Goal: Task Accomplishment & Management: Manage account settings

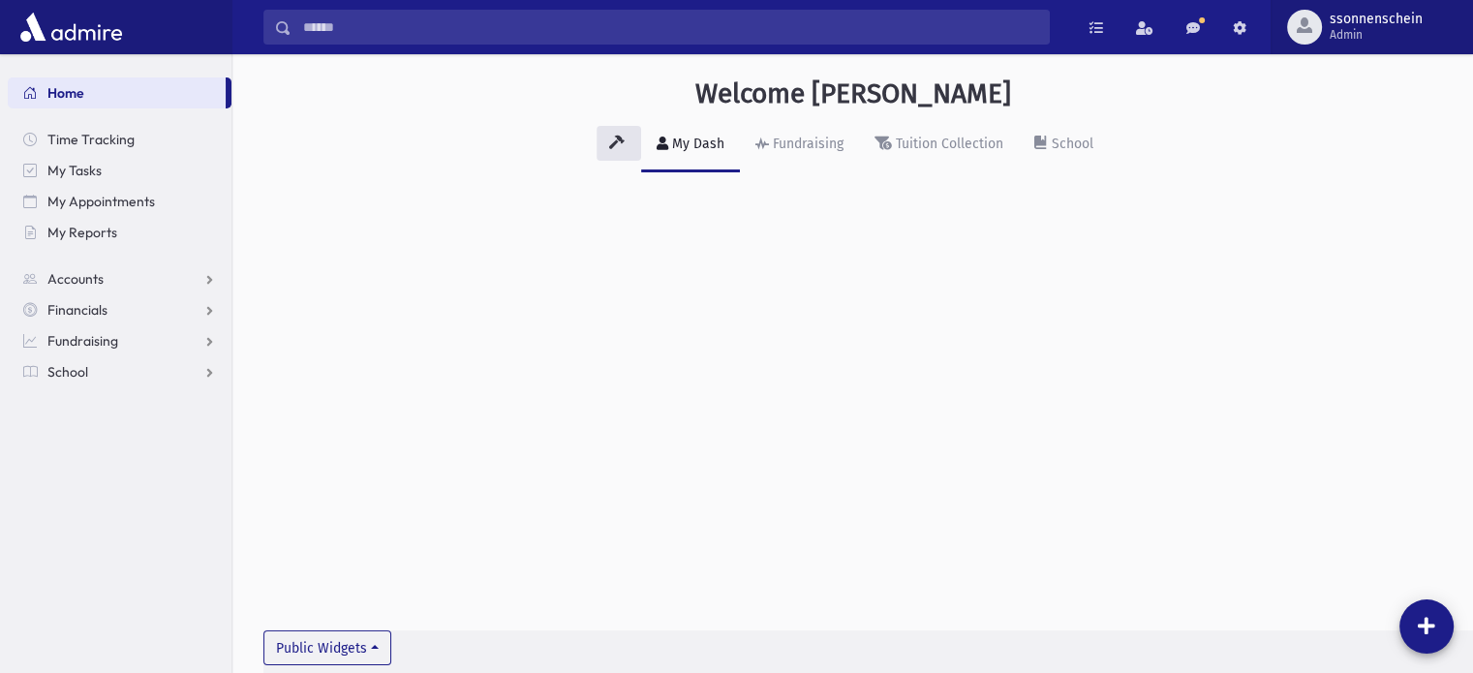
click at [1348, 27] on span "Admin" at bounding box center [1375, 34] width 93 height 15
click at [1332, 25] on span "ssonnenschein" at bounding box center [1375, 19] width 93 height 15
click at [1359, 36] on span "Admin" at bounding box center [1375, 34] width 93 height 15
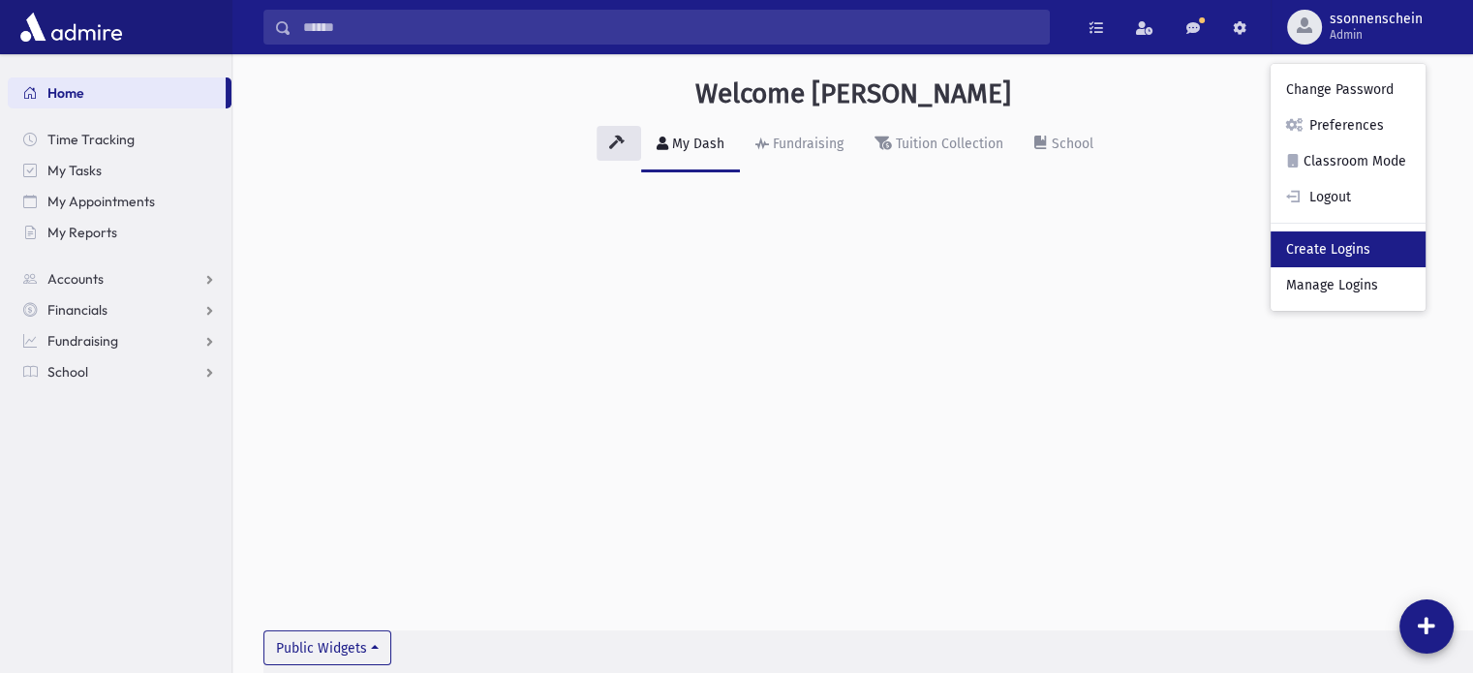
click at [1342, 248] on link "Create Logins" at bounding box center [1347, 249] width 155 height 36
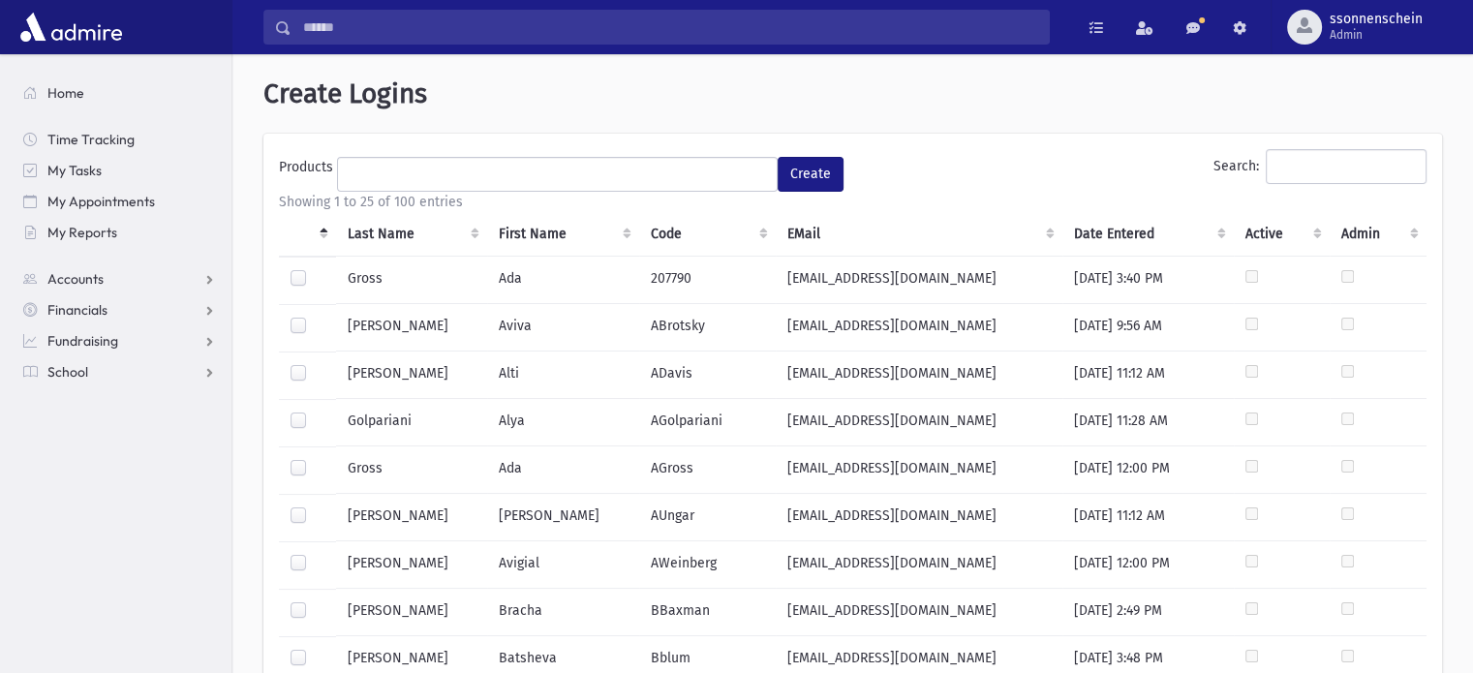
click at [385, 236] on th "Last Name" at bounding box center [411, 234] width 151 height 45
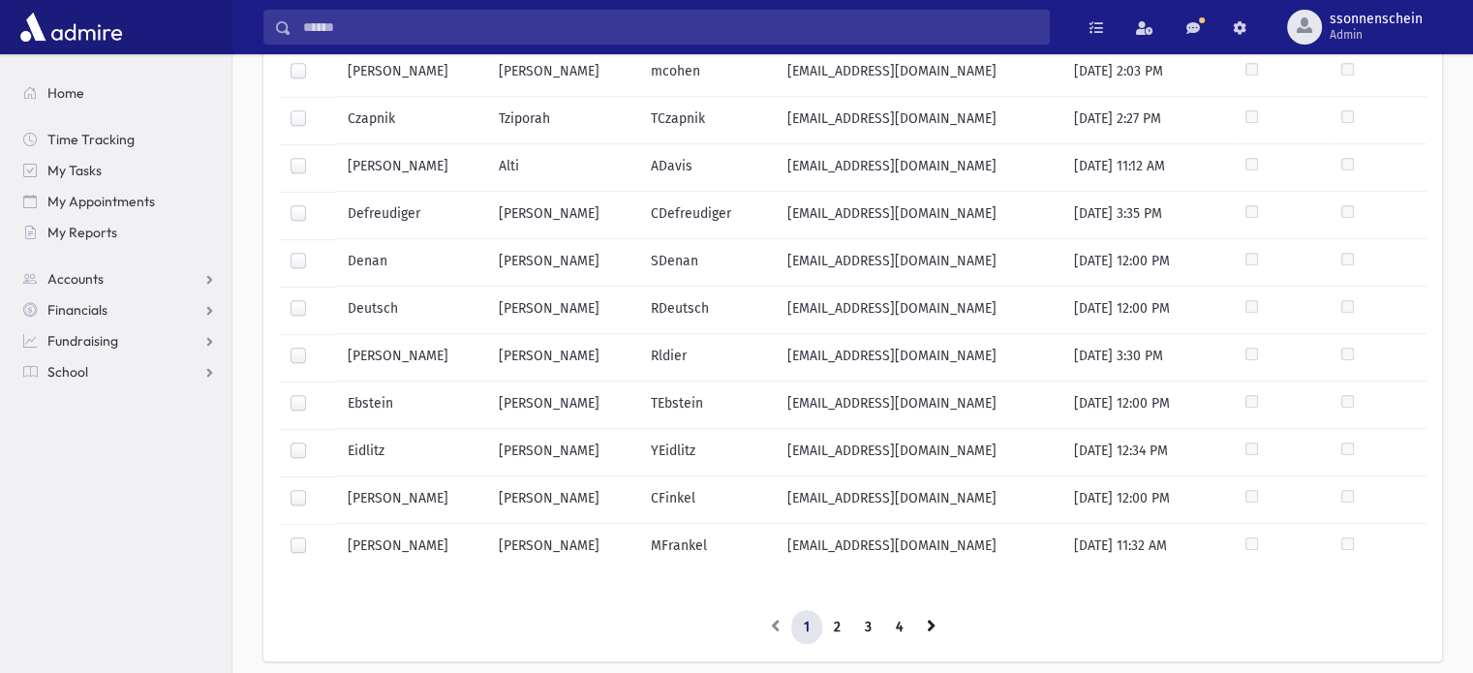
scroll to position [940, 0]
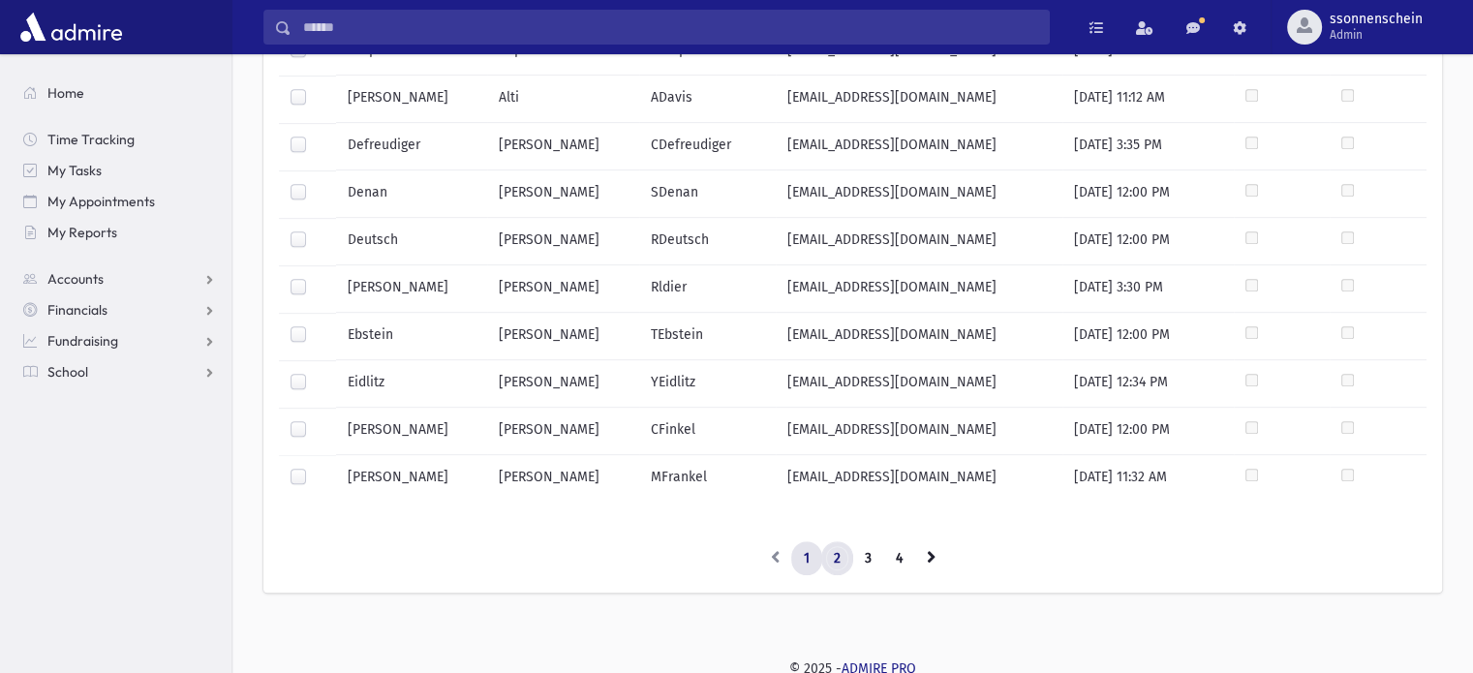
click at [833, 553] on link "2" at bounding box center [837, 558] width 32 height 35
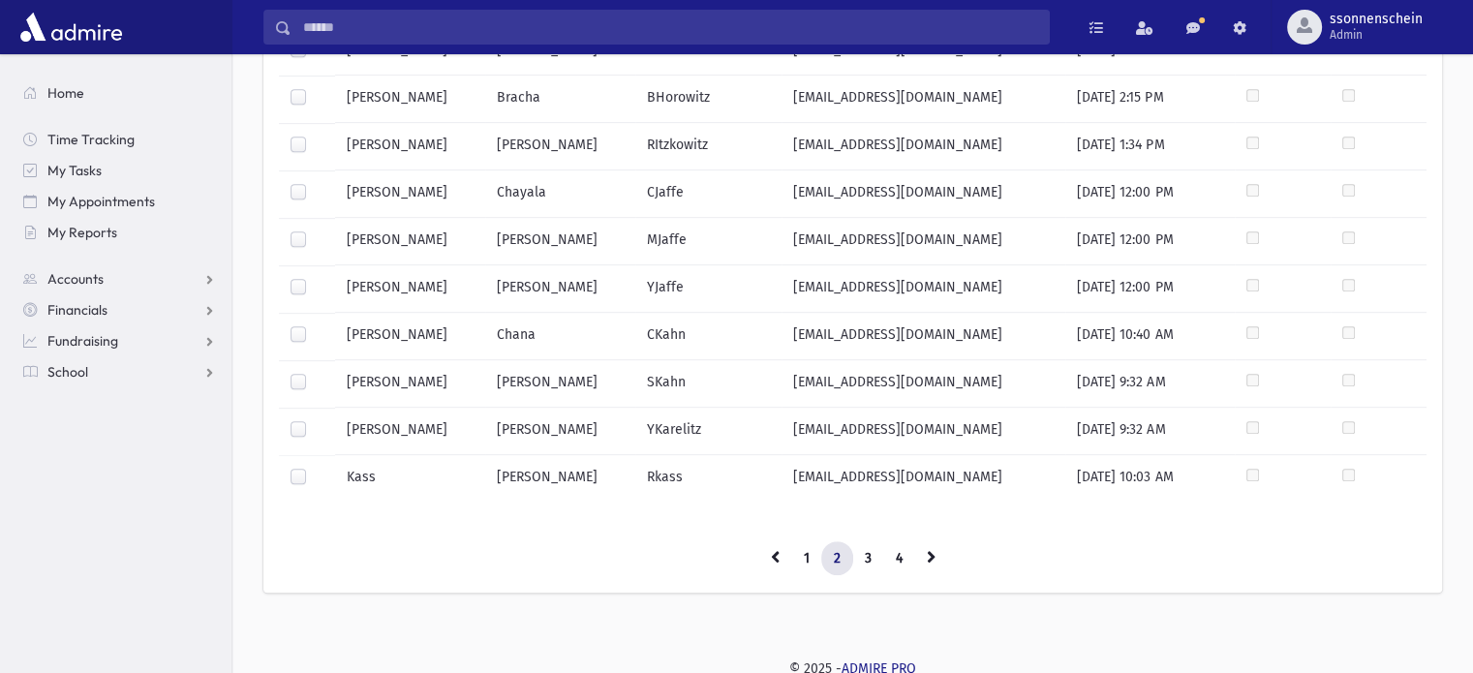
click at [314, 325] on label at bounding box center [314, 325] width 0 height 0
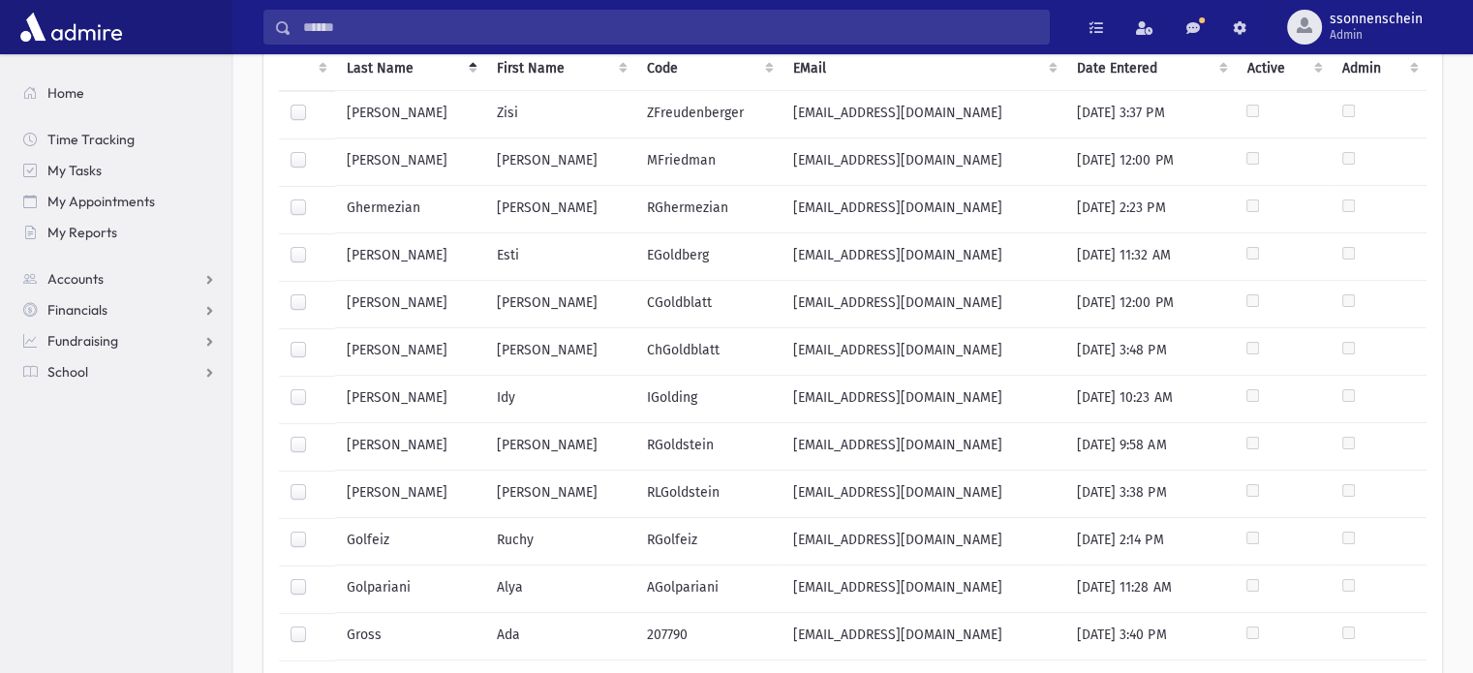
scroll to position [0, 0]
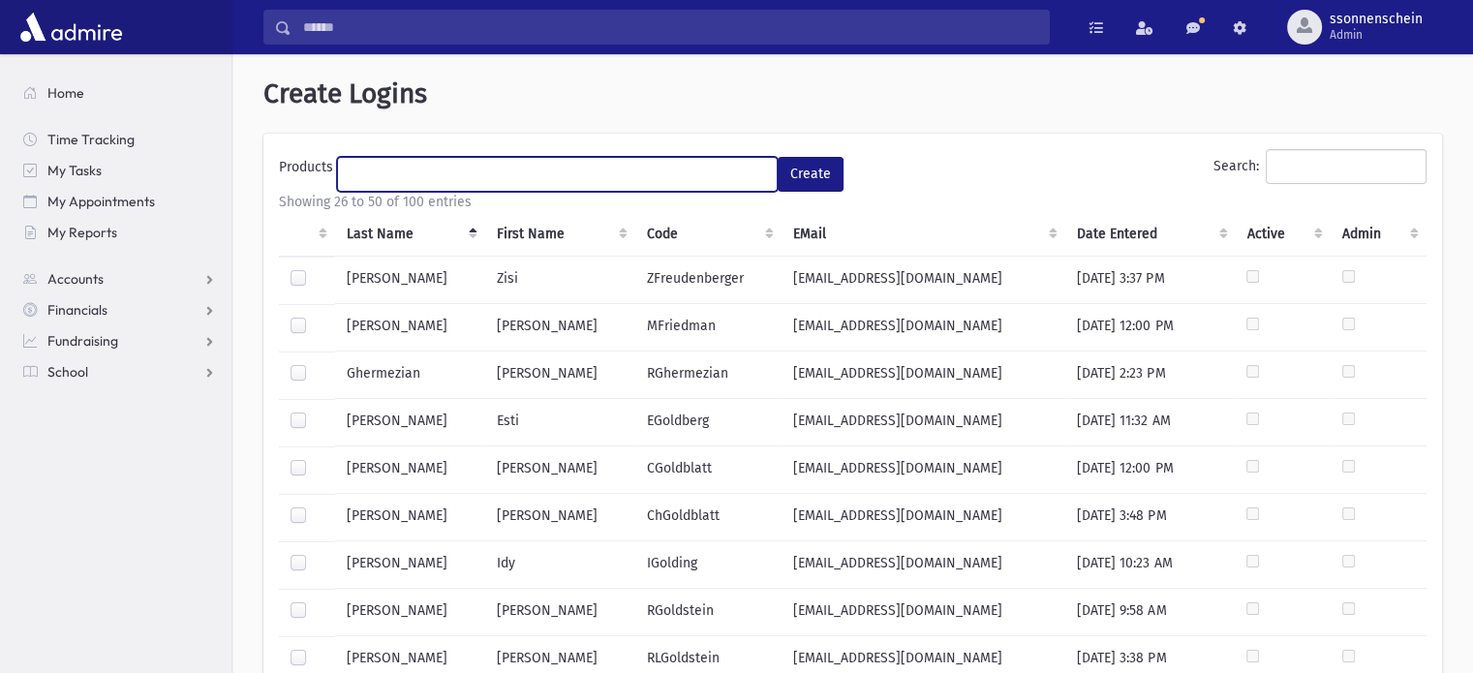
click at [404, 158] on ul at bounding box center [557, 172] width 439 height 29
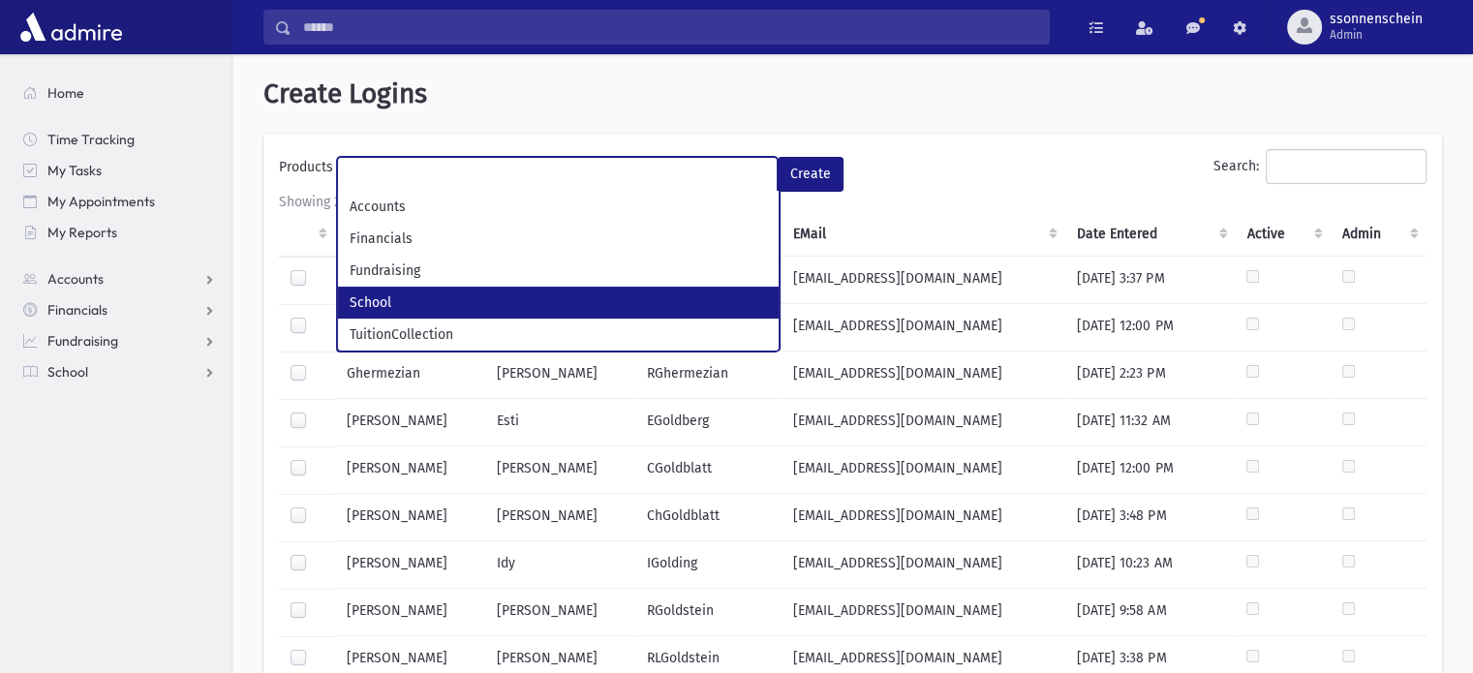
select select "*"
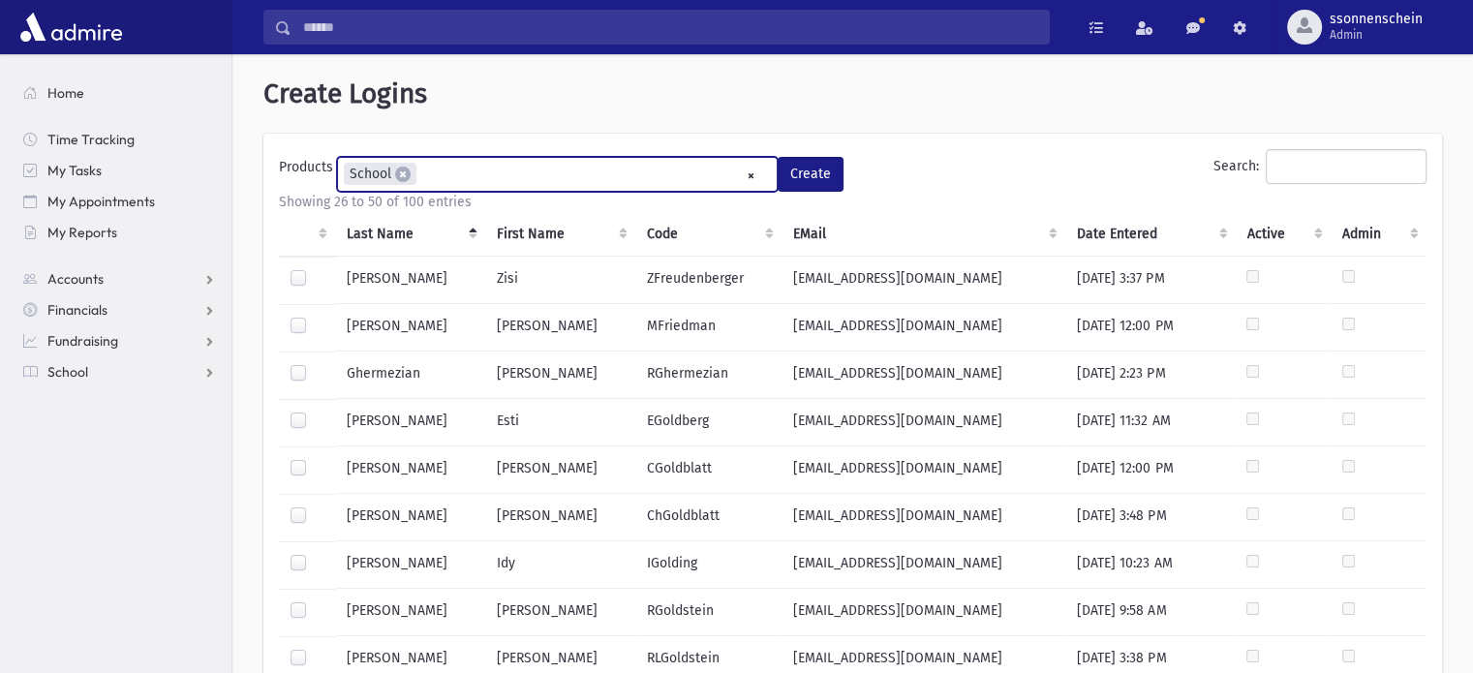
scroll to position [51, 0]
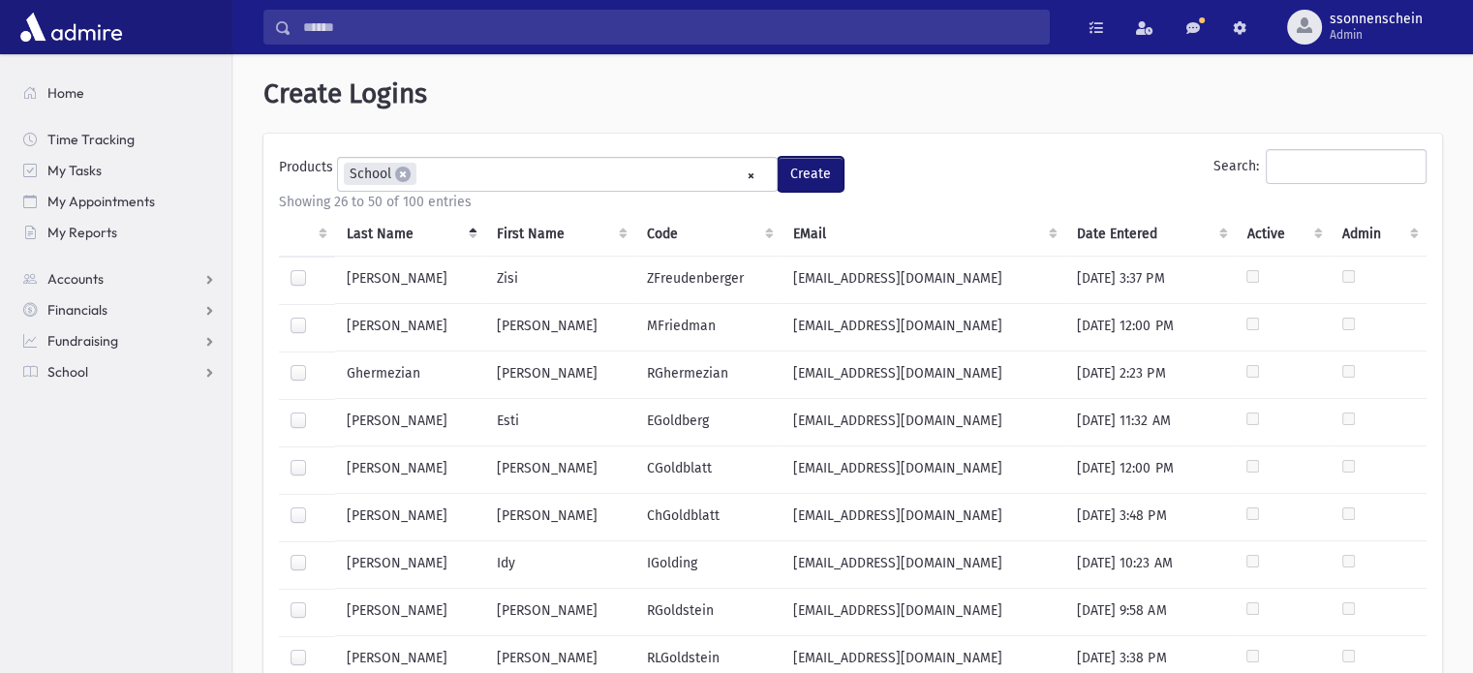
click at [825, 179] on button "Create" at bounding box center [810, 174] width 66 height 35
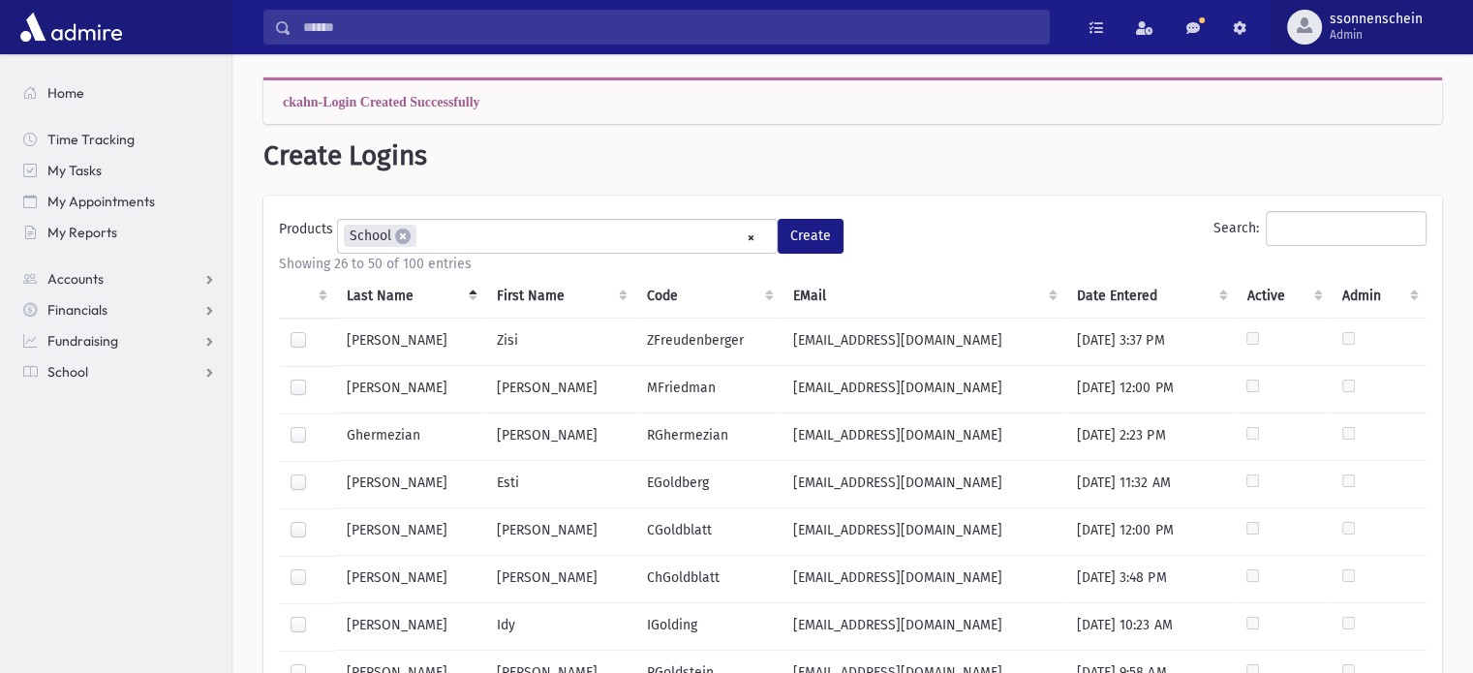
click at [1348, 34] on span "Admin" at bounding box center [1375, 34] width 93 height 15
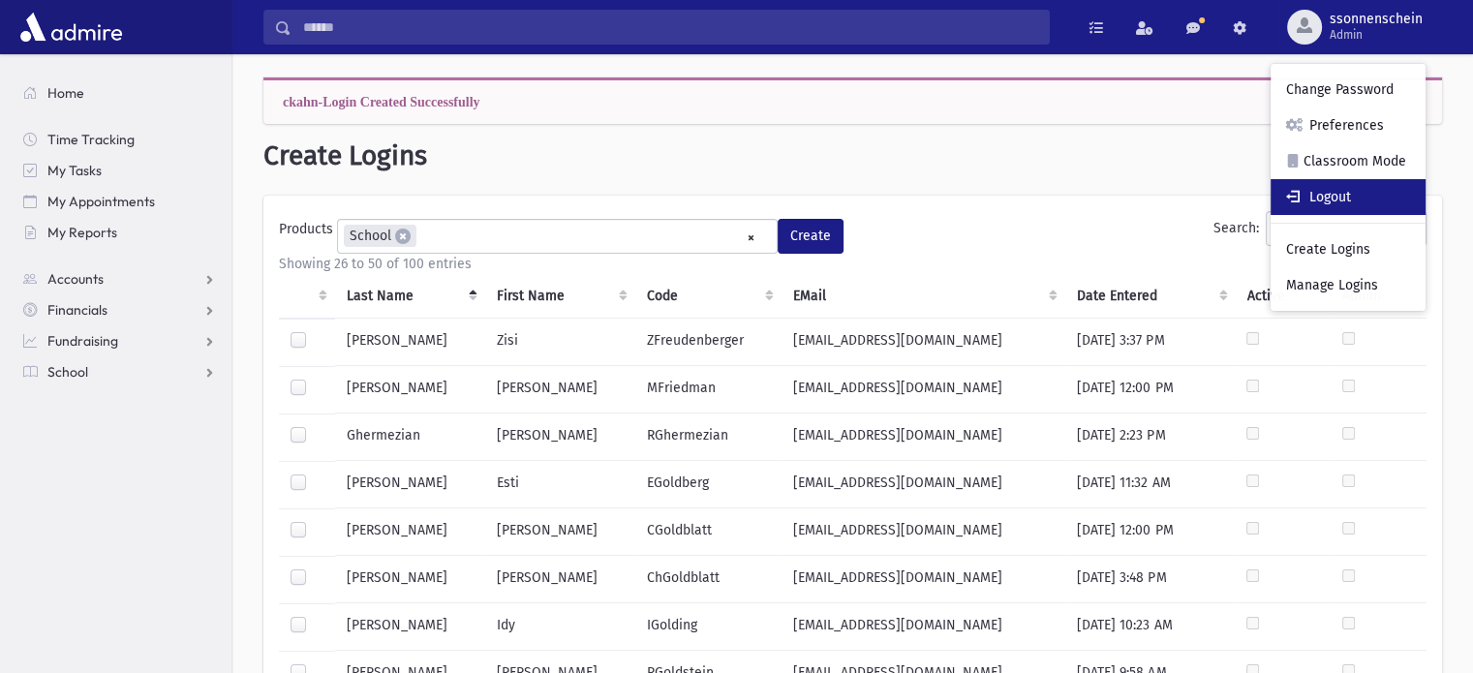
click at [1336, 189] on link "Logout" at bounding box center [1347, 197] width 155 height 36
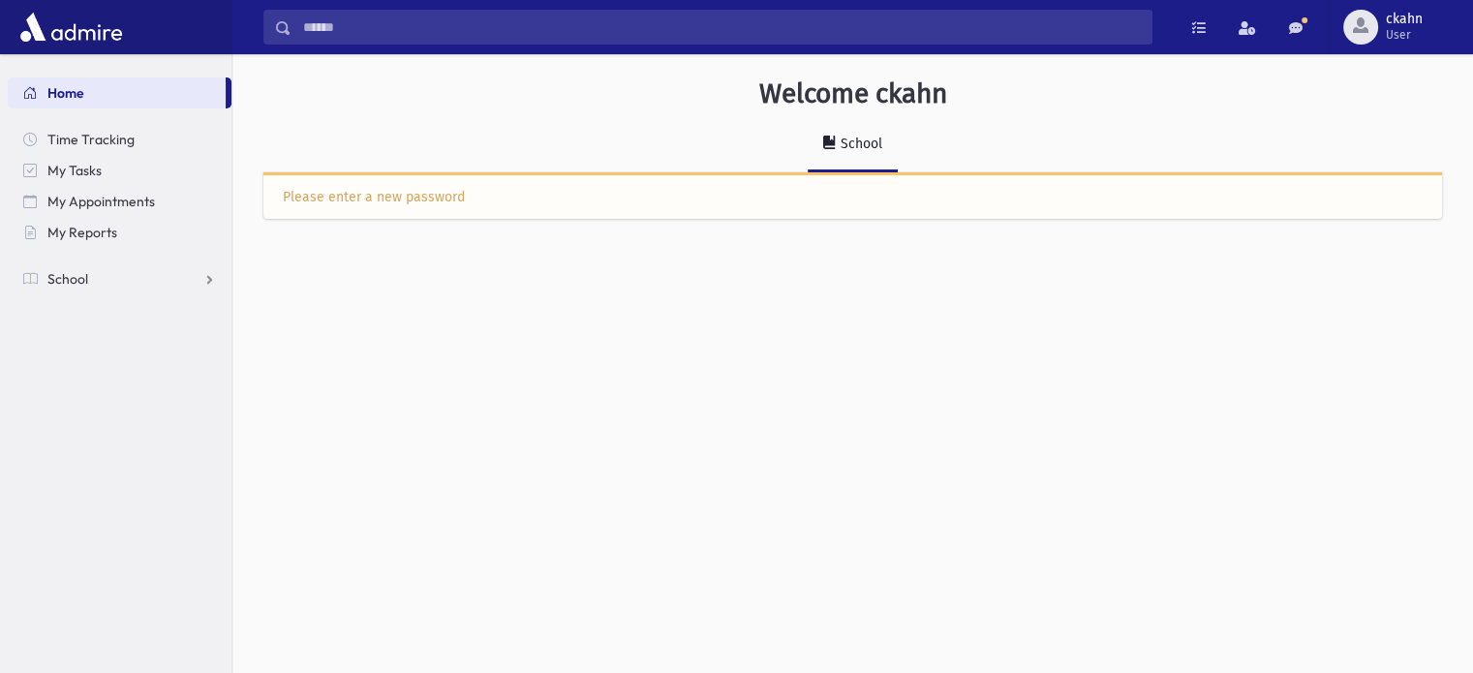
click at [400, 199] on div "Please enter a new password" at bounding box center [853, 197] width 1140 height 20
click at [1395, 31] on span "User" at bounding box center [1403, 34] width 37 height 15
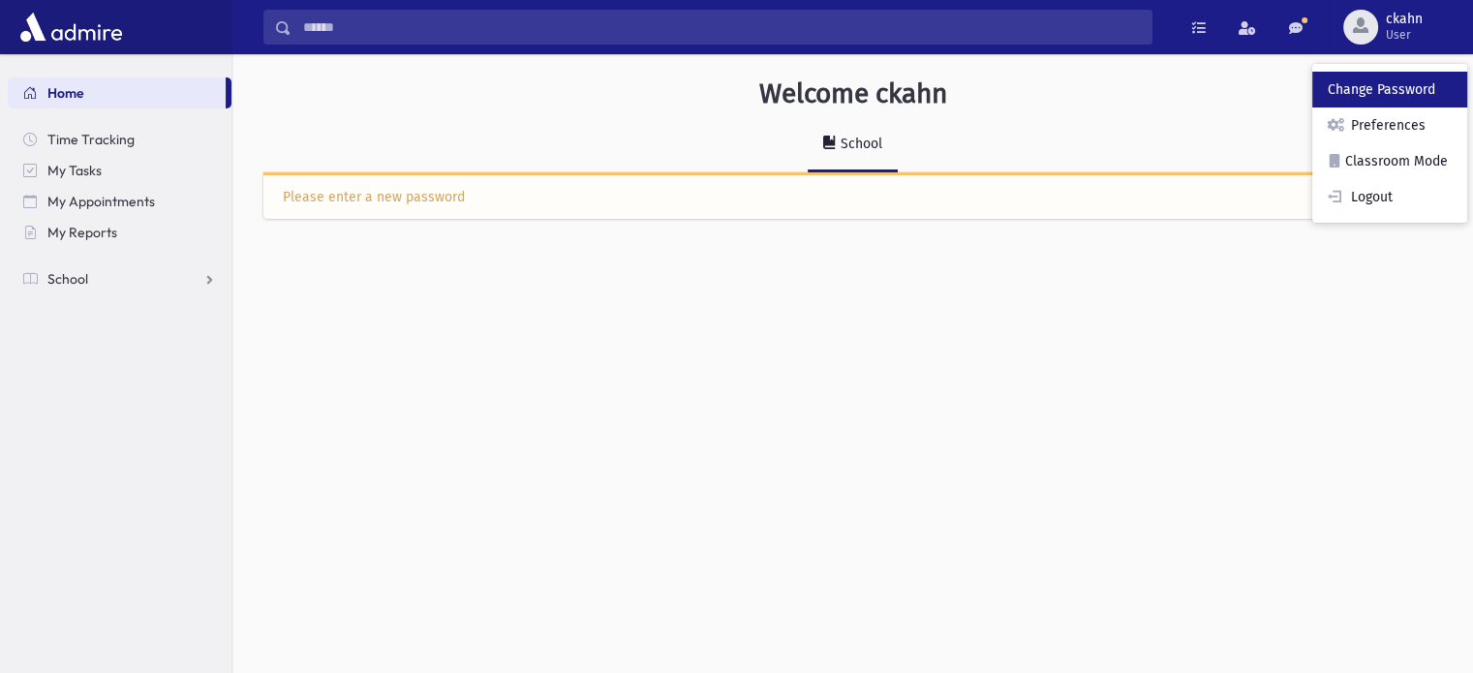
click at [1373, 82] on link "Change Password" at bounding box center [1389, 90] width 155 height 36
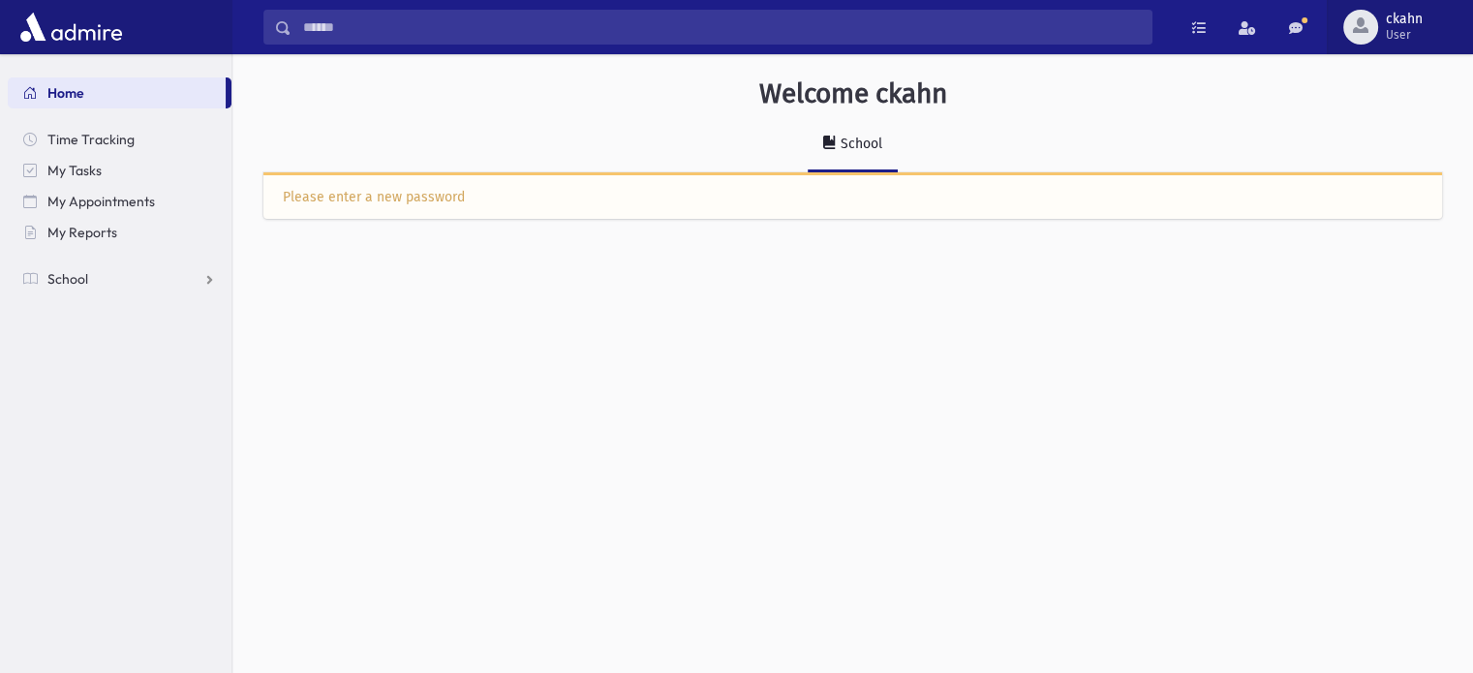
click at [1413, 30] on span "User" at bounding box center [1403, 34] width 37 height 15
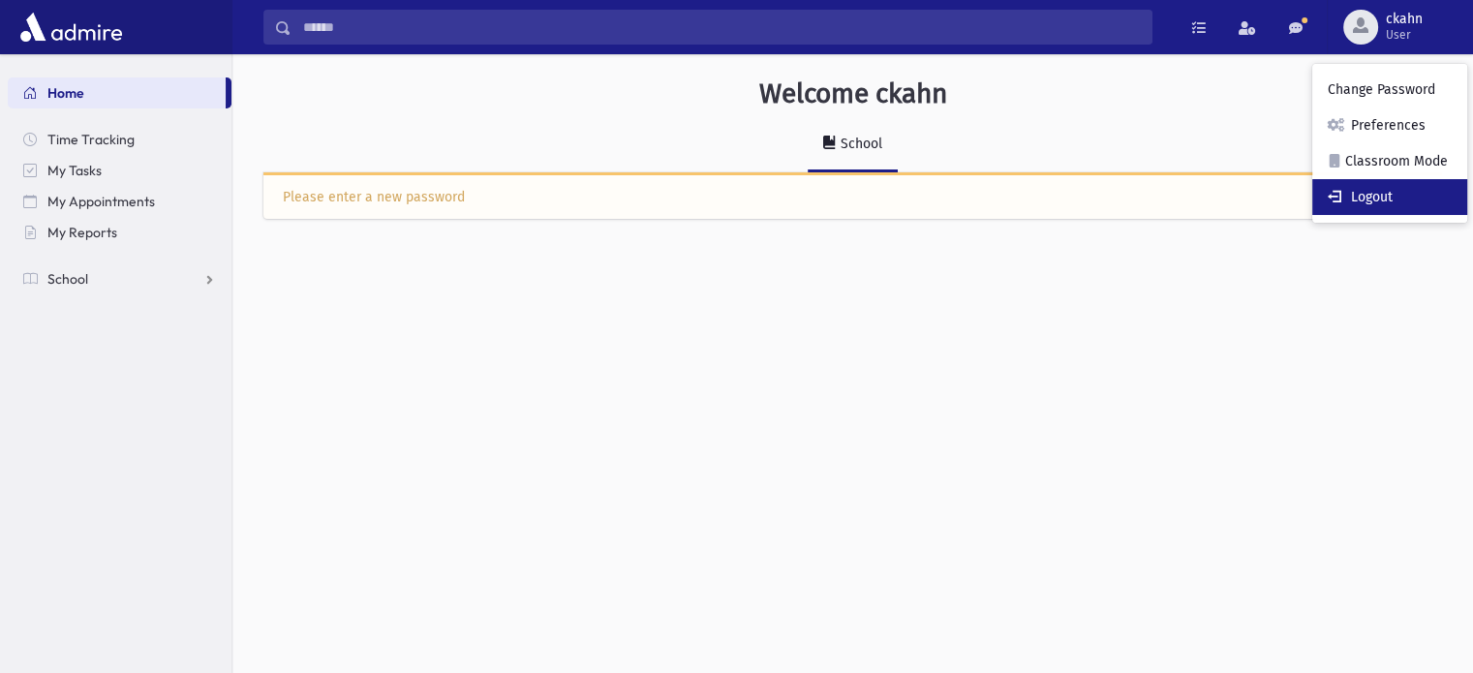
click at [1340, 199] on span at bounding box center [1336, 196] width 19 height 14
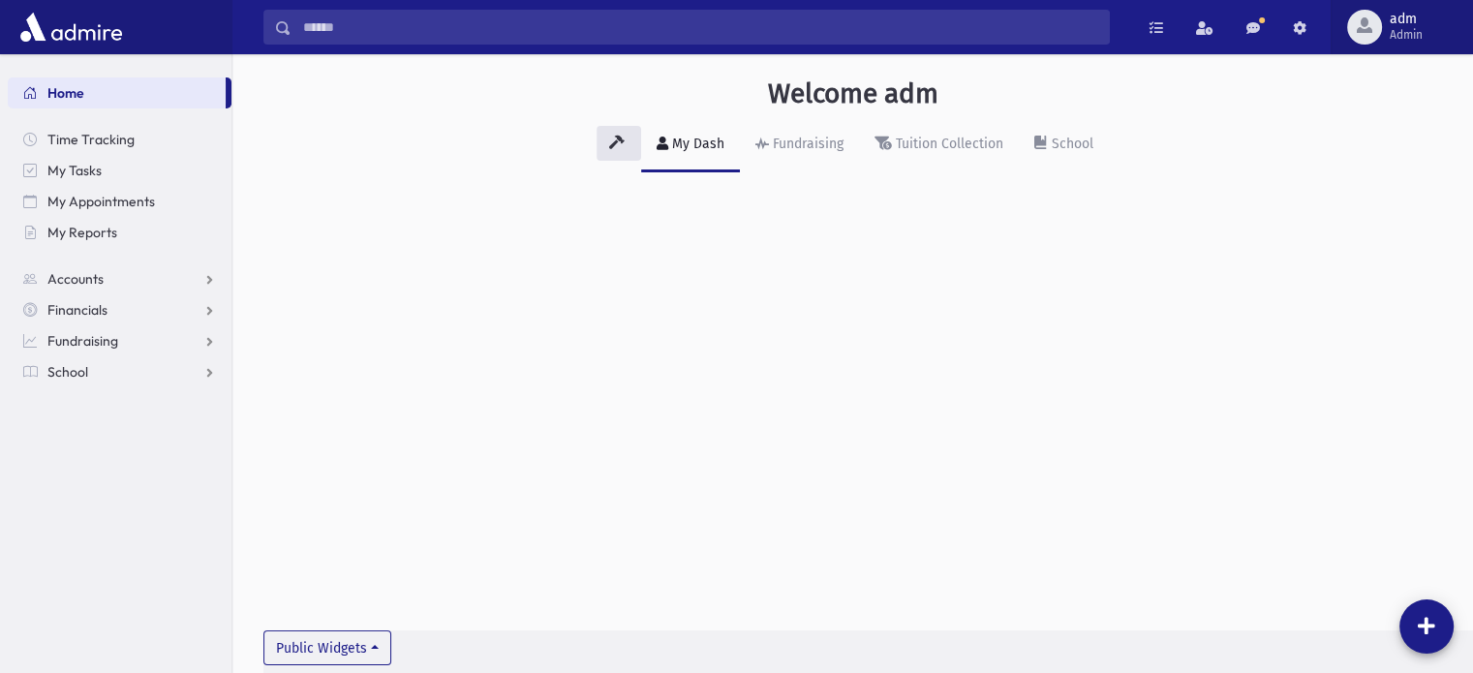
click at [1375, 30] on div "button" at bounding box center [1364, 27] width 35 height 35
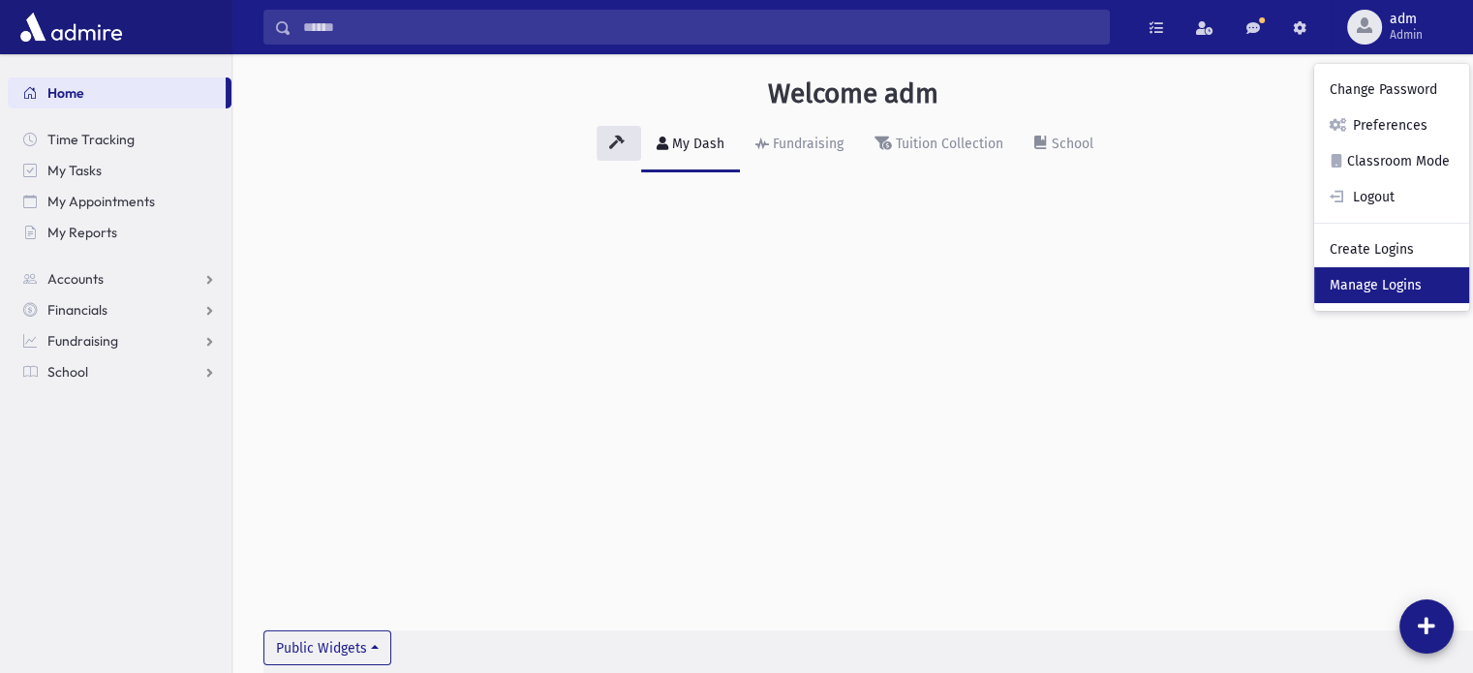
click at [1379, 281] on link "Manage Logins" at bounding box center [1391, 285] width 155 height 36
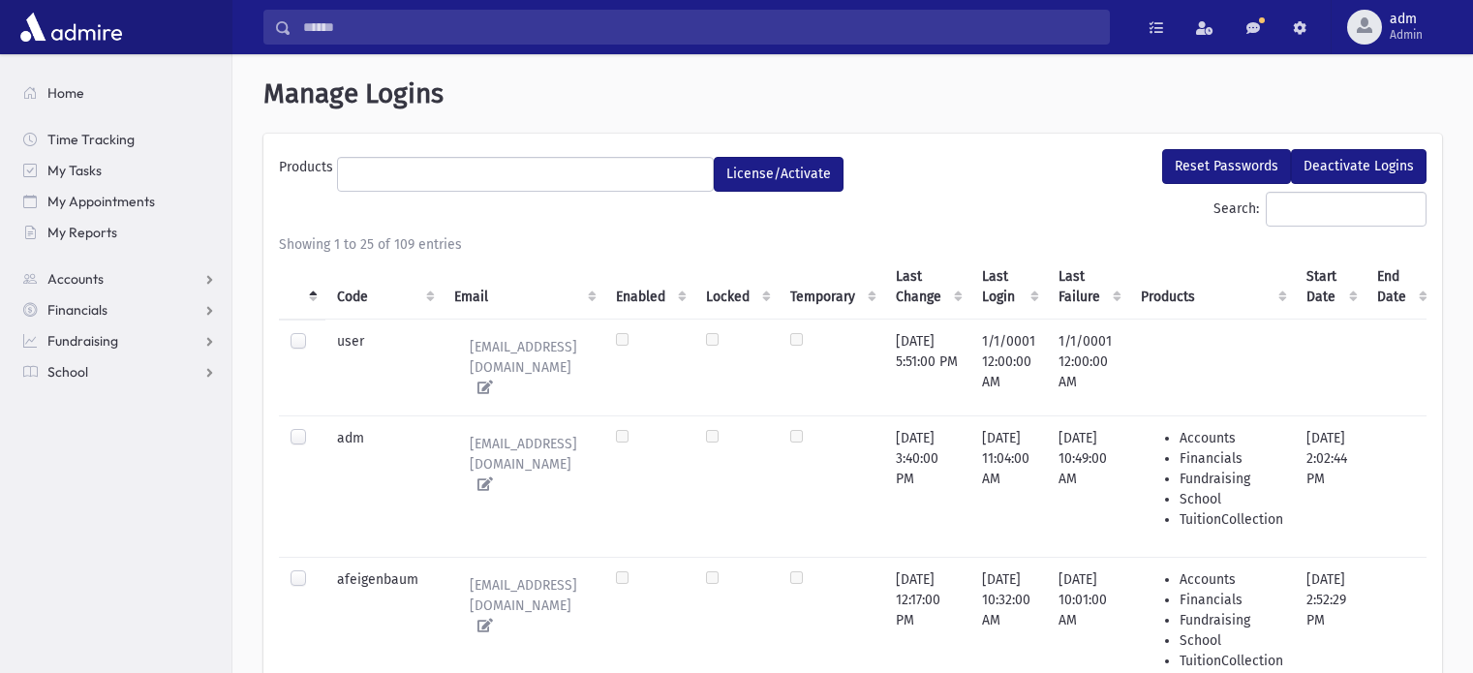
select select
click at [491, 461] on td "[EMAIL_ADDRESS][DOMAIN_NAME]" at bounding box center [523, 485] width 162 height 141
click at [353, 286] on th "Code" at bounding box center [383, 287] width 117 height 65
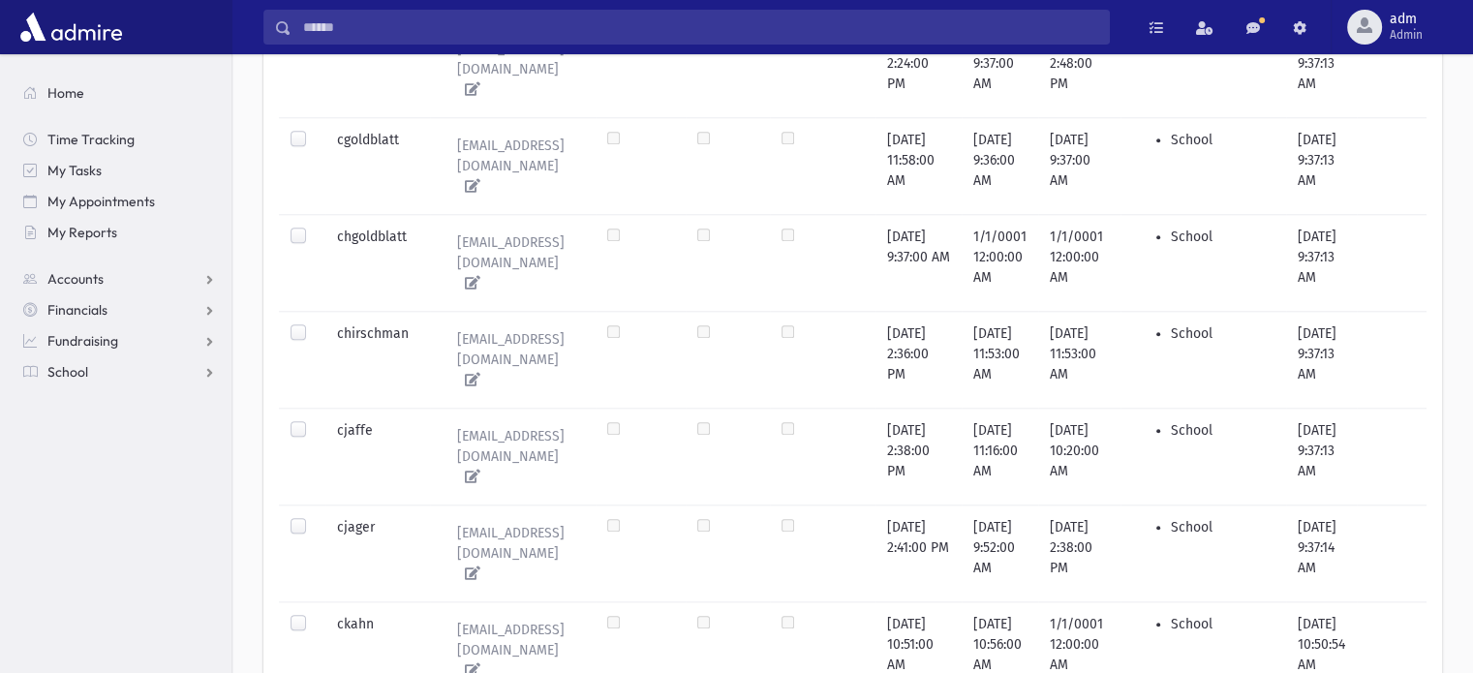
scroll to position [2033, 0]
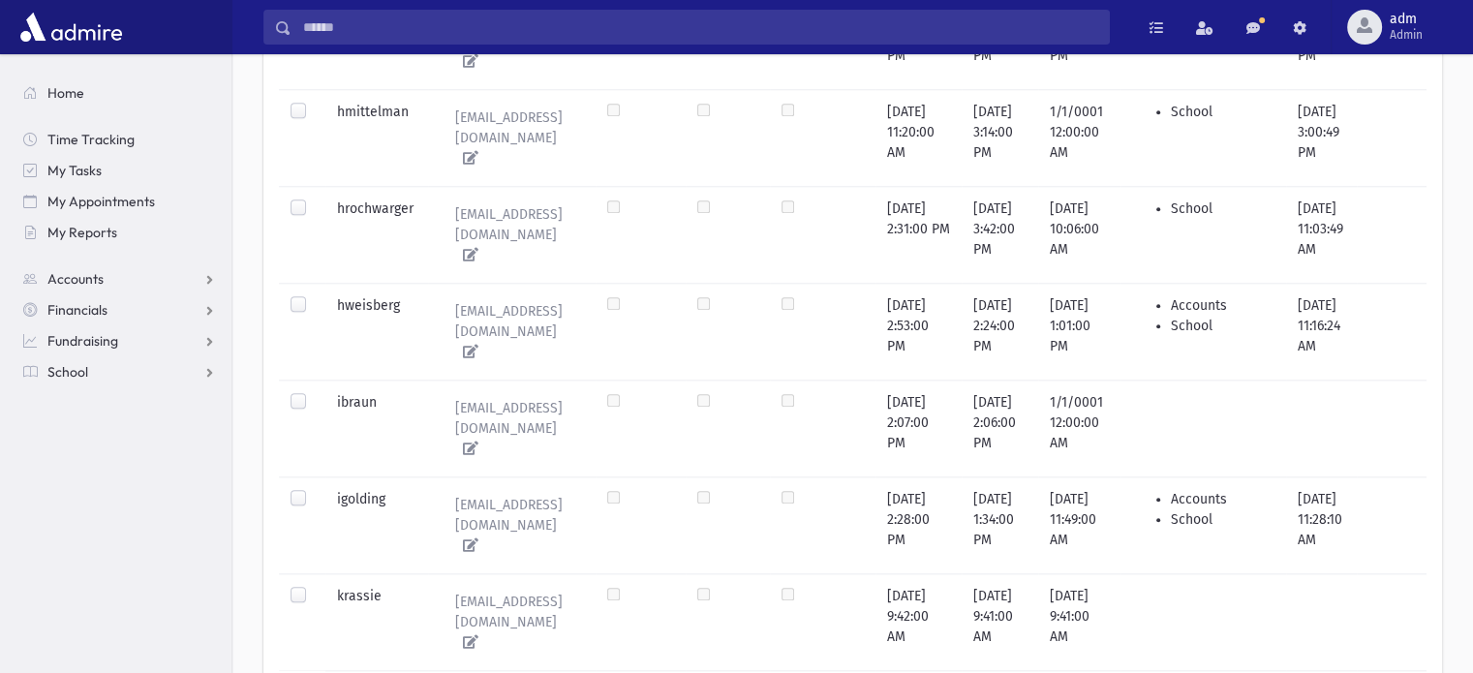
scroll to position [1994, 0]
drag, startPoint x: 1471, startPoint y: 554, endPoint x: 1478, endPoint y: 469, distance: 85.5
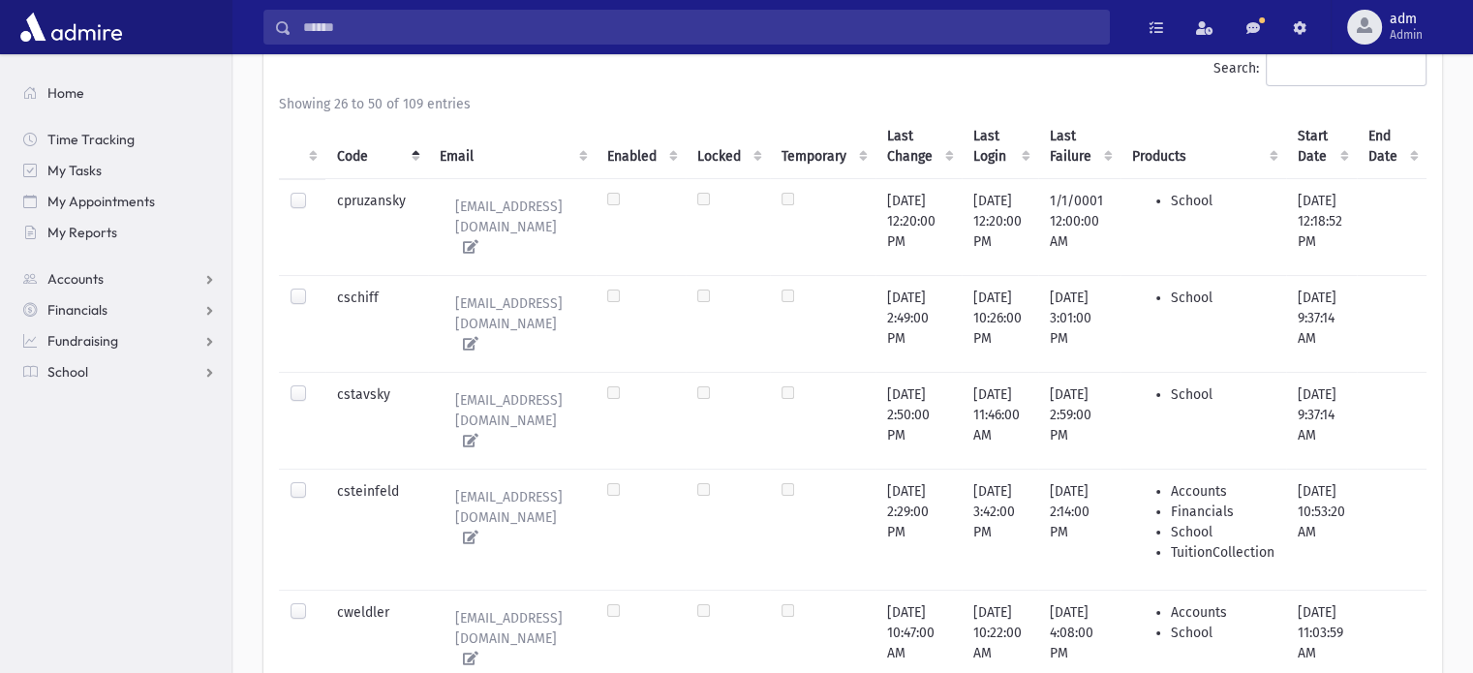
scroll to position [0, 0]
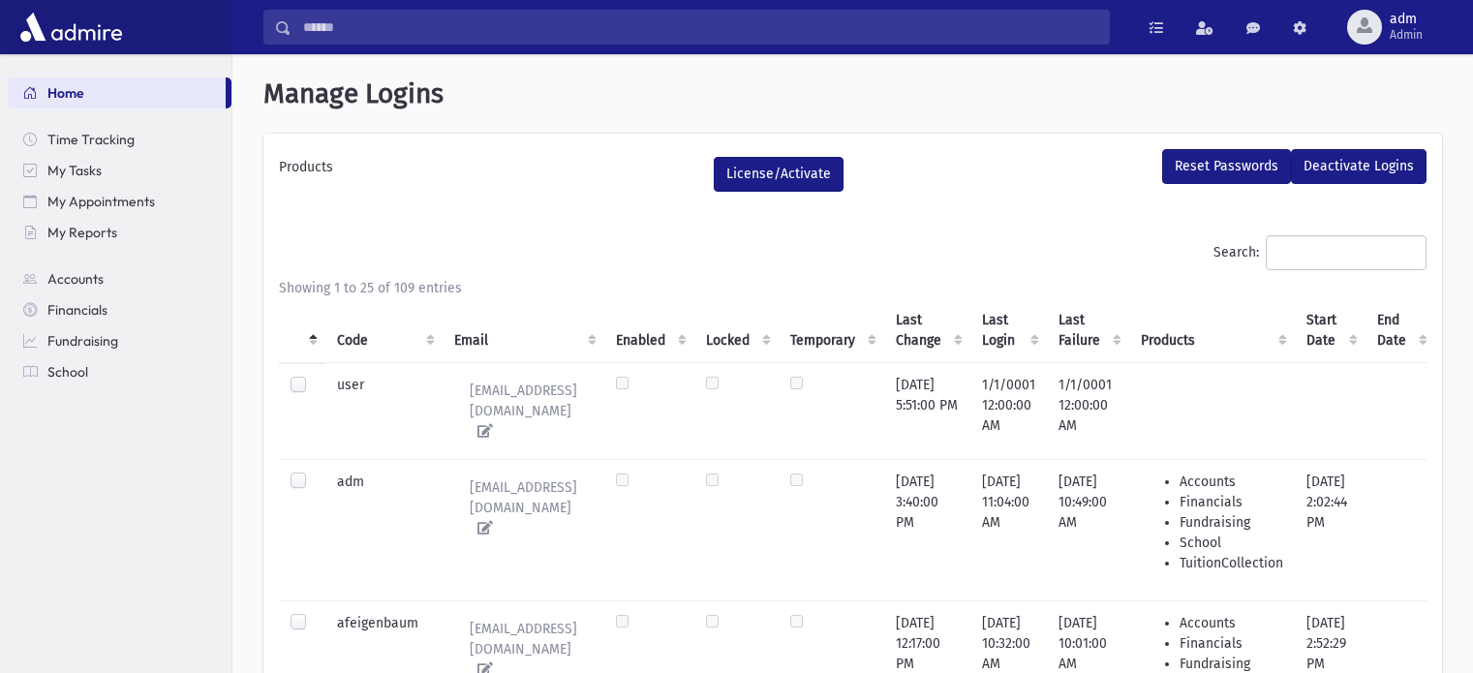
select select
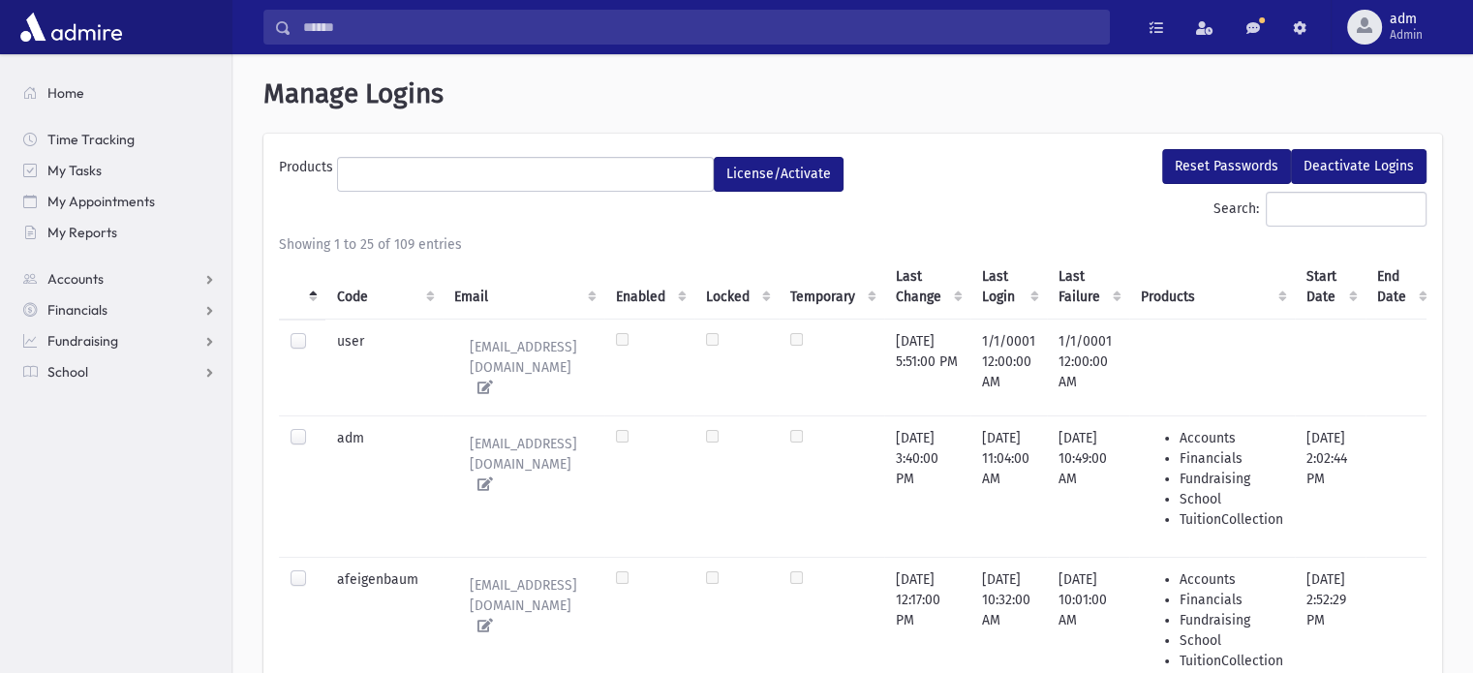
click at [350, 295] on th "Code" at bounding box center [383, 287] width 117 height 65
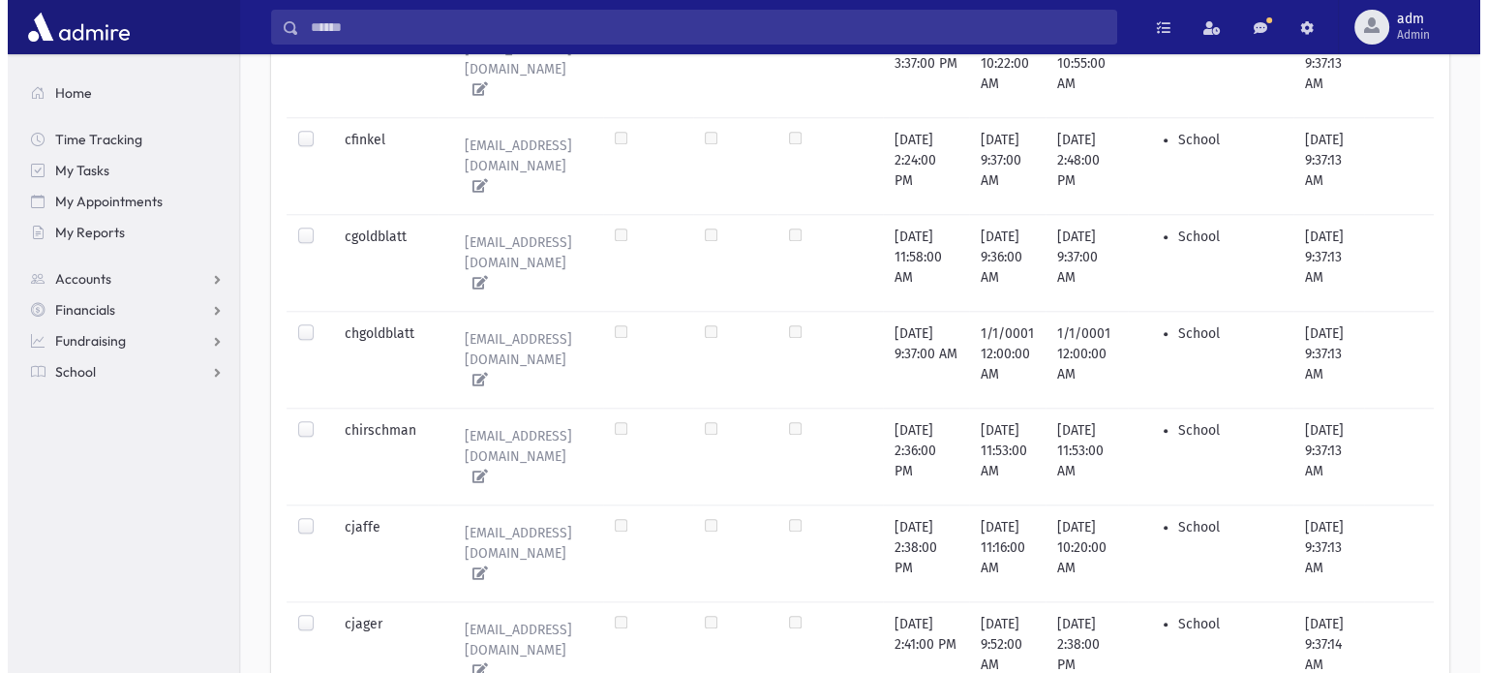
scroll to position [1936, 0]
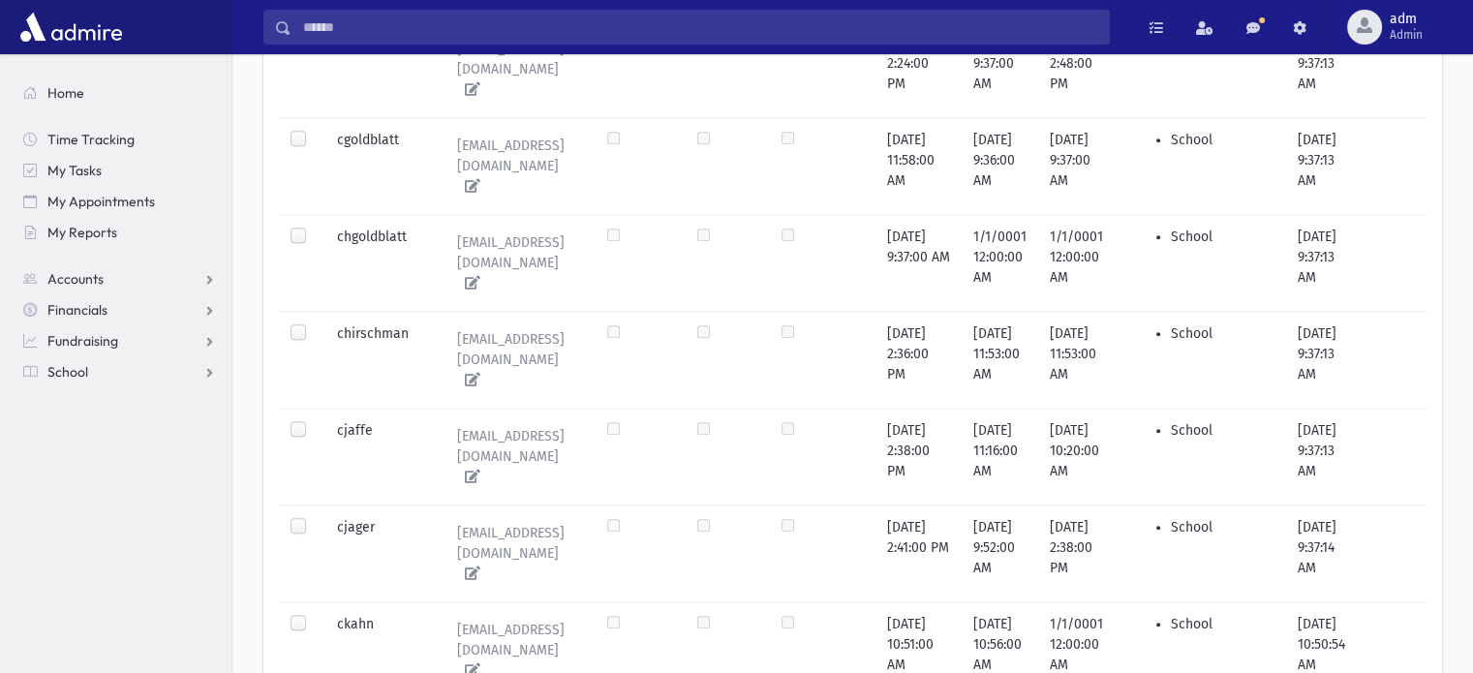
click at [314, 614] on label at bounding box center [314, 614] width 0 height 0
drag, startPoint x: 600, startPoint y: 394, endPoint x: 458, endPoint y: 410, distance: 143.2
click at [458, 663] on icon at bounding box center [468, 670] width 23 height 14
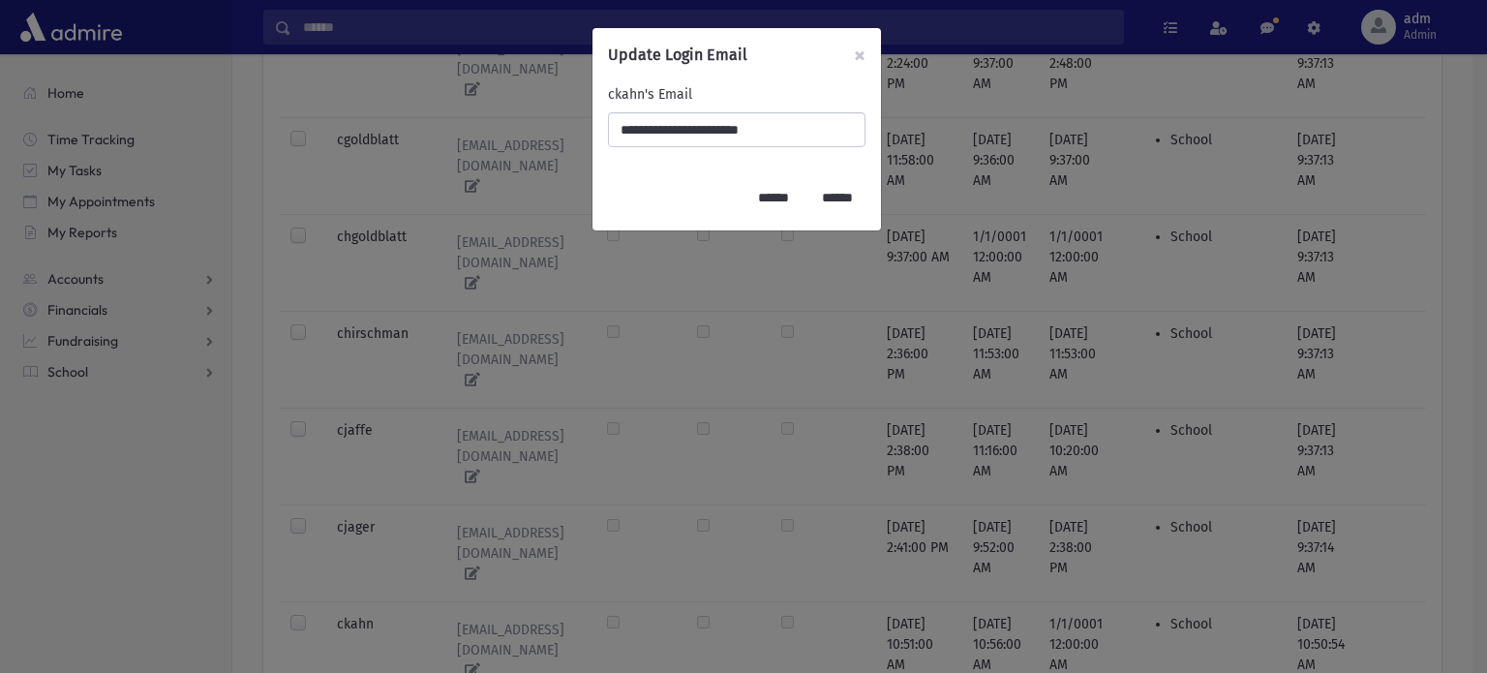
click at [468, 410] on div "**********" at bounding box center [743, 336] width 1487 height 673
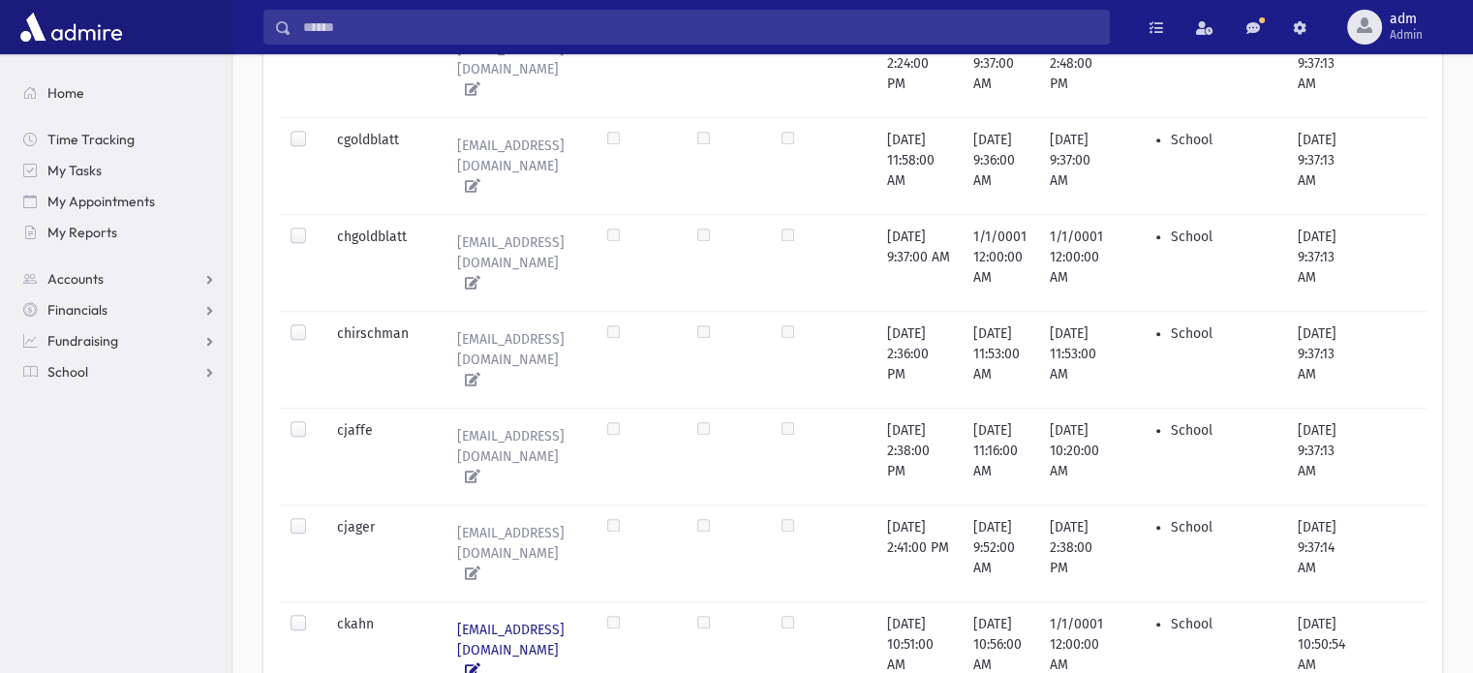
click at [476, 663] on icon at bounding box center [468, 670] width 23 height 14
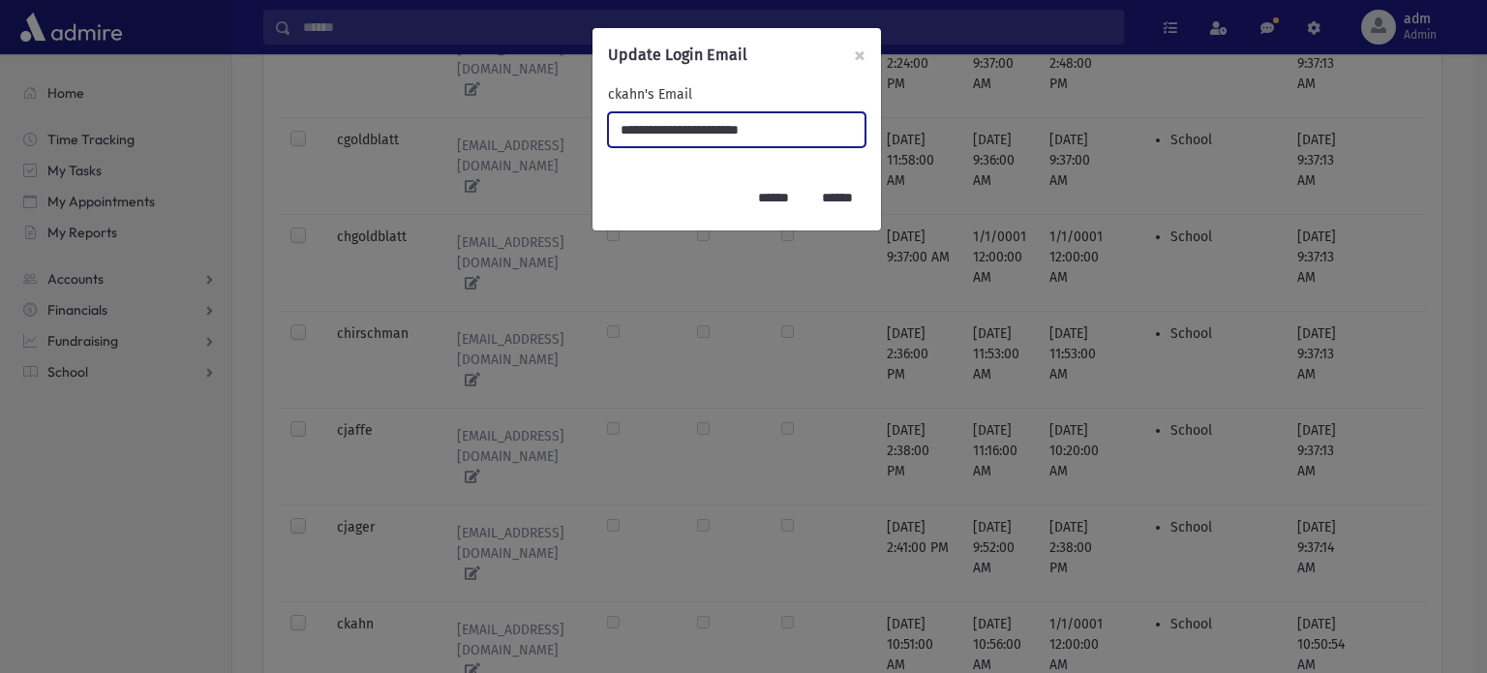
drag, startPoint x: 808, startPoint y: 128, endPoint x: 0, endPoint y: 177, distance: 809.9
click at [0, 177] on div "**********" at bounding box center [743, 336] width 1487 height 673
type input "**********"
click at [748, 200] on input "******" at bounding box center [773, 197] width 56 height 35
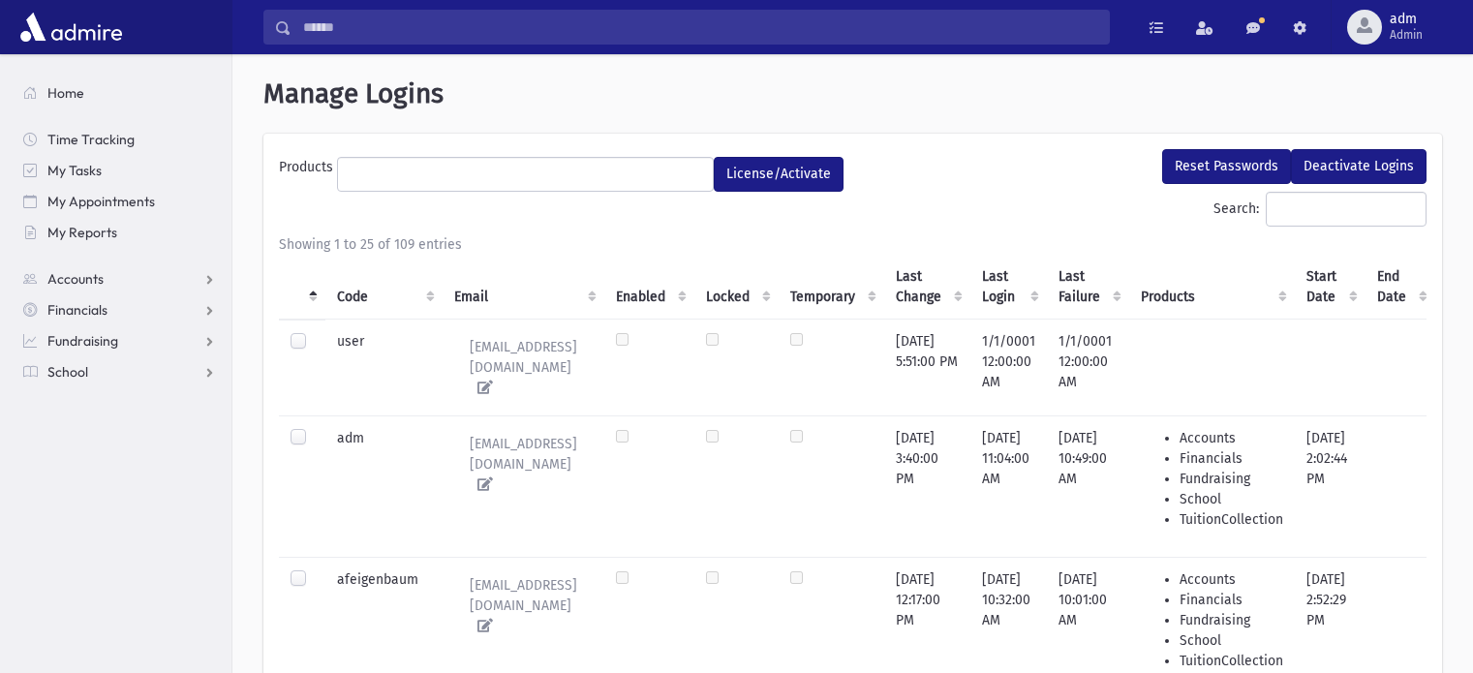
select select
click at [341, 294] on th "Code" at bounding box center [383, 287] width 117 height 65
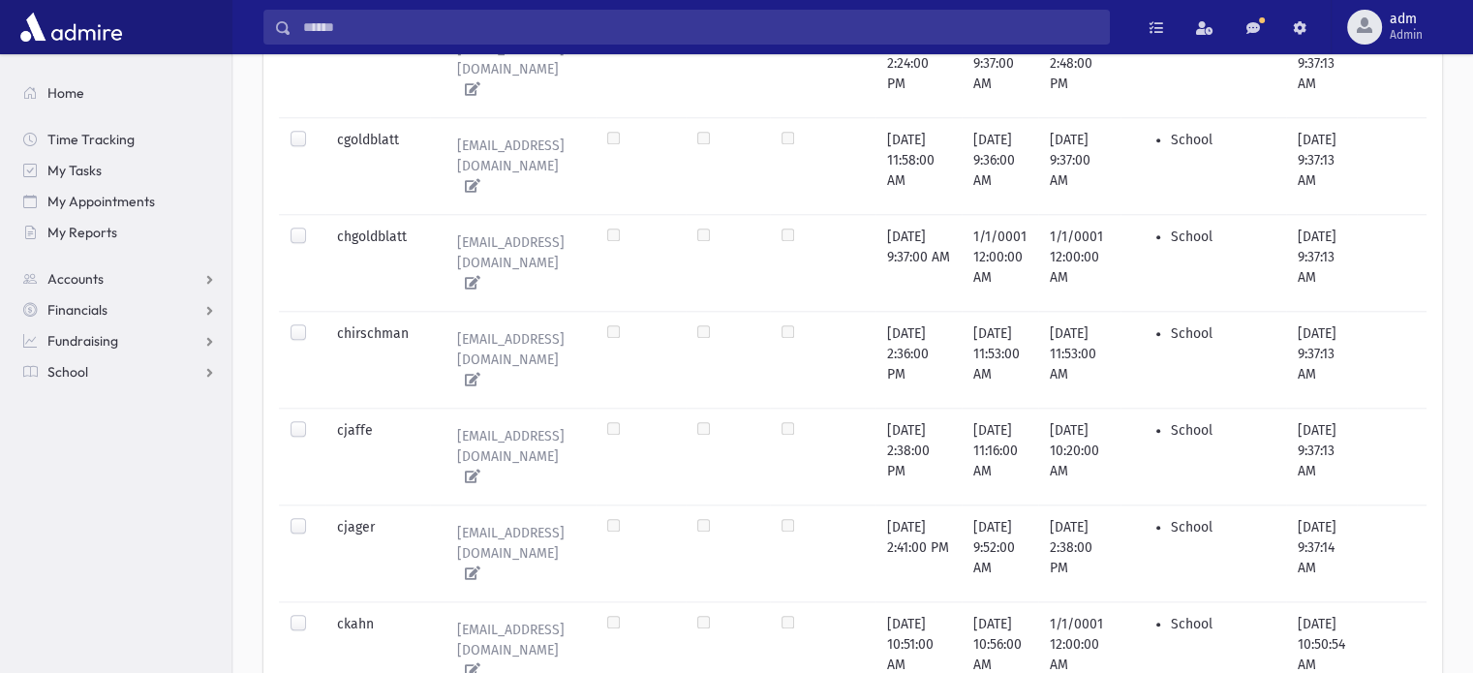
scroll to position [2033, 0]
click at [314, 517] on label at bounding box center [314, 517] width 0 height 0
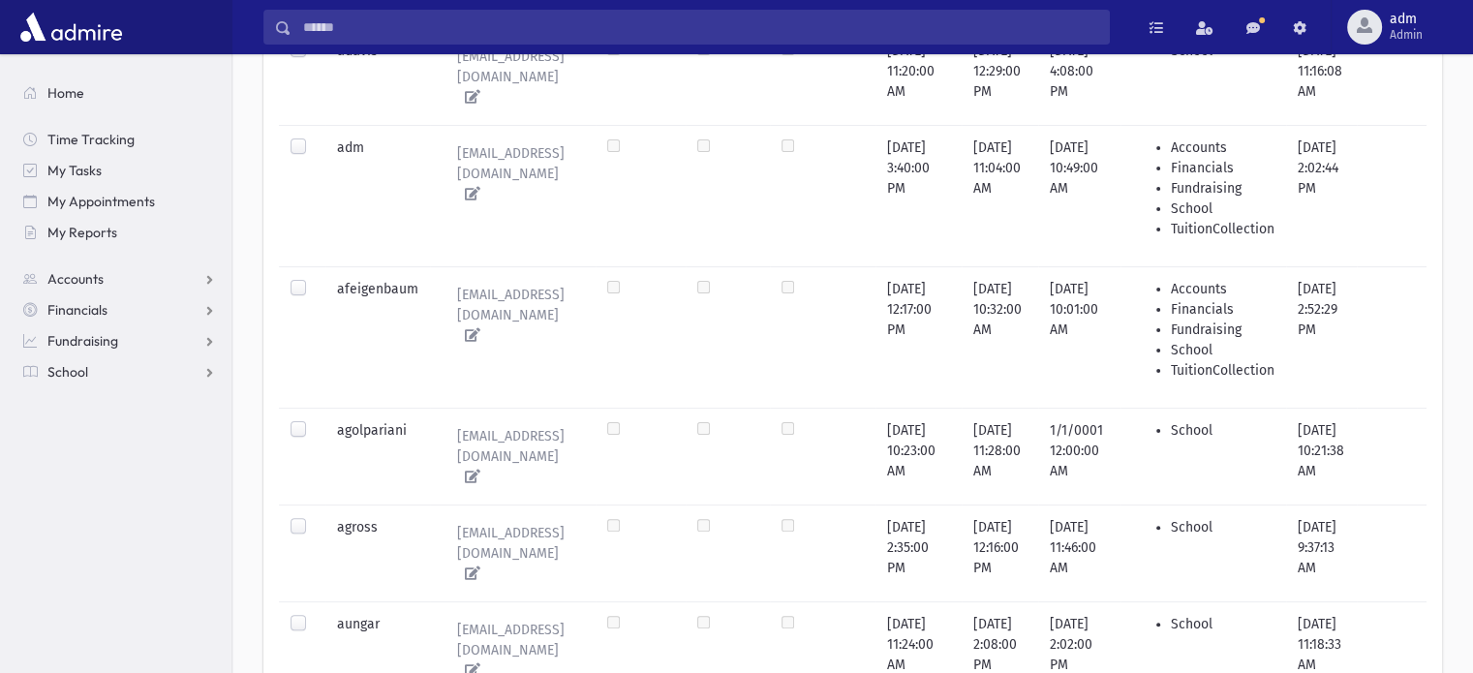
scroll to position [0, 0]
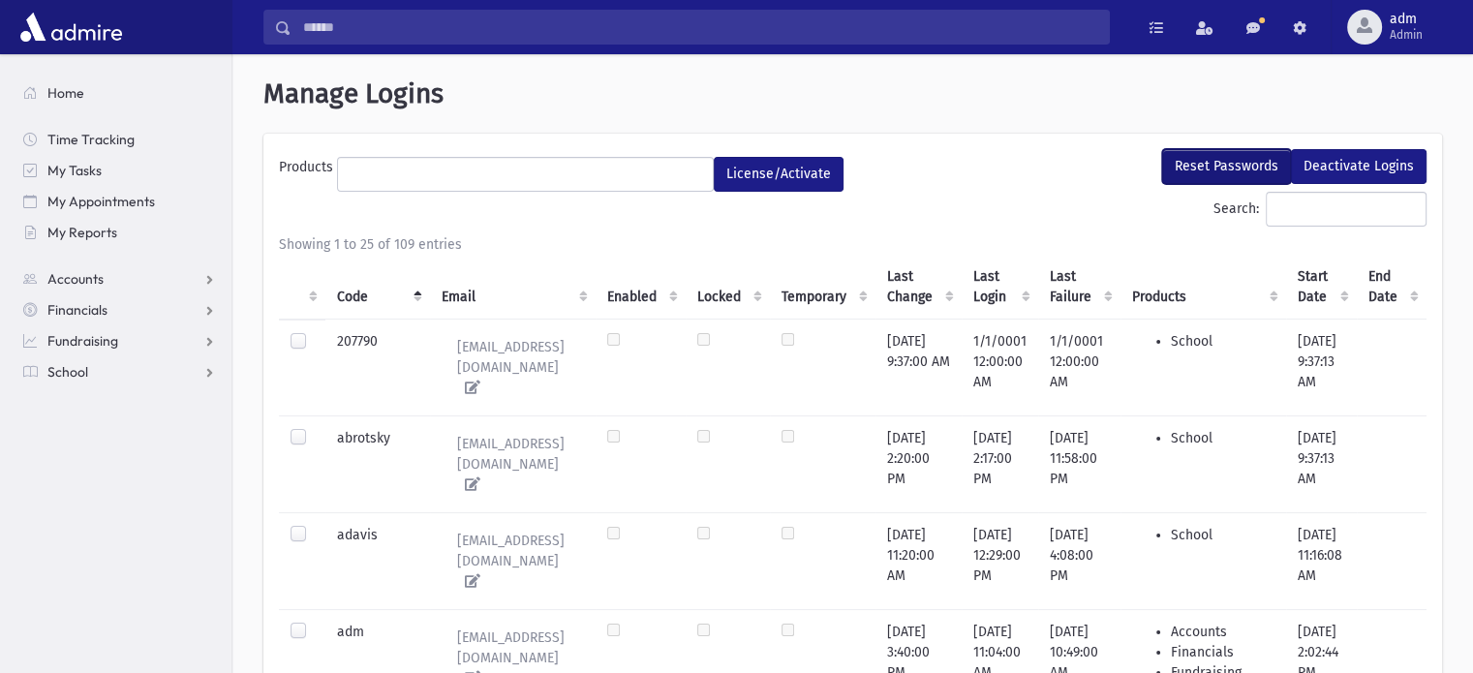
click at [1229, 173] on button "Reset Passwords" at bounding box center [1226, 166] width 129 height 35
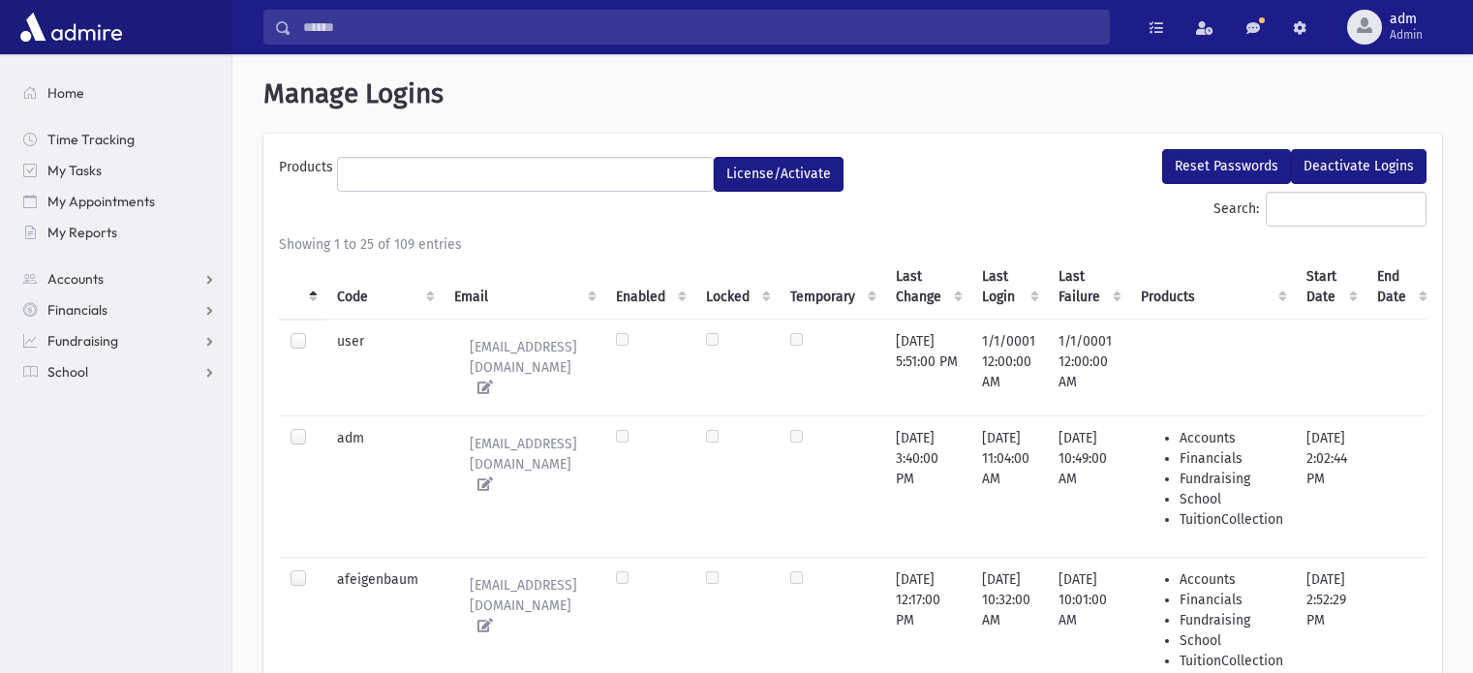
select select
click at [1404, 18] on span "adm" at bounding box center [1405, 19] width 33 height 15
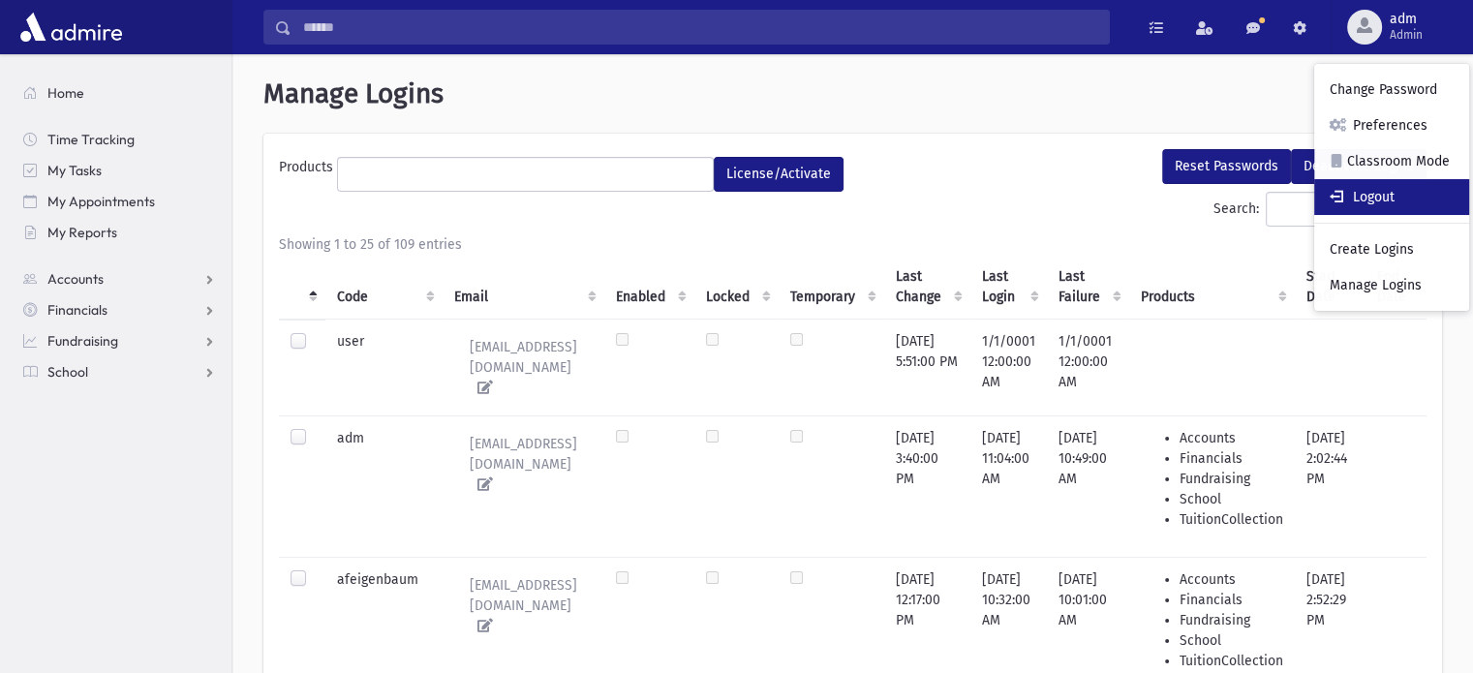
drag, startPoint x: 1359, startPoint y: 197, endPoint x: 1347, endPoint y: 197, distance: 12.6
click at [1358, 197] on link "Logout" at bounding box center [1391, 197] width 155 height 36
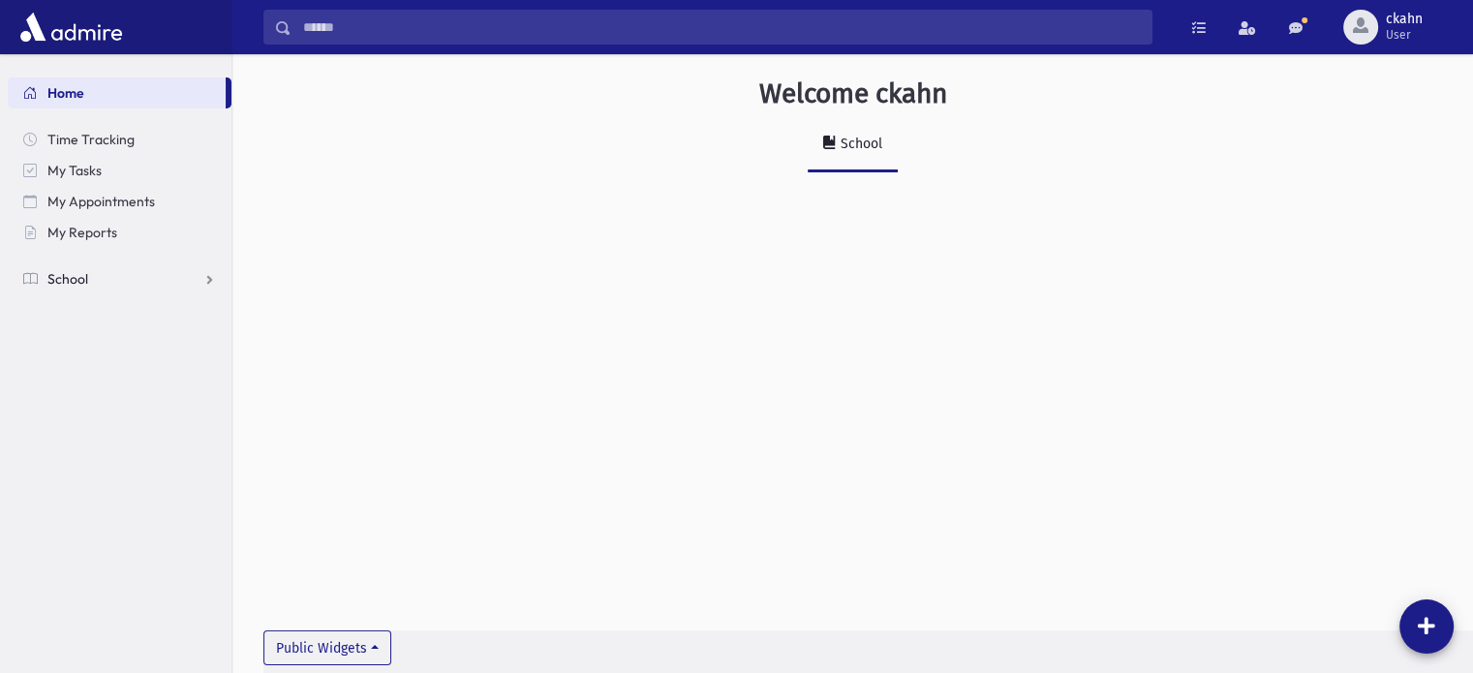
click at [93, 277] on link "School" at bounding box center [120, 278] width 224 height 31
click at [83, 333] on span "Attendance" at bounding box center [94, 340] width 72 height 17
click at [94, 372] on span "Entry" at bounding box center [90, 371] width 33 height 17
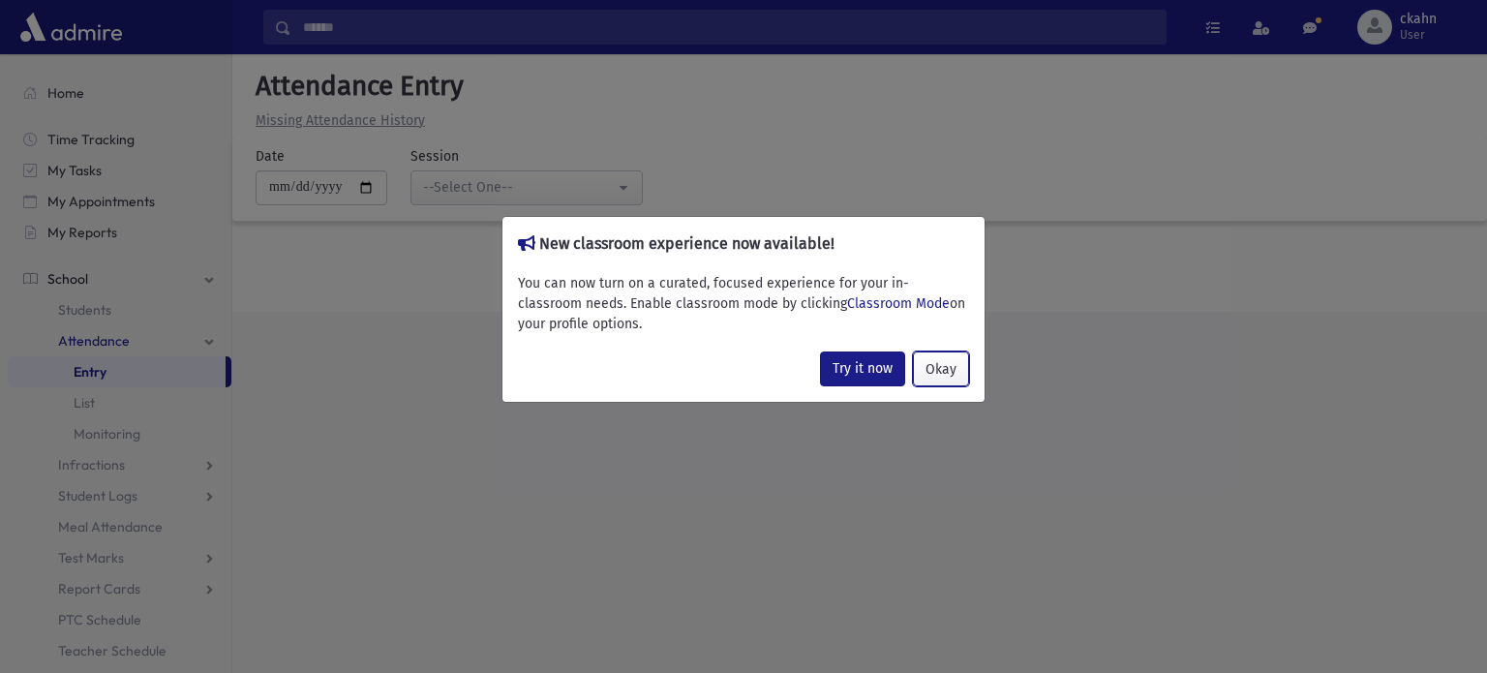
click at [937, 367] on button "Okay" at bounding box center [941, 368] width 56 height 35
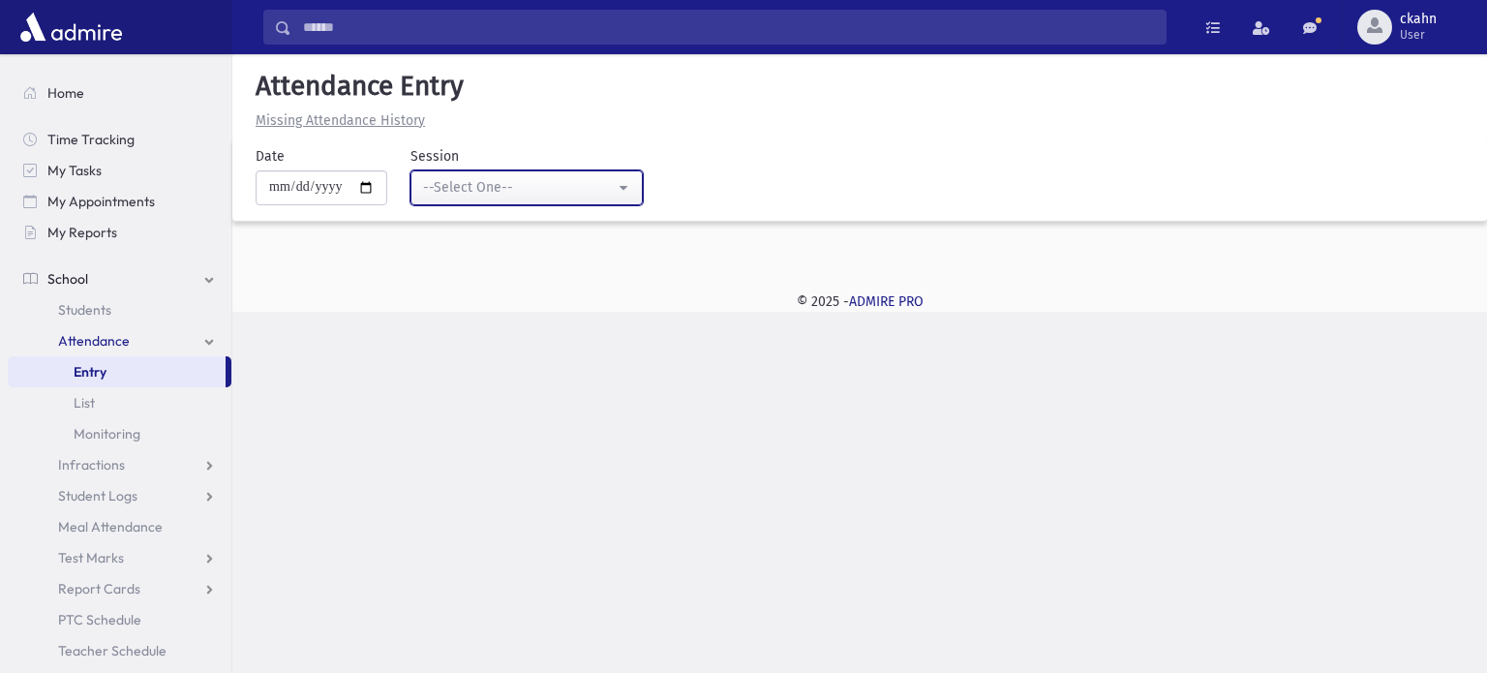
click at [478, 173] on button "--Select One--" at bounding box center [526, 187] width 232 height 35
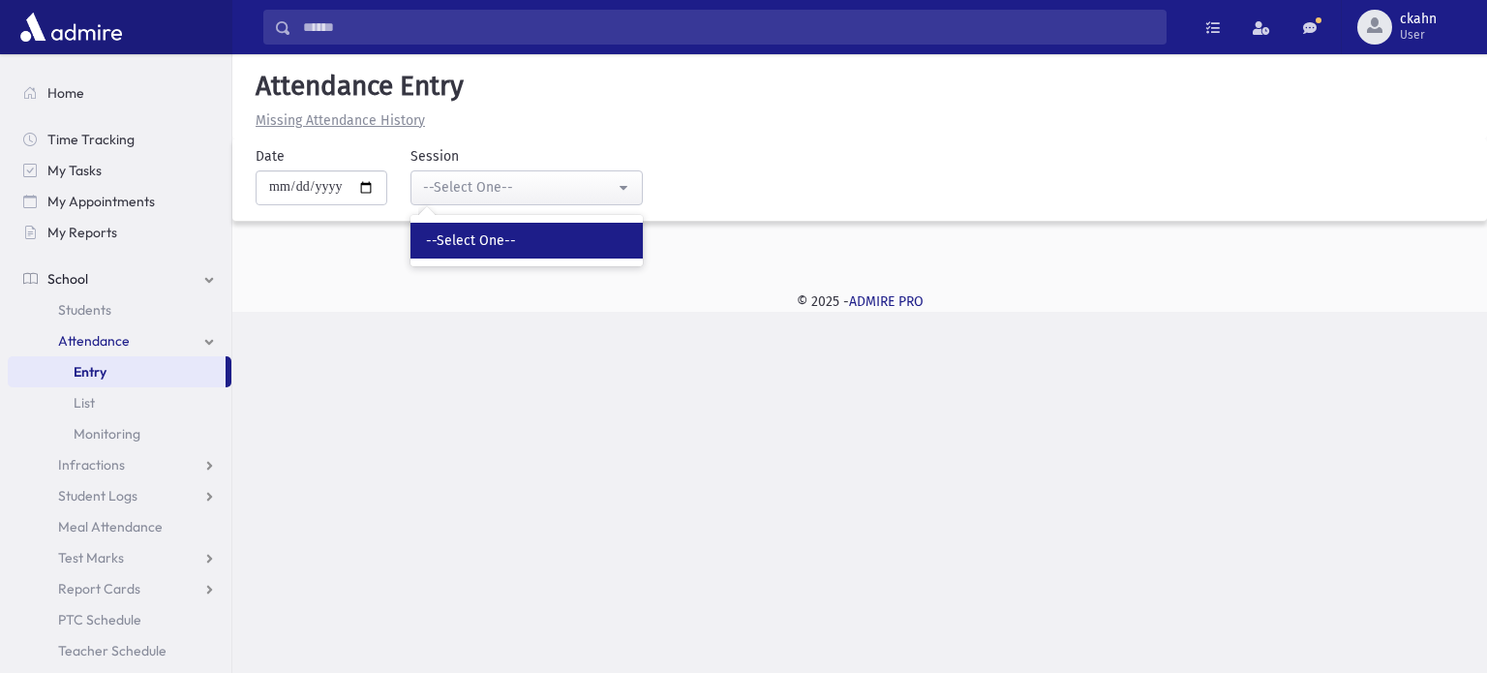
click at [514, 247] on span "--Select One--" at bounding box center [471, 240] width 90 height 19
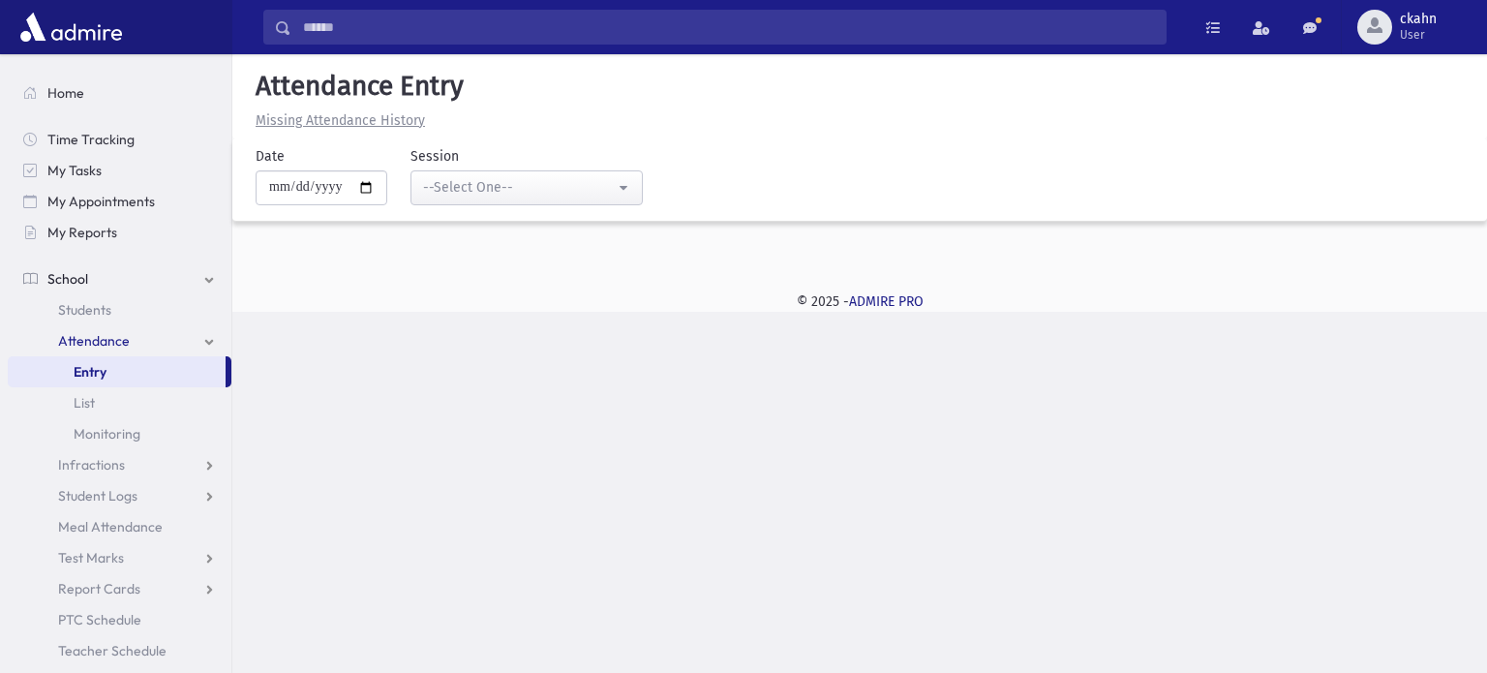
click at [643, 401] on div "Search Results Students" at bounding box center [743, 336] width 1487 height 673
click at [1418, 32] on span "User" at bounding box center [1418, 34] width 37 height 15
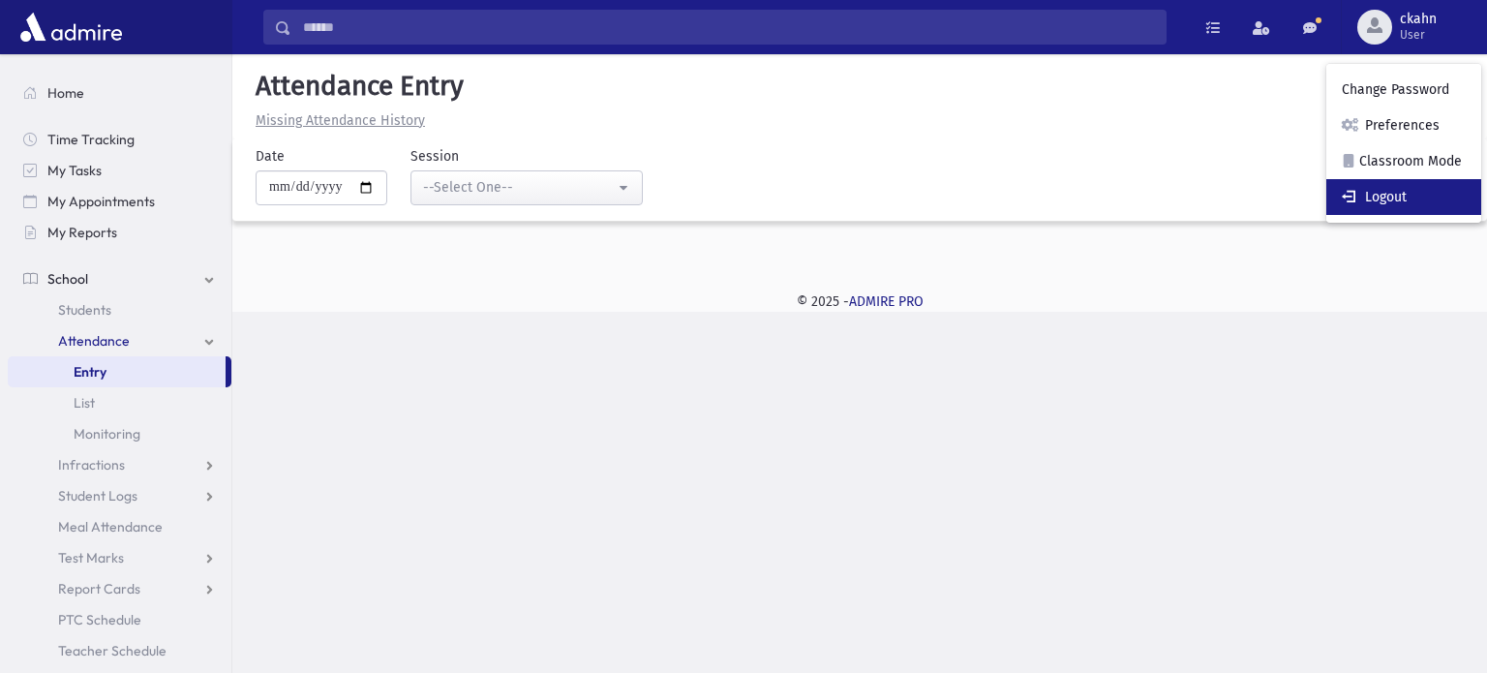
click at [1379, 193] on link "Logout" at bounding box center [1403, 197] width 155 height 36
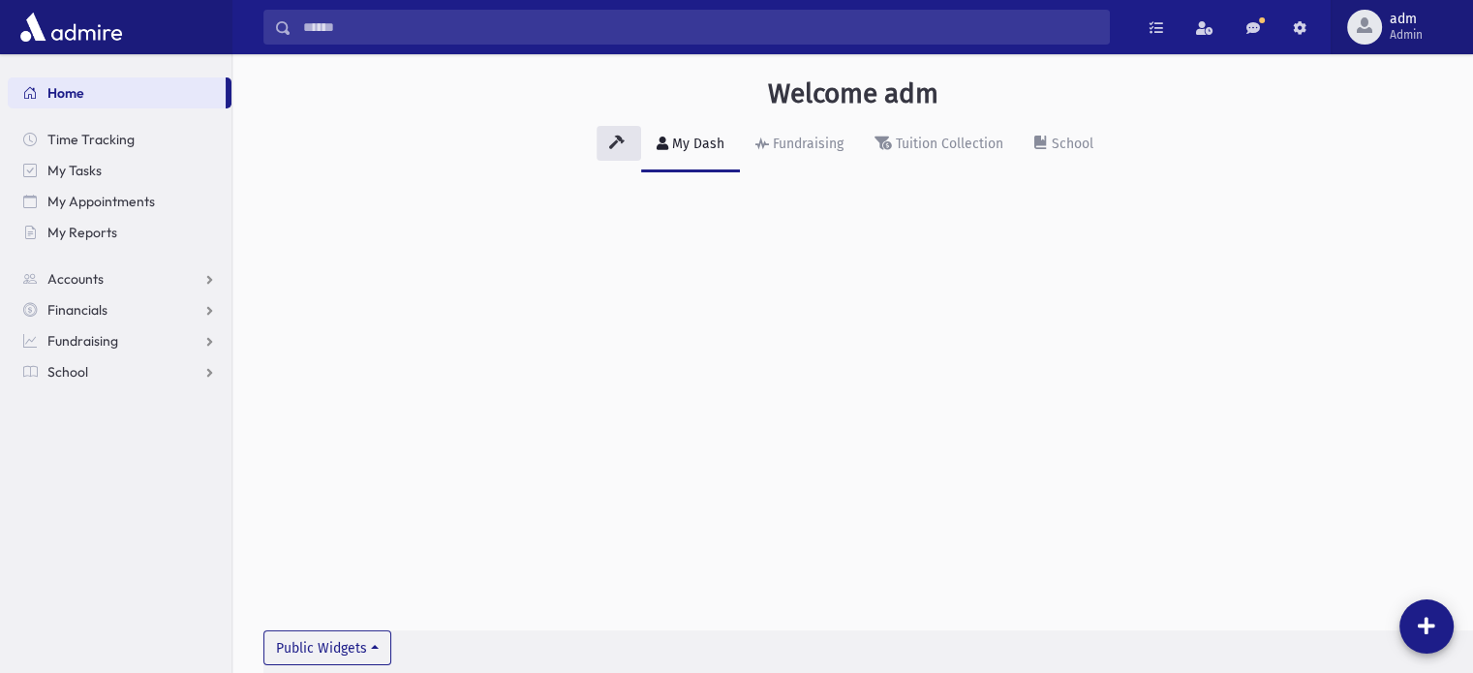
drag, startPoint x: 1392, startPoint y: 29, endPoint x: 1401, endPoint y: 37, distance: 11.7
click at [1392, 29] on span "Admin" at bounding box center [1405, 34] width 33 height 15
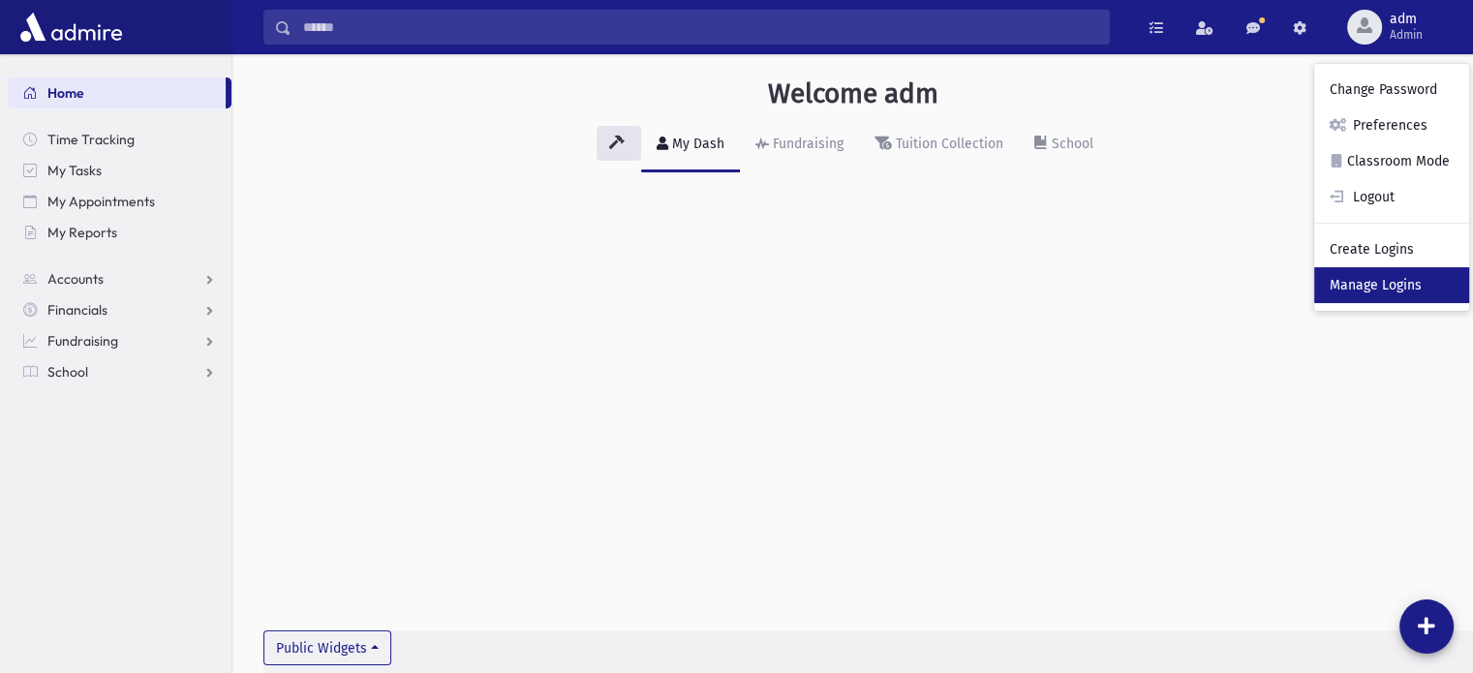
click at [1379, 283] on link "Manage Logins" at bounding box center [1391, 285] width 155 height 36
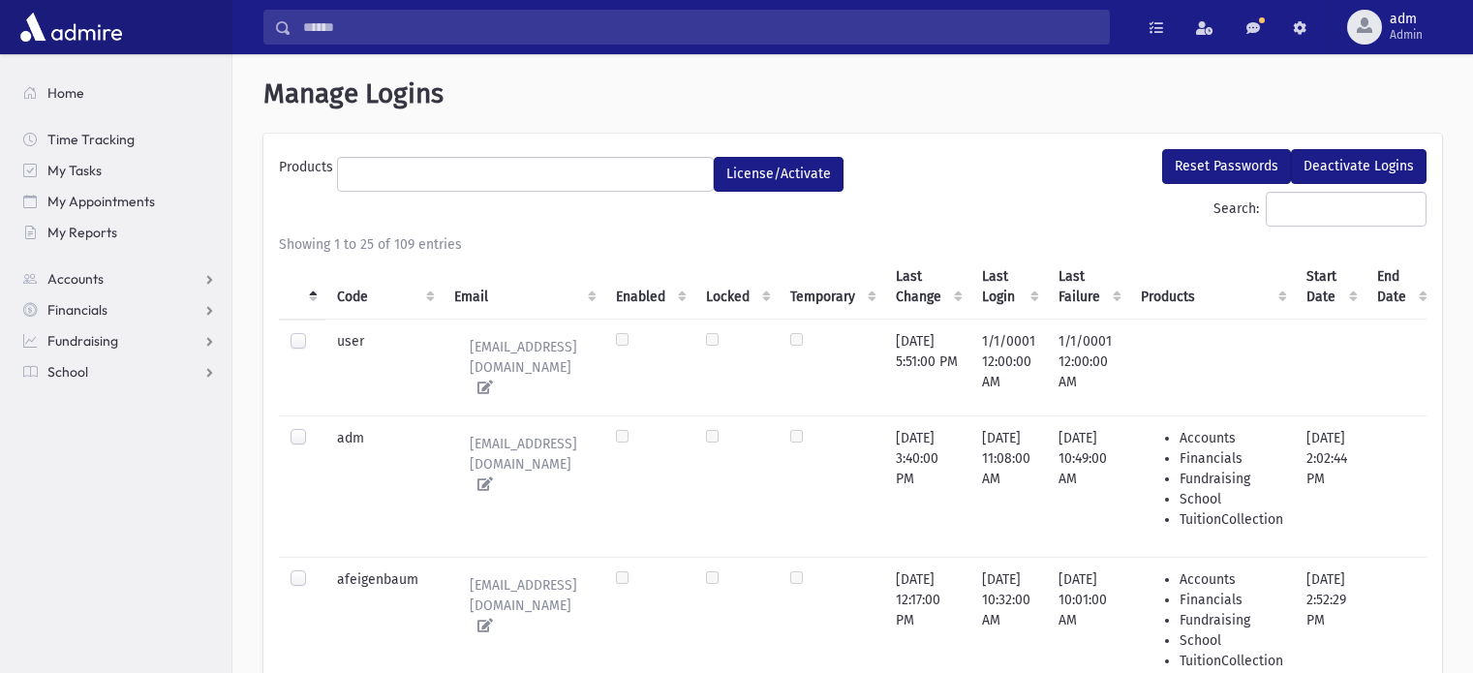
select select
click at [360, 289] on th "Code" at bounding box center [383, 287] width 117 height 65
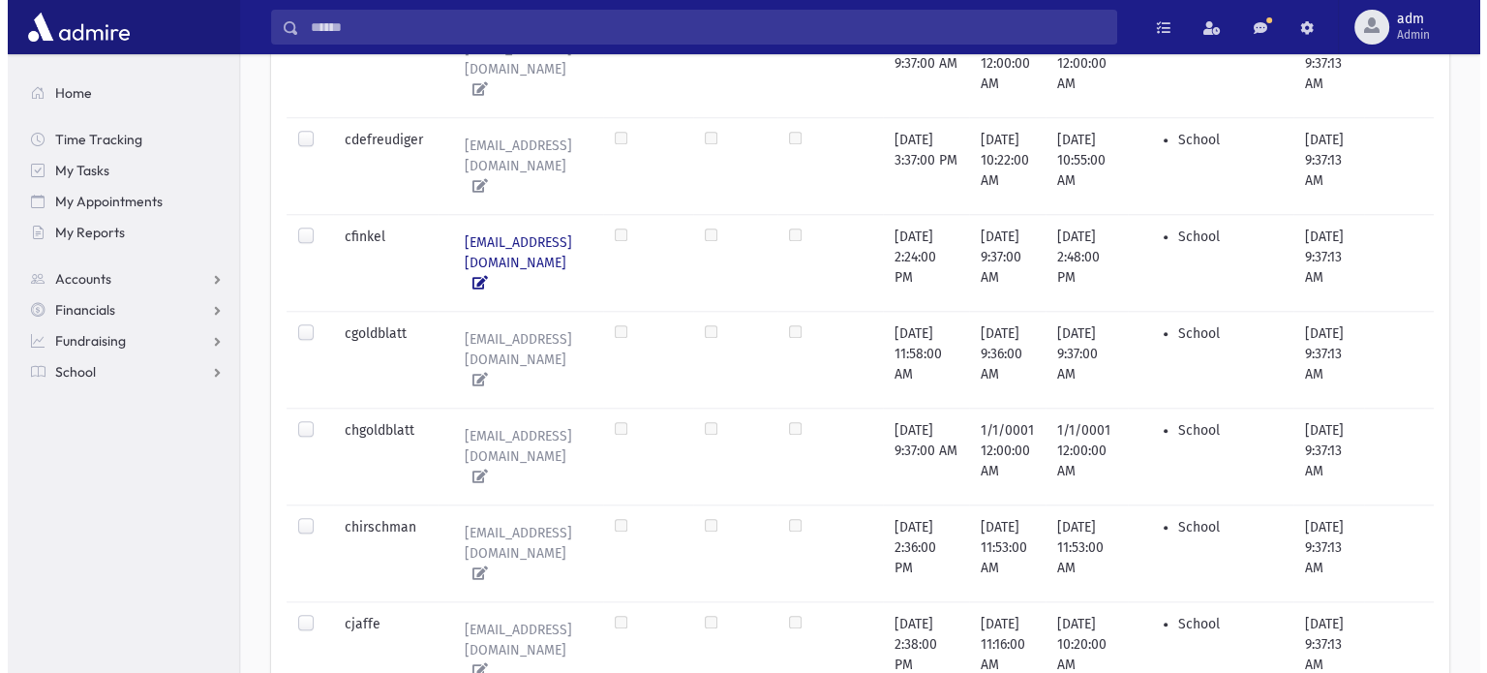
scroll to position [1936, 0]
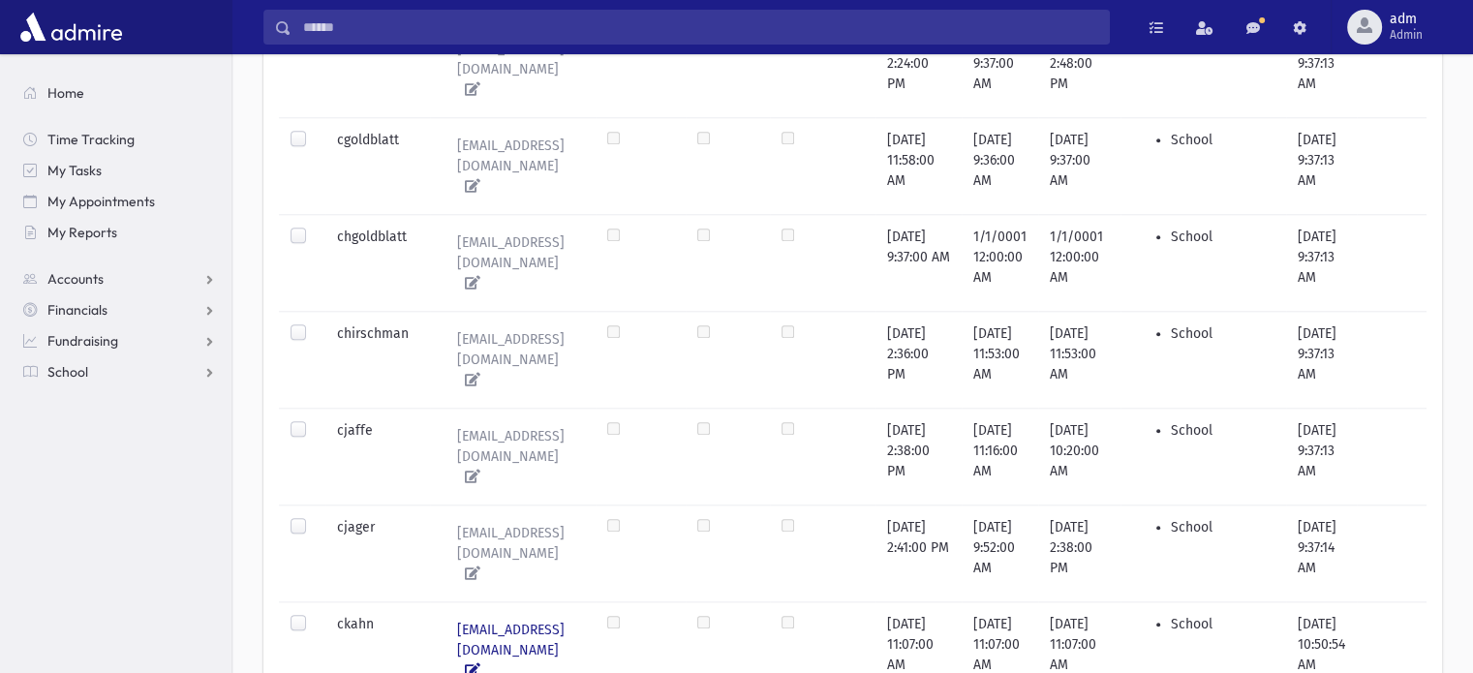
drag, startPoint x: 617, startPoint y: 389, endPoint x: 753, endPoint y: 407, distance: 137.6
click at [480, 663] on icon at bounding box center [468, 670] width 23 height 14
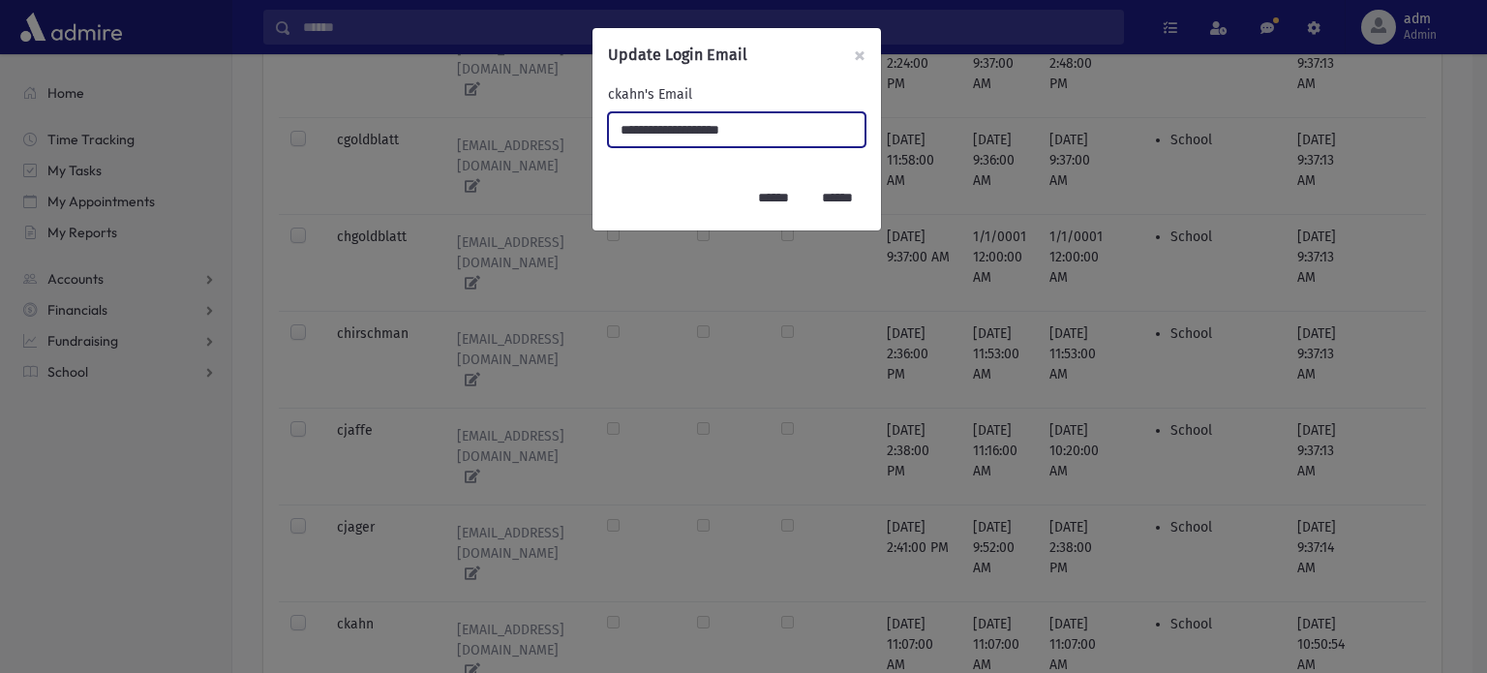
drag, startPoint x: 795, startPoint y: 126, endPoint x: 0, endPoint y: 167, distance: 795.9
click at [0, 167] on div "**********" at bounding box center [743, 336] width 1487 height 673
type input "**********"
drag, startPoint x: 787, startPoint y: 200, endPoint x: 772, endPoint y: 198, distance: 15.6
click at [785, 200] on input "******" at bounding box center [773, 197] width 56 height 35
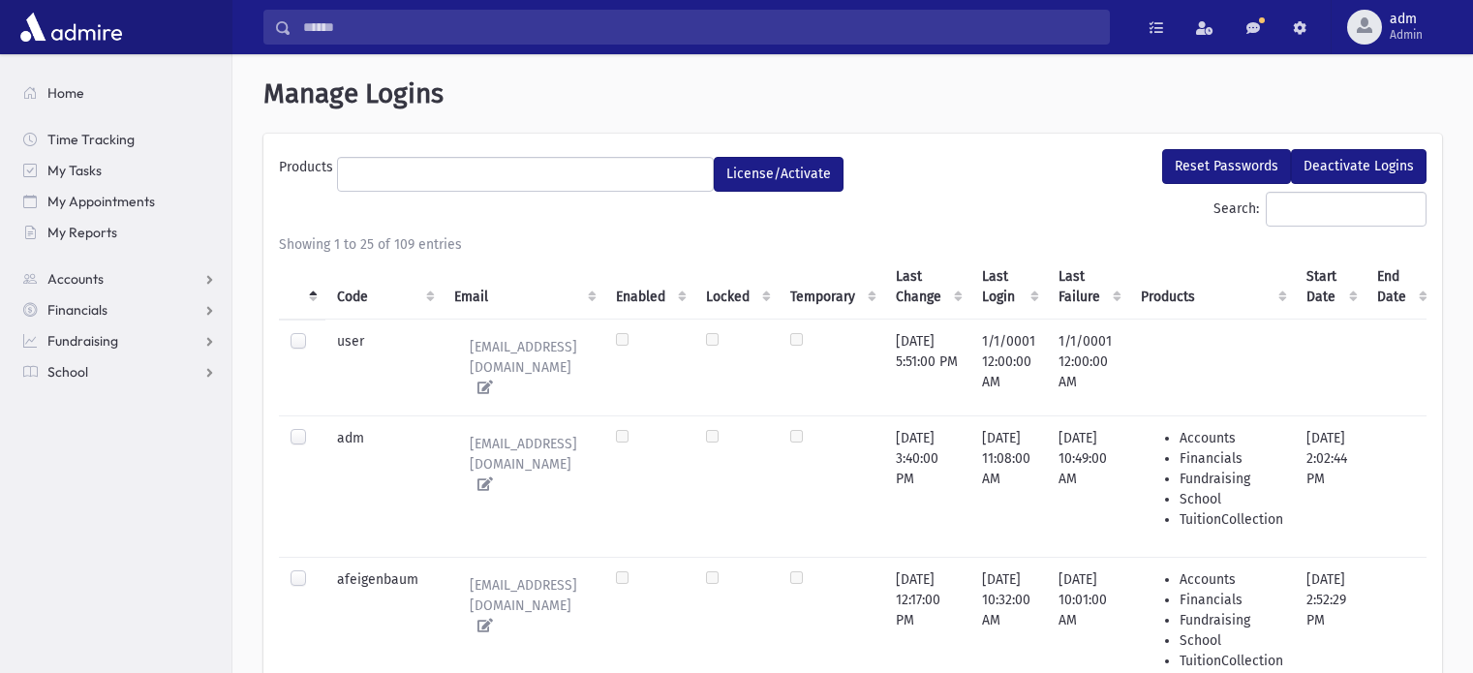
select select
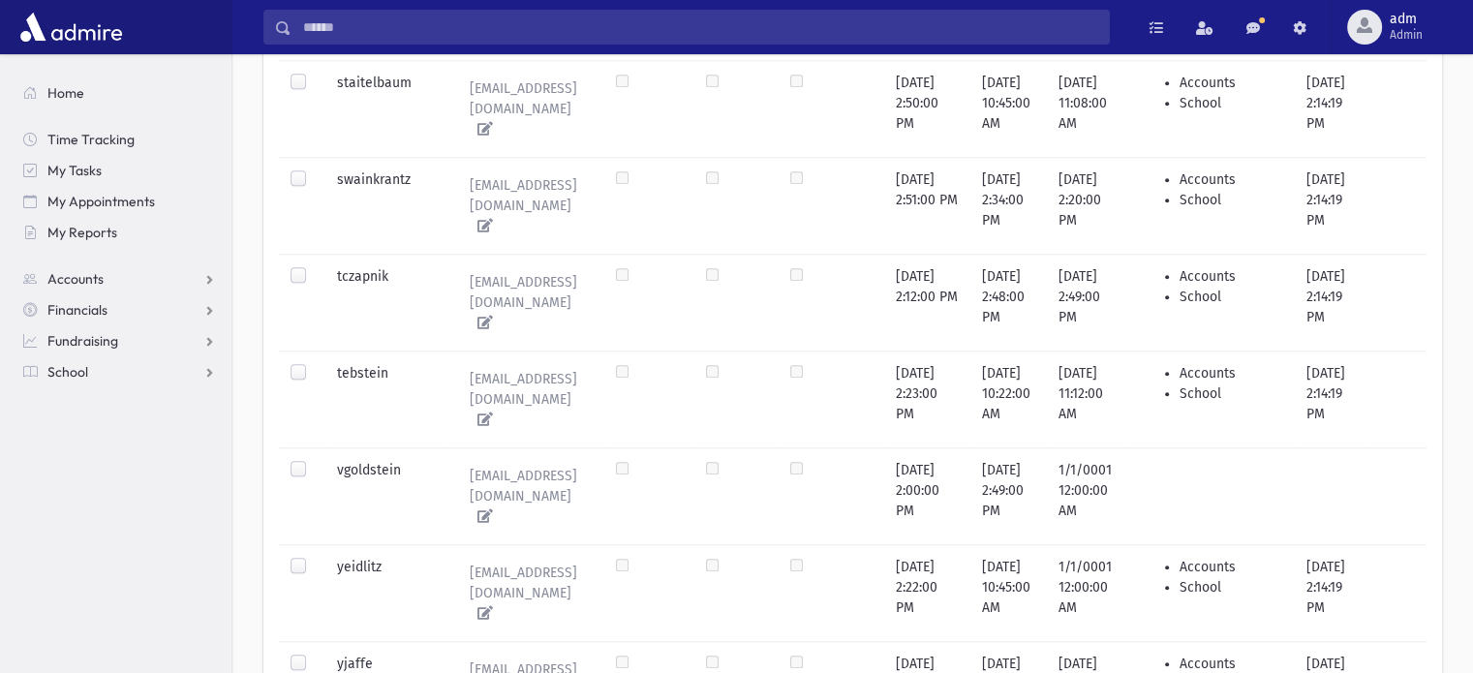
scroll to position [1889, 0]
click at [1402, 31] on span "Admin" at bounding box center [1405, 34] width 33 height 15
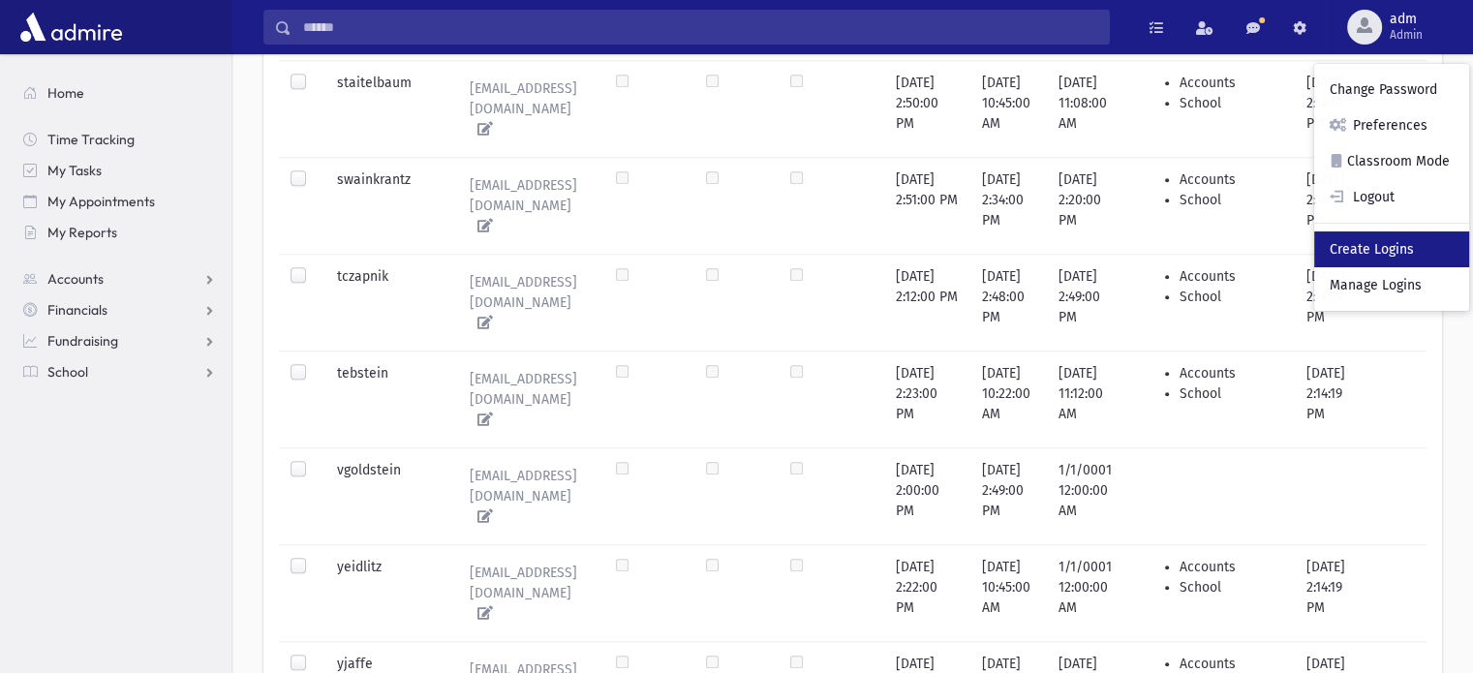
click at [1348, 252] on link "Create Logins" at bounding box center [1391, 249] width 155 height 36
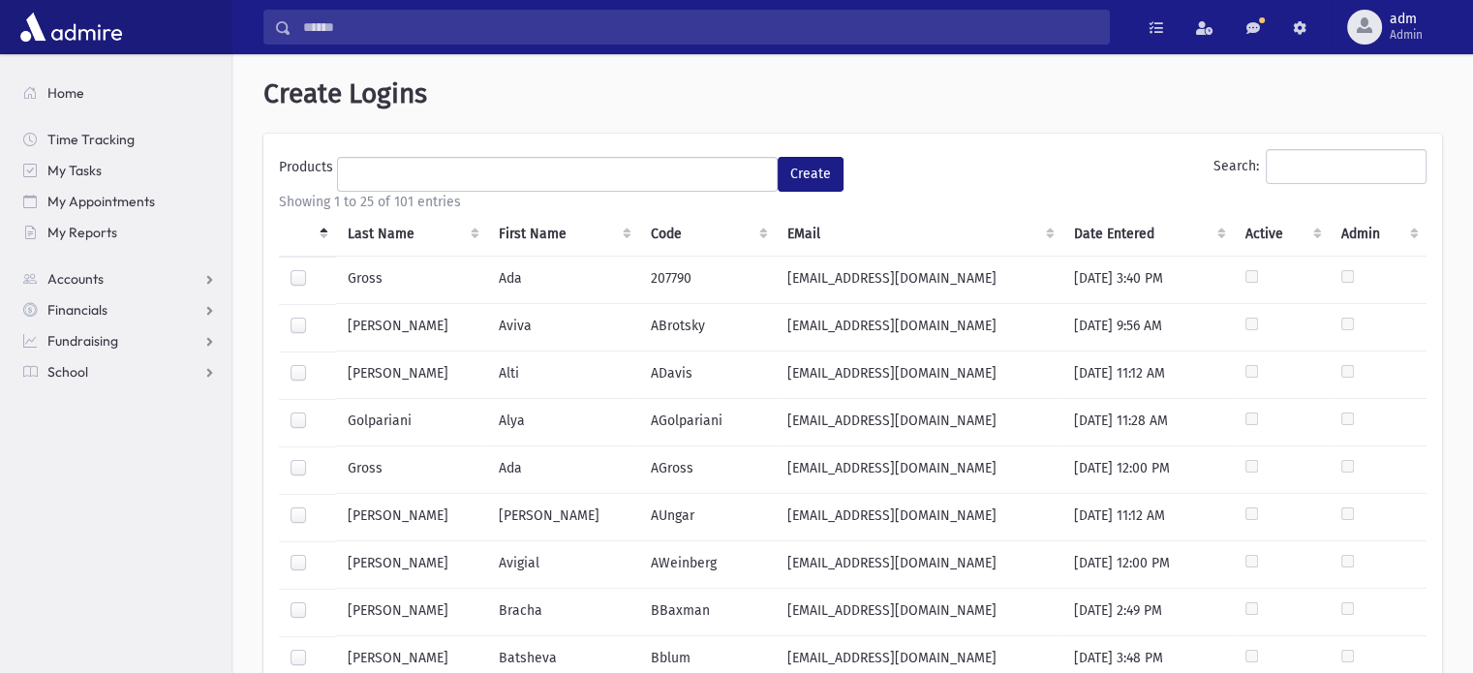
click at [376, 227] on th "Last Name" at bounding box center [411, 234] width 151 height 45
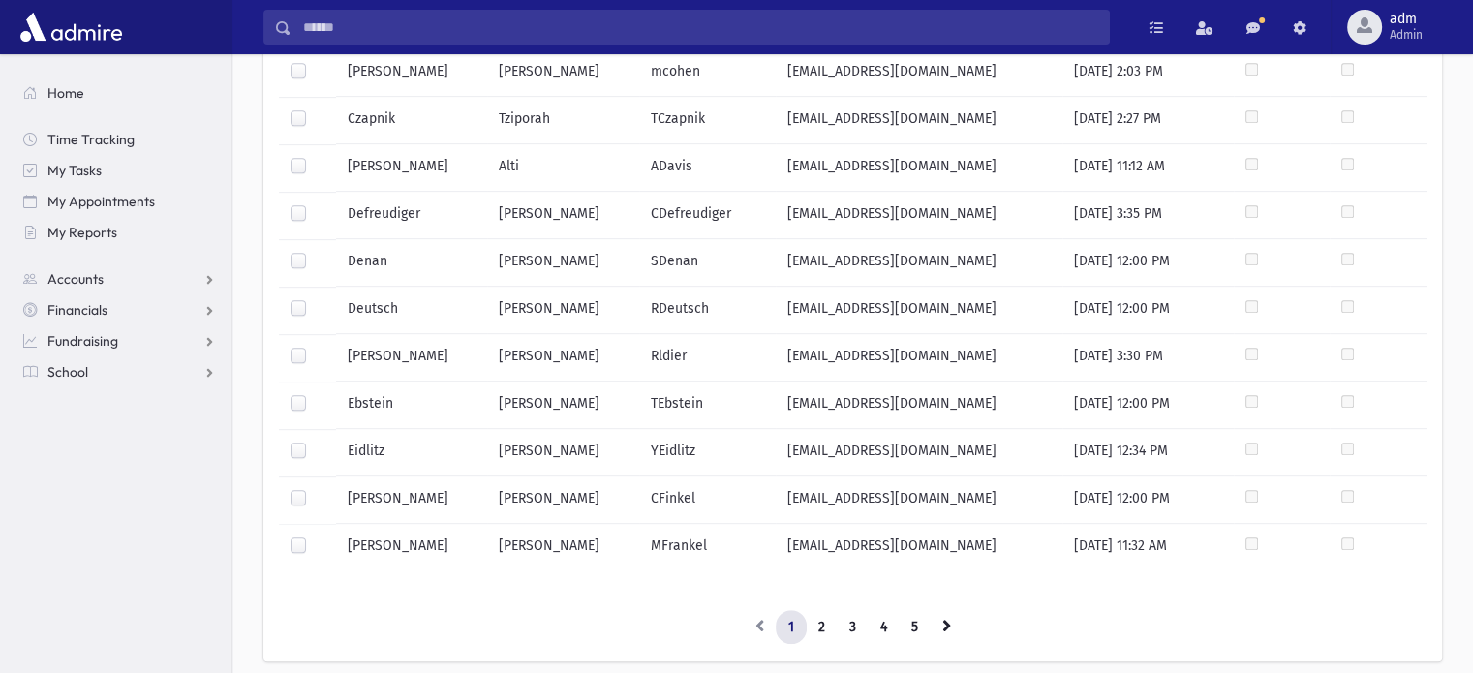
scroll to position [940, 0]
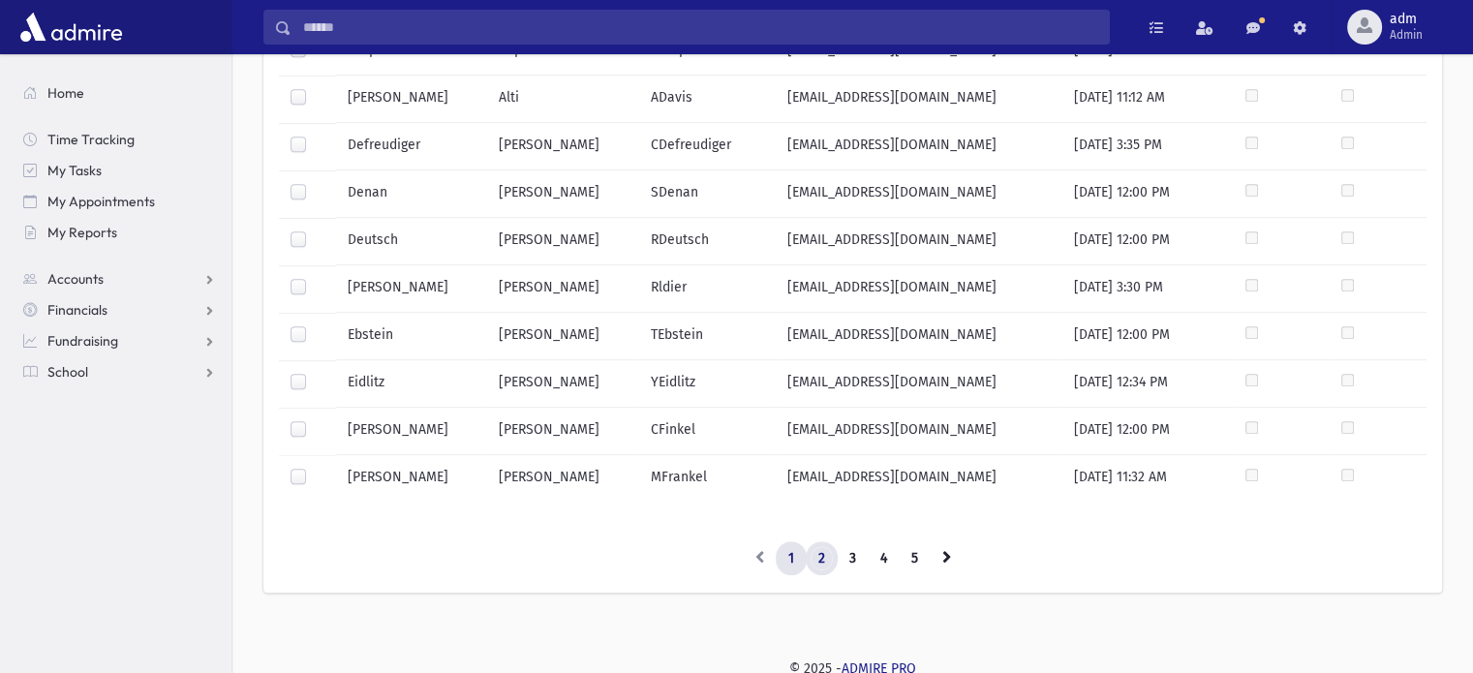
click at [817, 548] on link "2" at bounding box center [821, 558] width 32 height 35
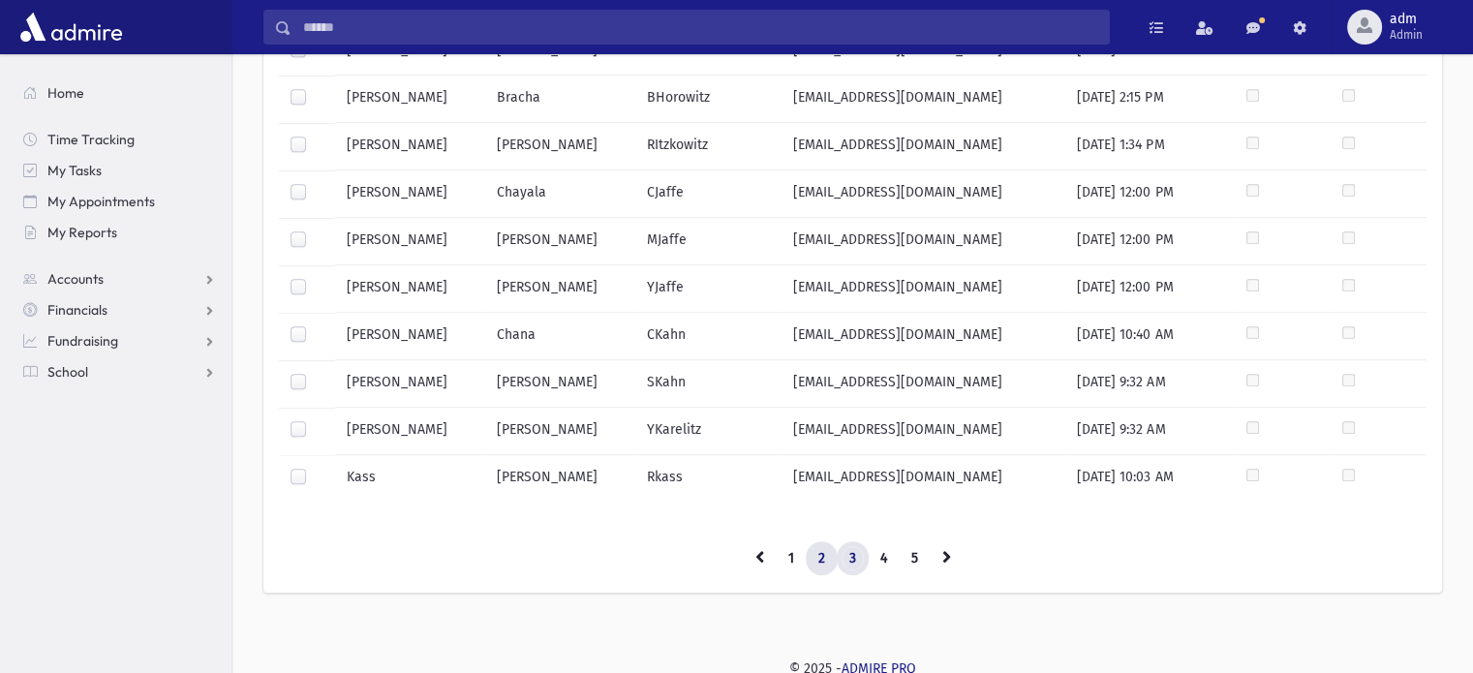
click at [852, 550] on link "3" at bounding box center [852, 558] width 32 height 35
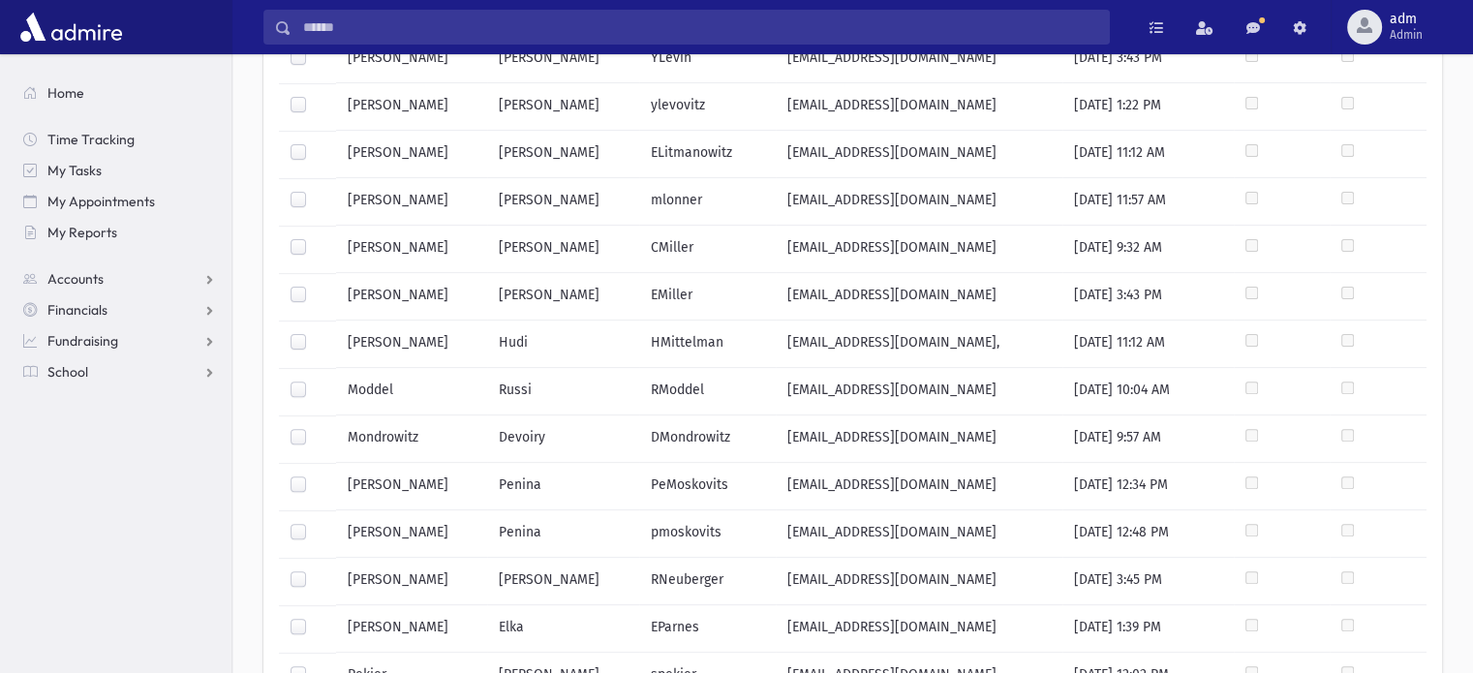
scroll to position [166, 0]
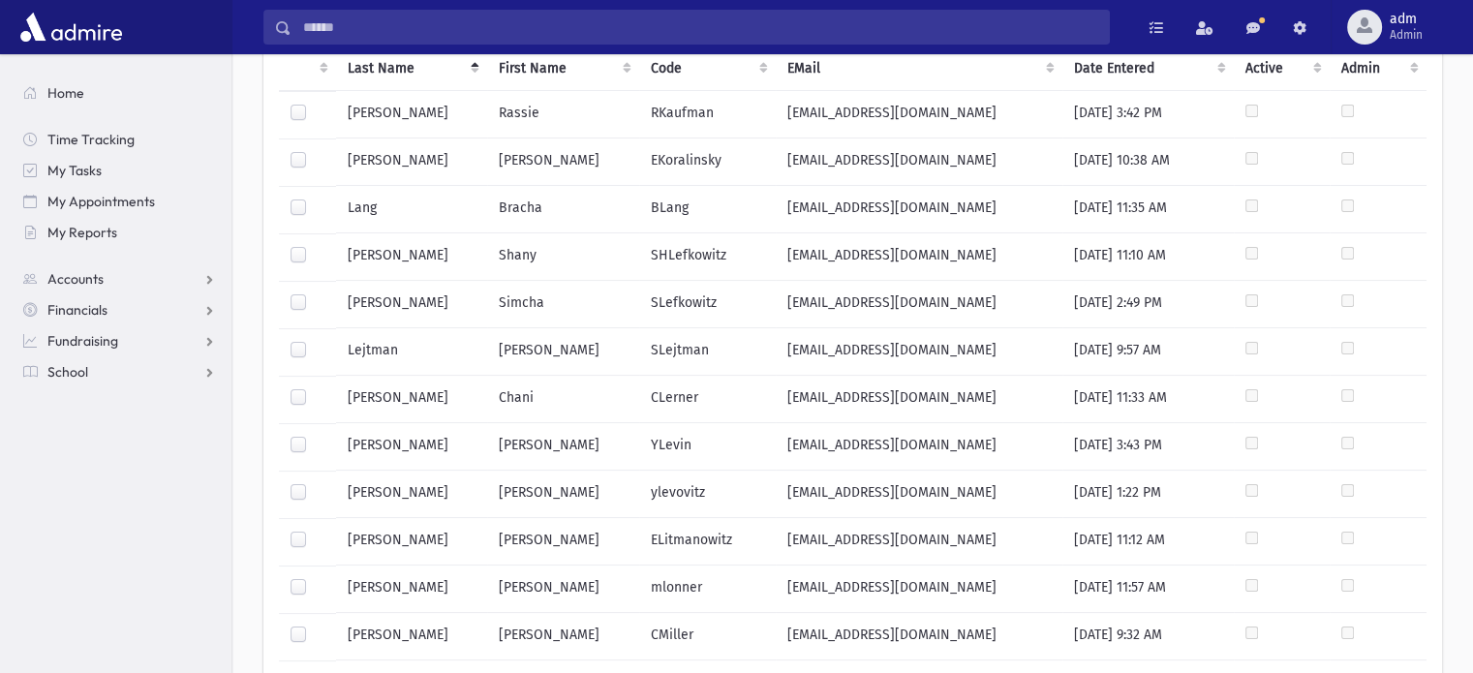
click at [314, 246] on label at bounding box center [314, 246] width 0 height 0
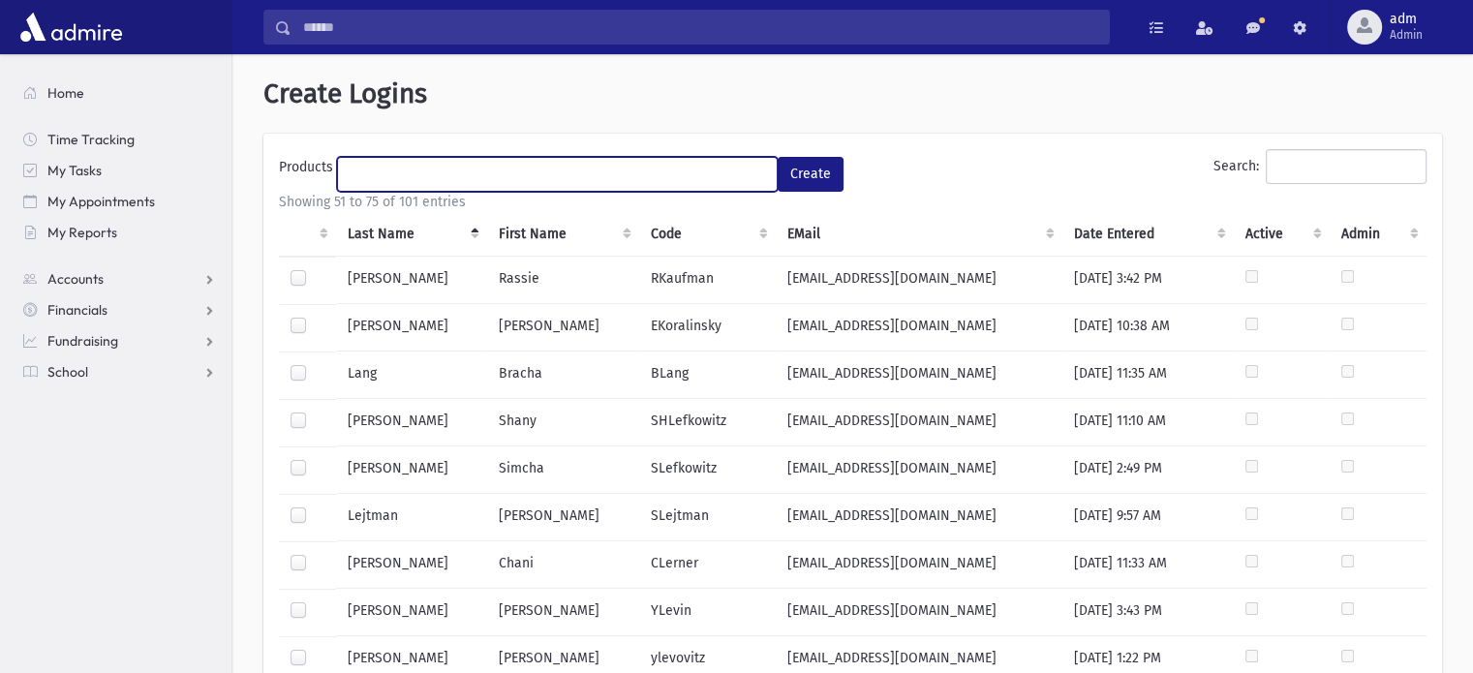
click at [407, 173] on ul at bounding box center [557, 172] width 439 height 29
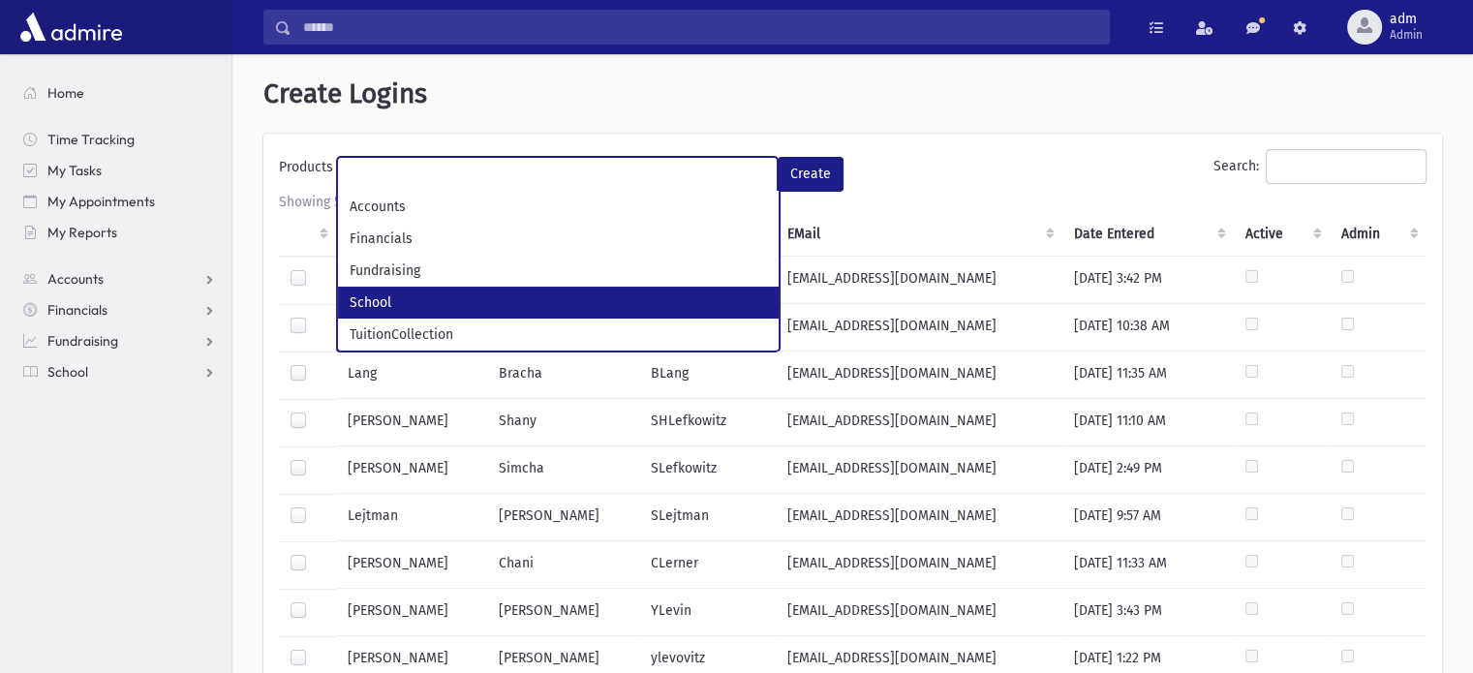
select select "*"
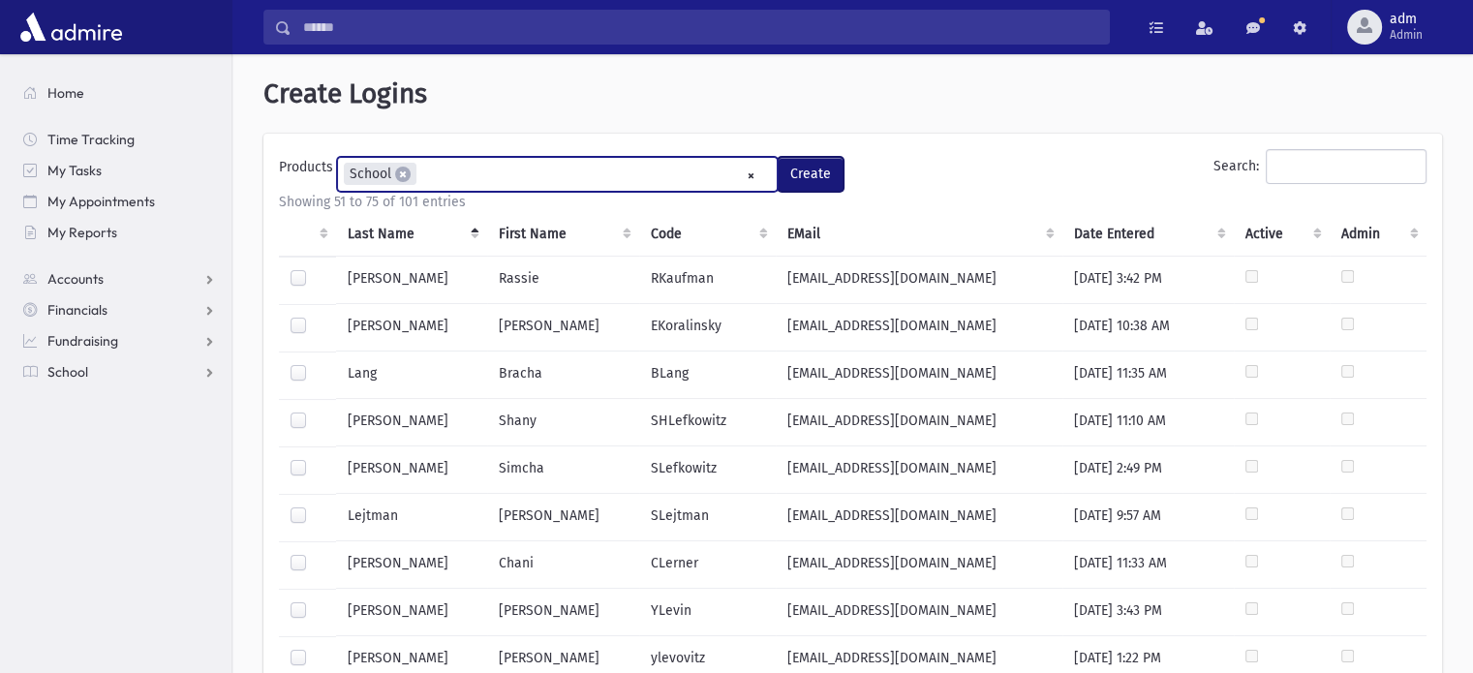
click at [829, 172] on button "Create" at bounding box center [810, 174] width 66 height 35
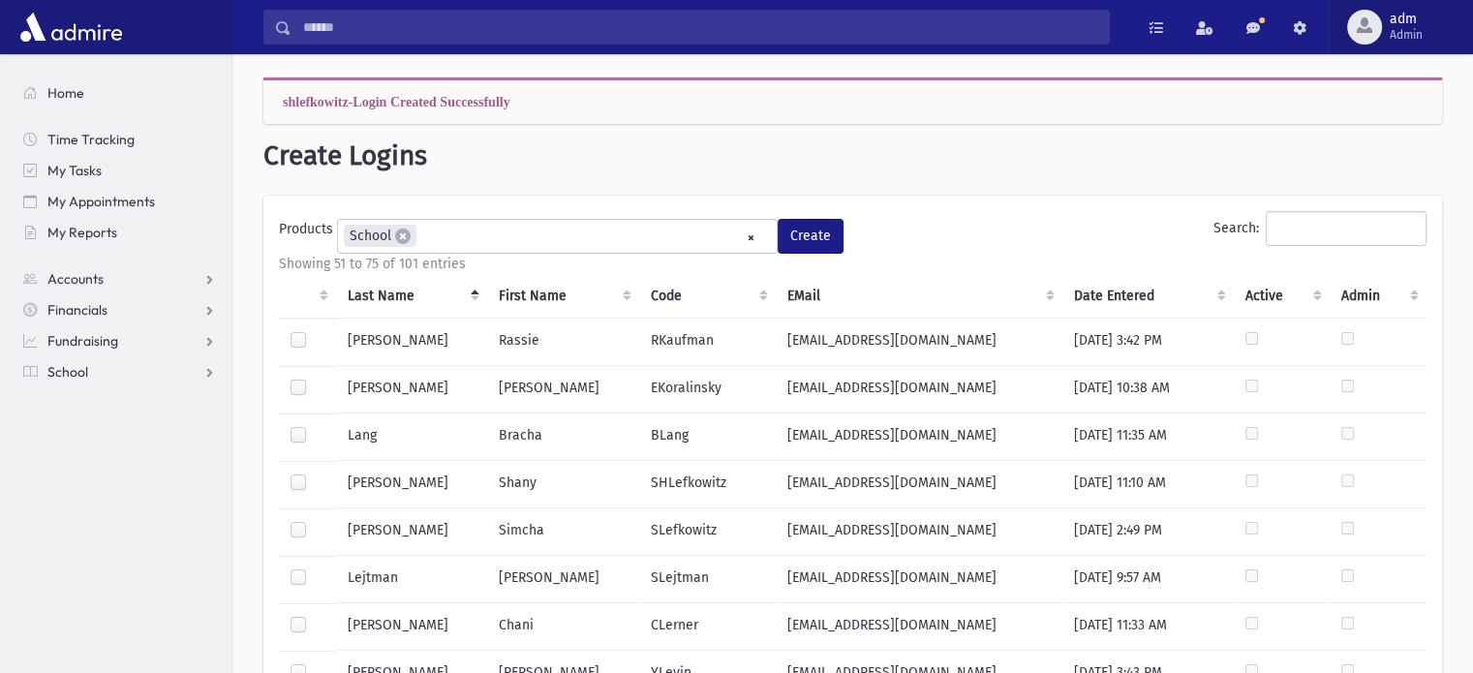
click at [1403, 31] on span "Admin" at bounding box center [1405, 34] width 33 height 15
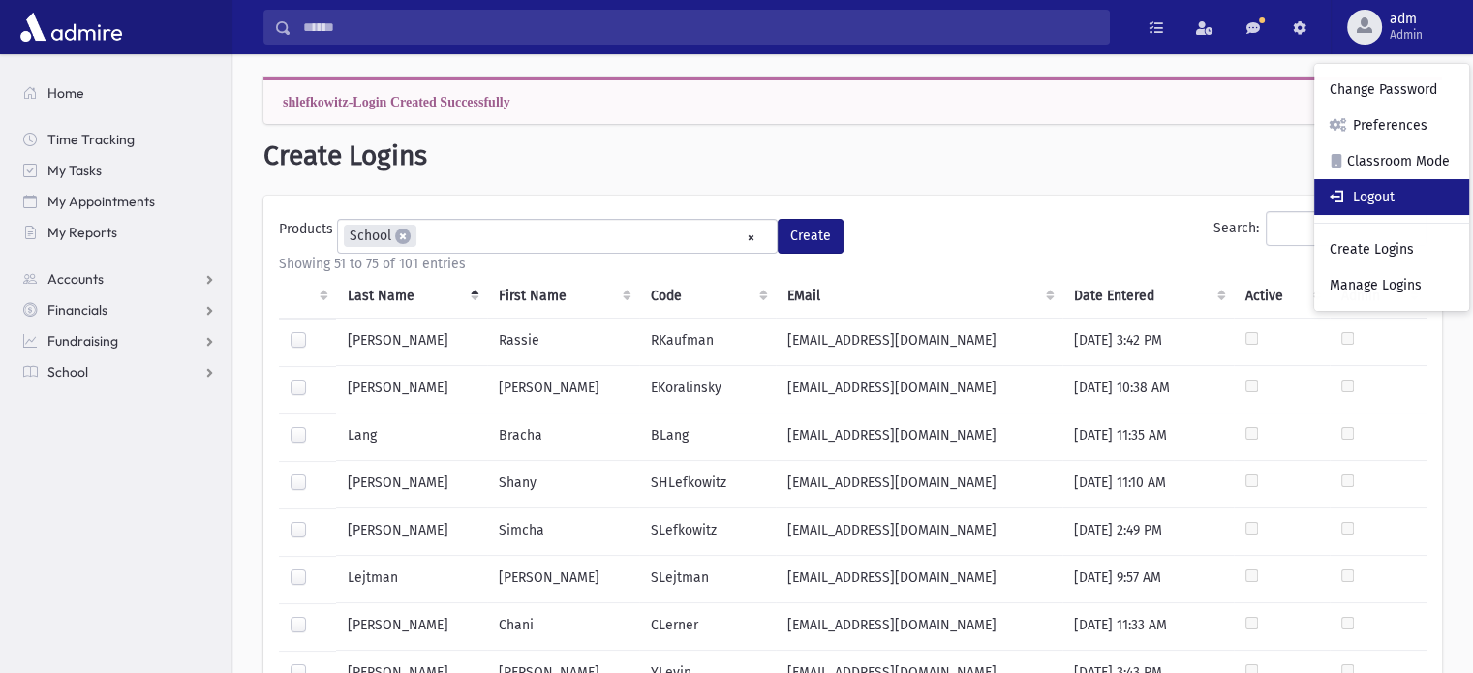
click at [1363, 197] on link "Logout" at bounding box center [1391, 197] width 155 height 36
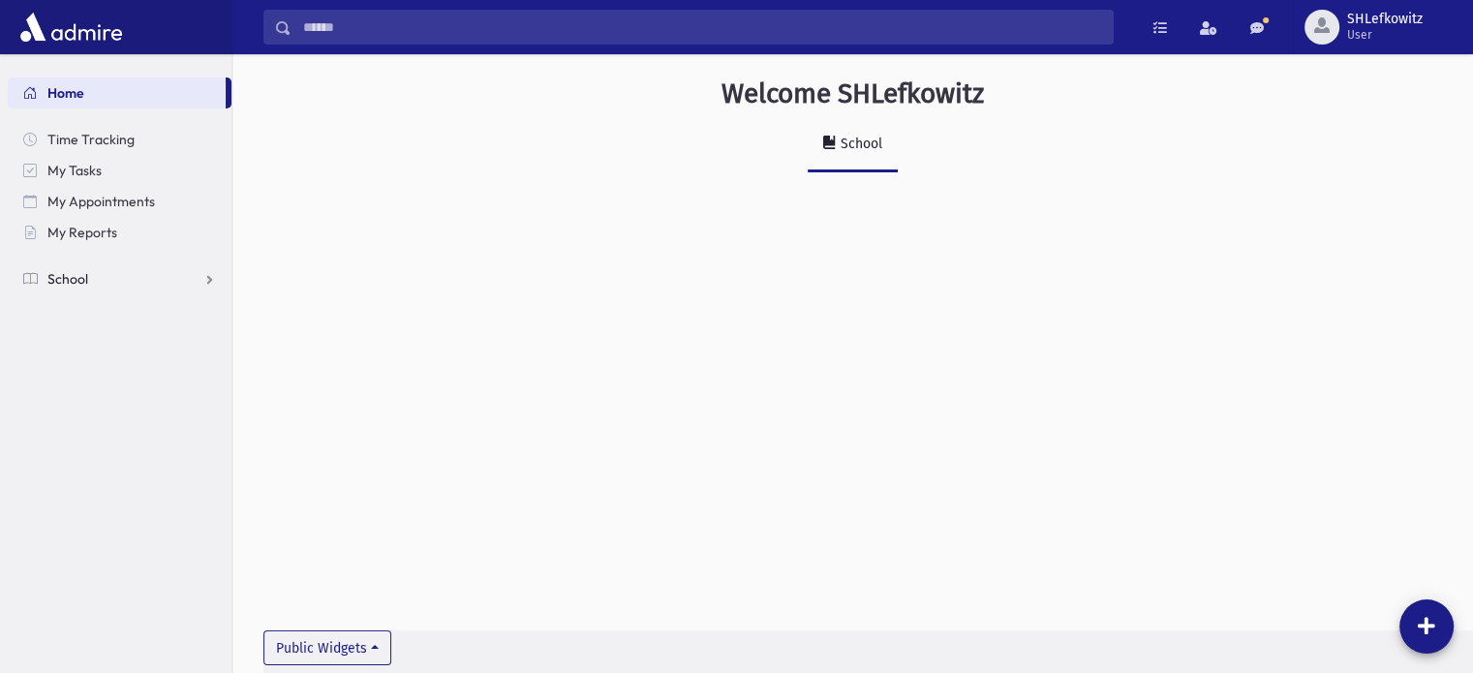
click at [137, 283] on link "School" at bounding box center [120, 278] width 224 height 31
click at [81, 315] on span "Students" at bounding box center [84, 309] width 53 height 17
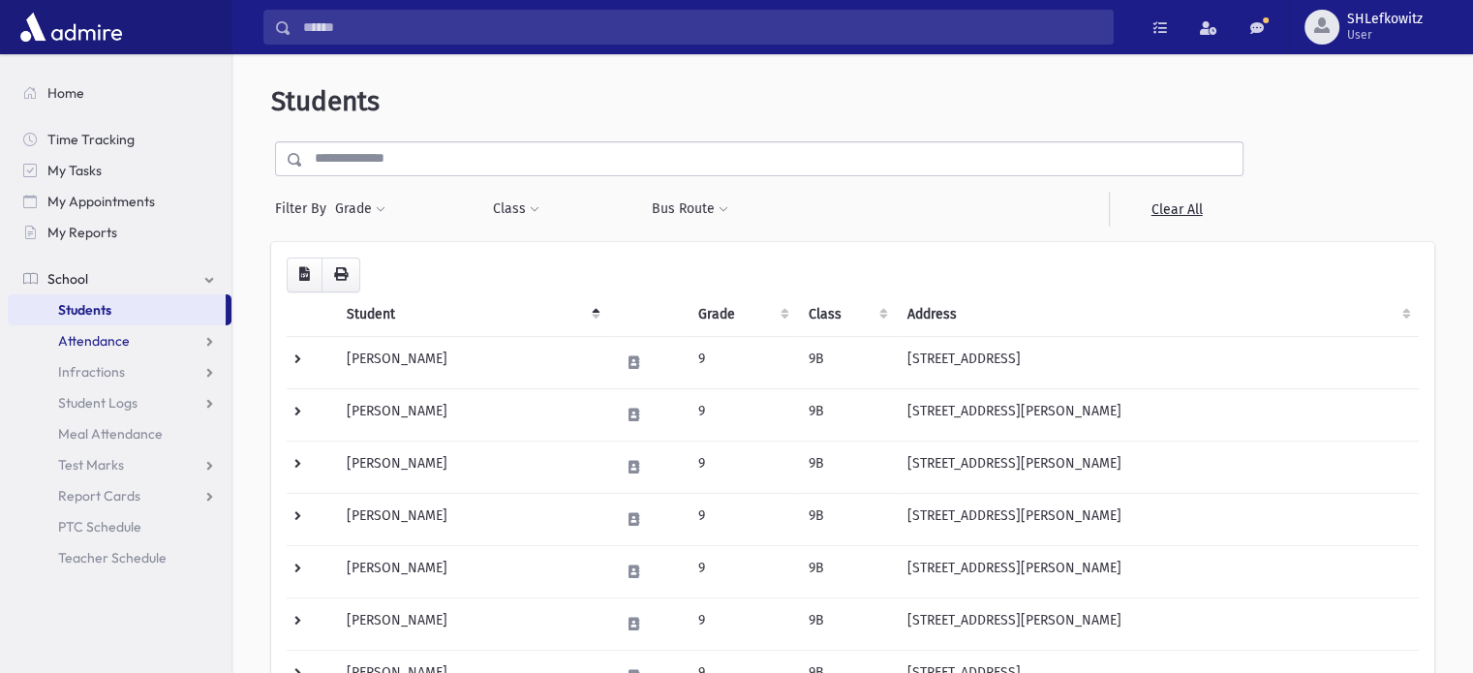
click at [95, 344] on span "Attendance" at bounding box center [94, 340] width 72 height 17
click at [93, 378] on span "Entry" at bounding box center [90, 371] width 33 height 17
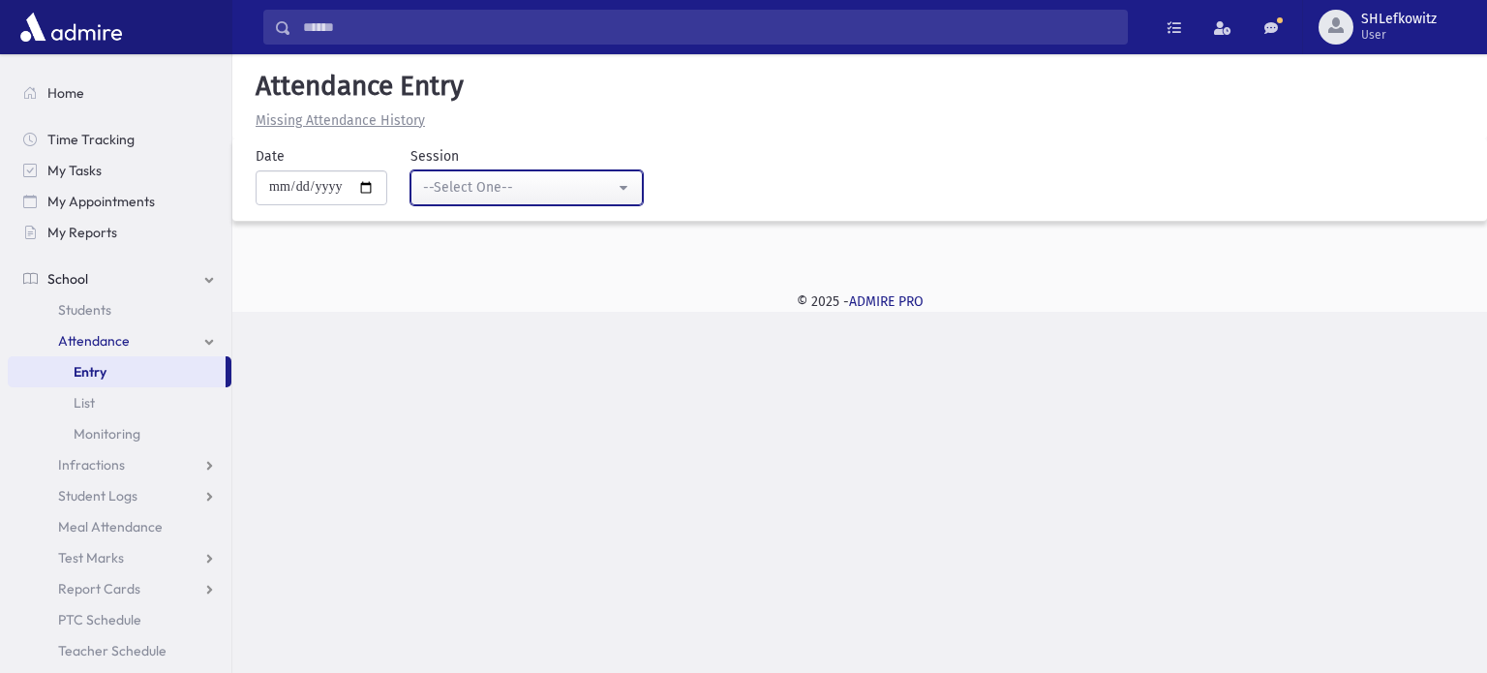
click at [505, 190] on div "--Select One--" at bounding box center [519, 187] width 192 height 20
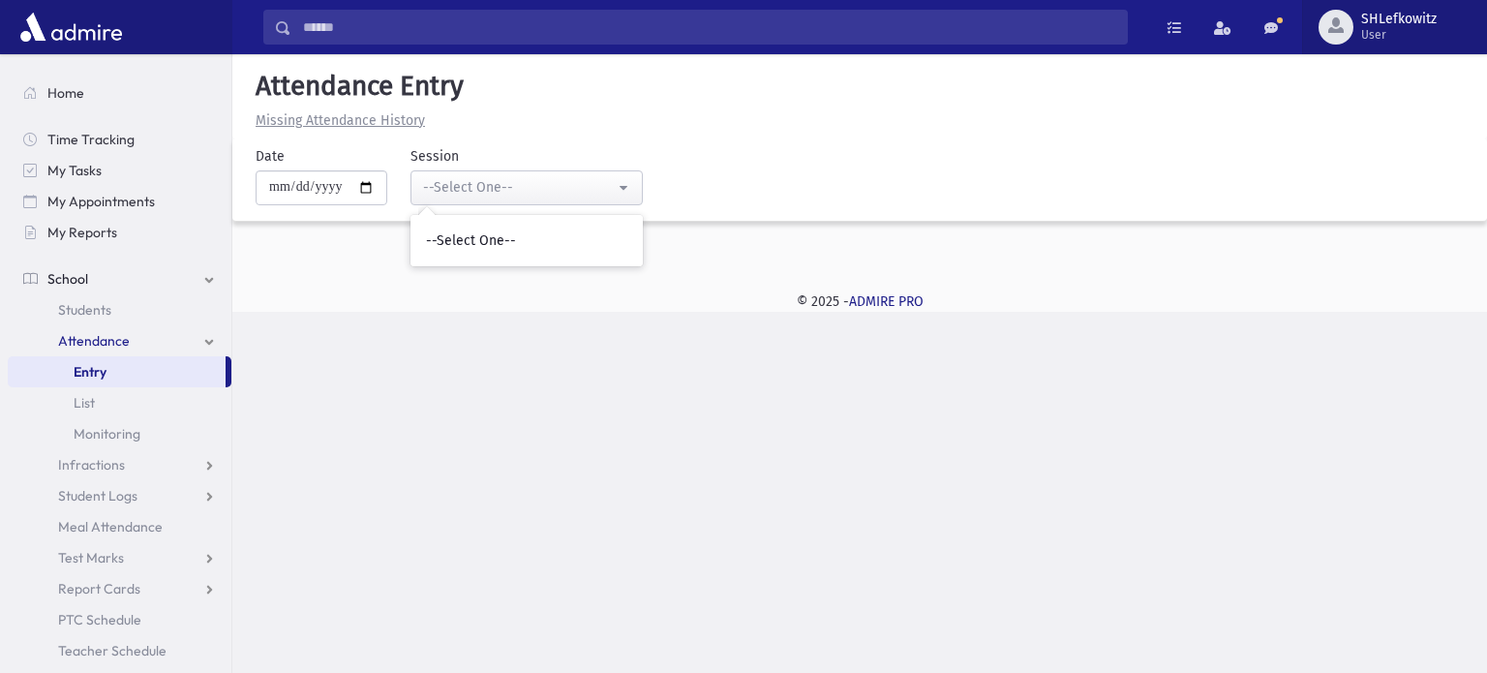
click at [1356, 38] on span "SHLefkowitz User" at bounding box center [1406, 27] width 106 height 31
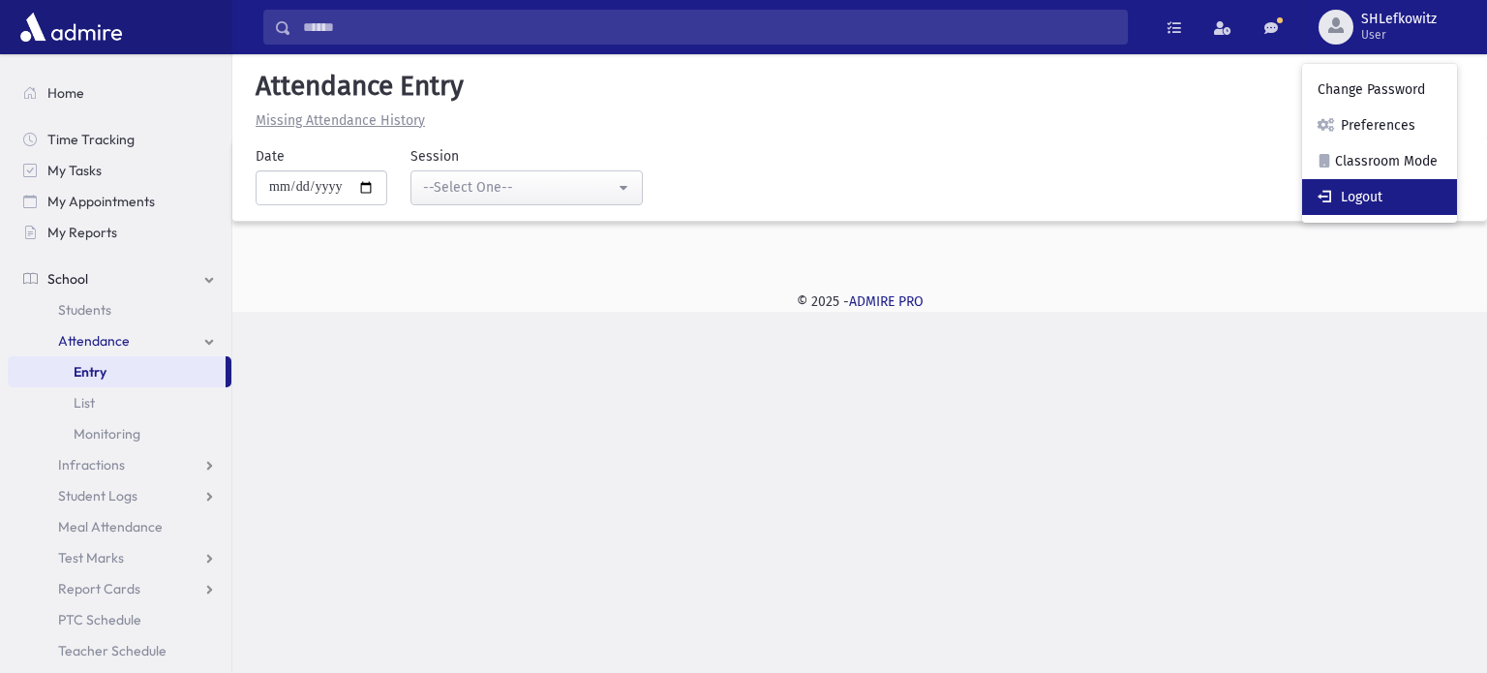
click at [1366, 194] on link "Logout" at bounding box center [1379, 197] width 155 height 36
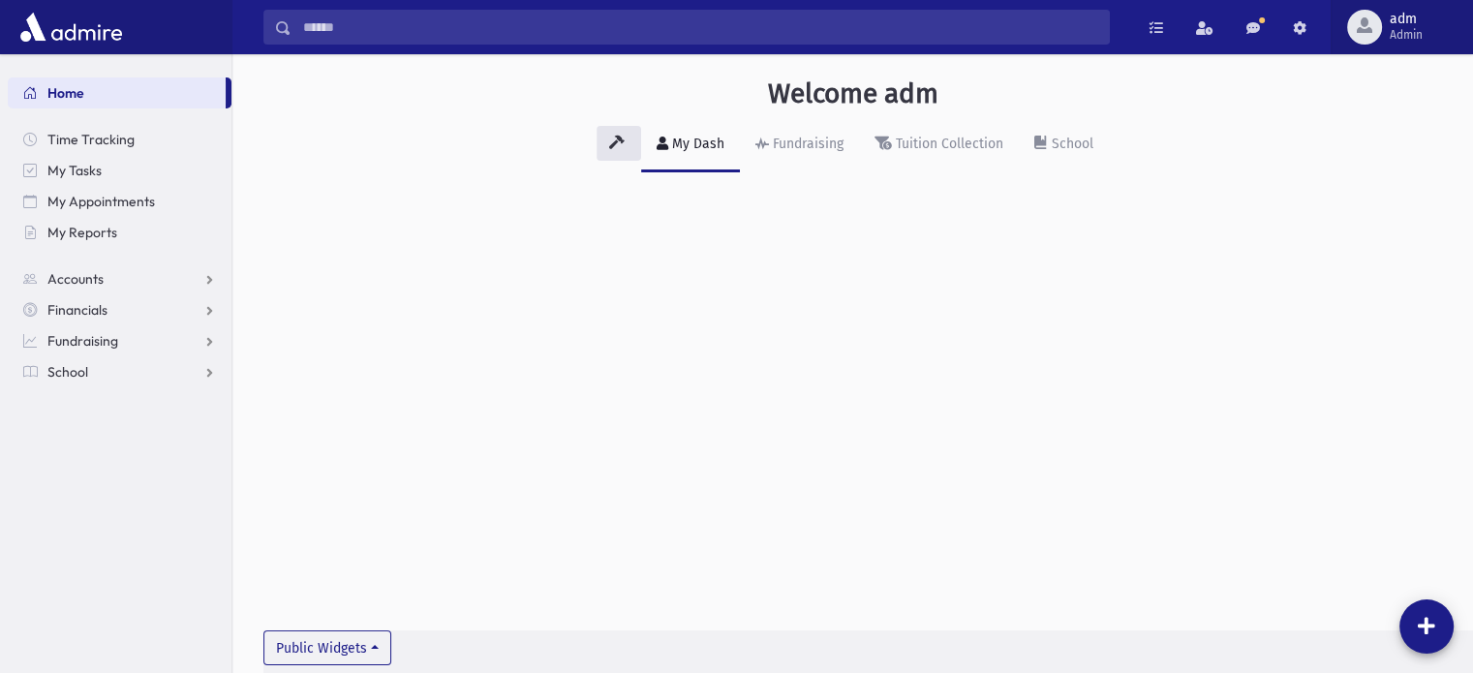
click at [1389, 32] on span "Admin" at bounding box center [1405, 34] width 33 height 15
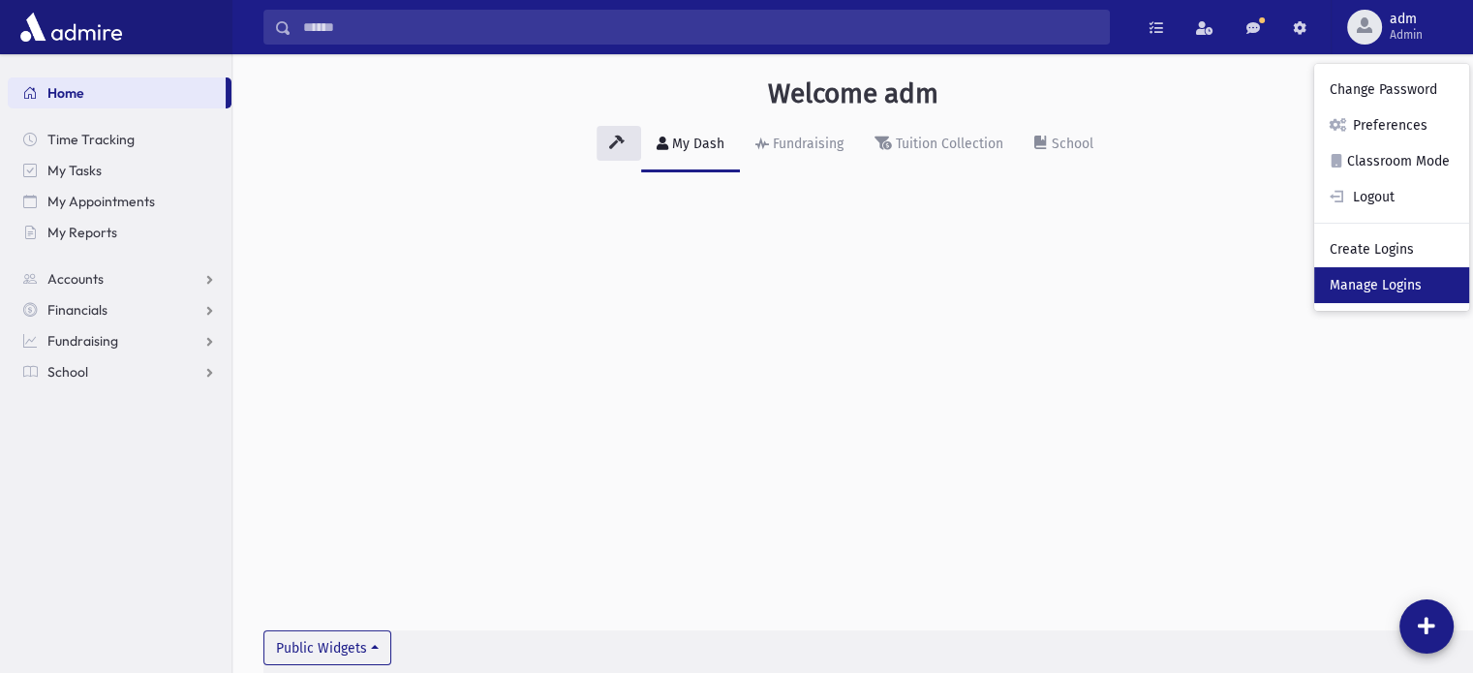
click at [1374, 284] on link "Manage Logins" at bounding box center [1391, 285] width 155 height 36
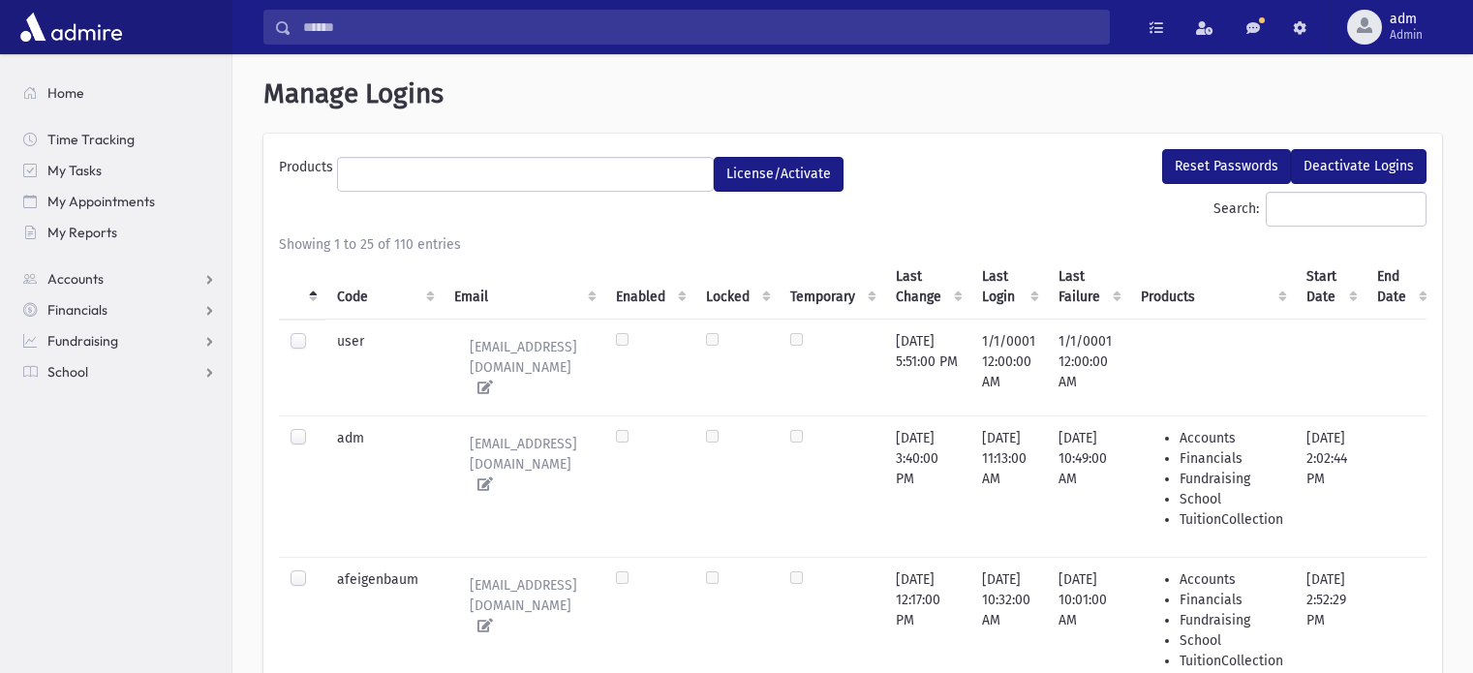
select select
click at [353, 293] on th "Code" at bounding box center [383, 287] width 117 height 65
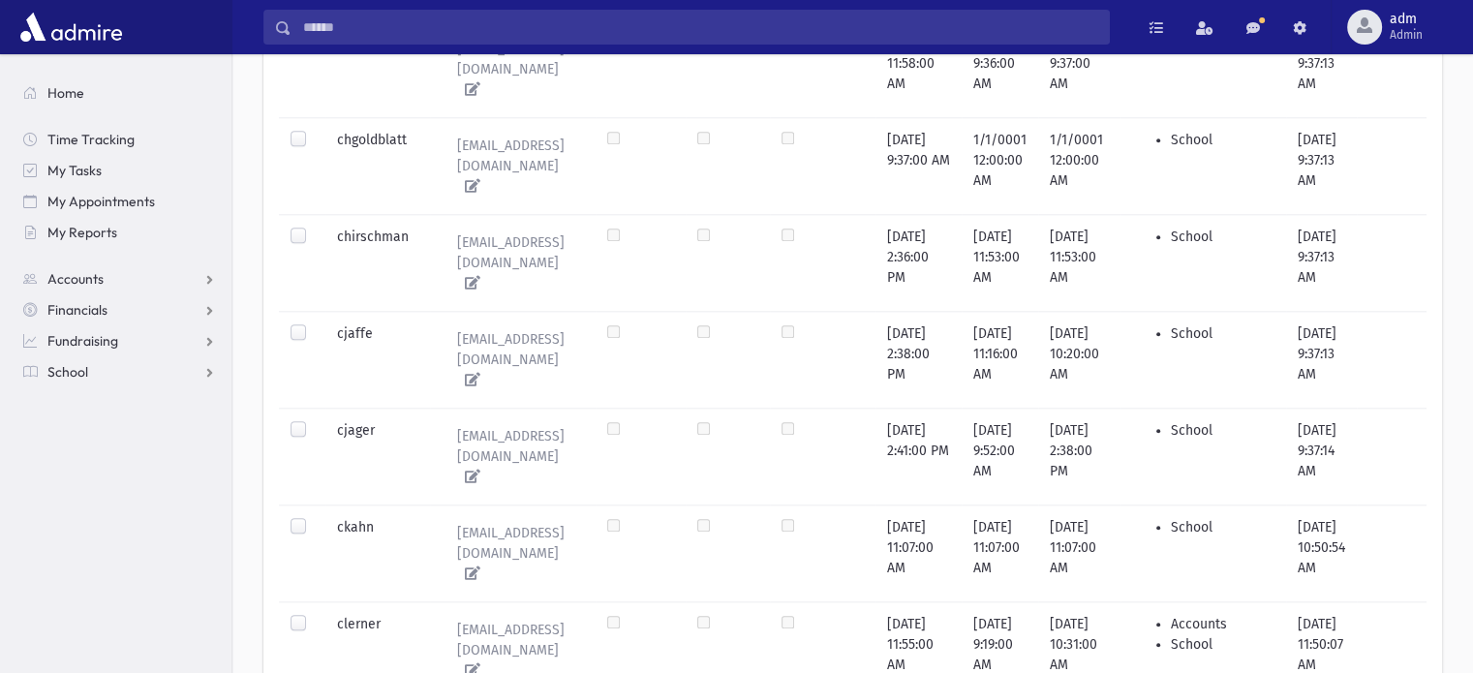
scroll to position [2073, 0]
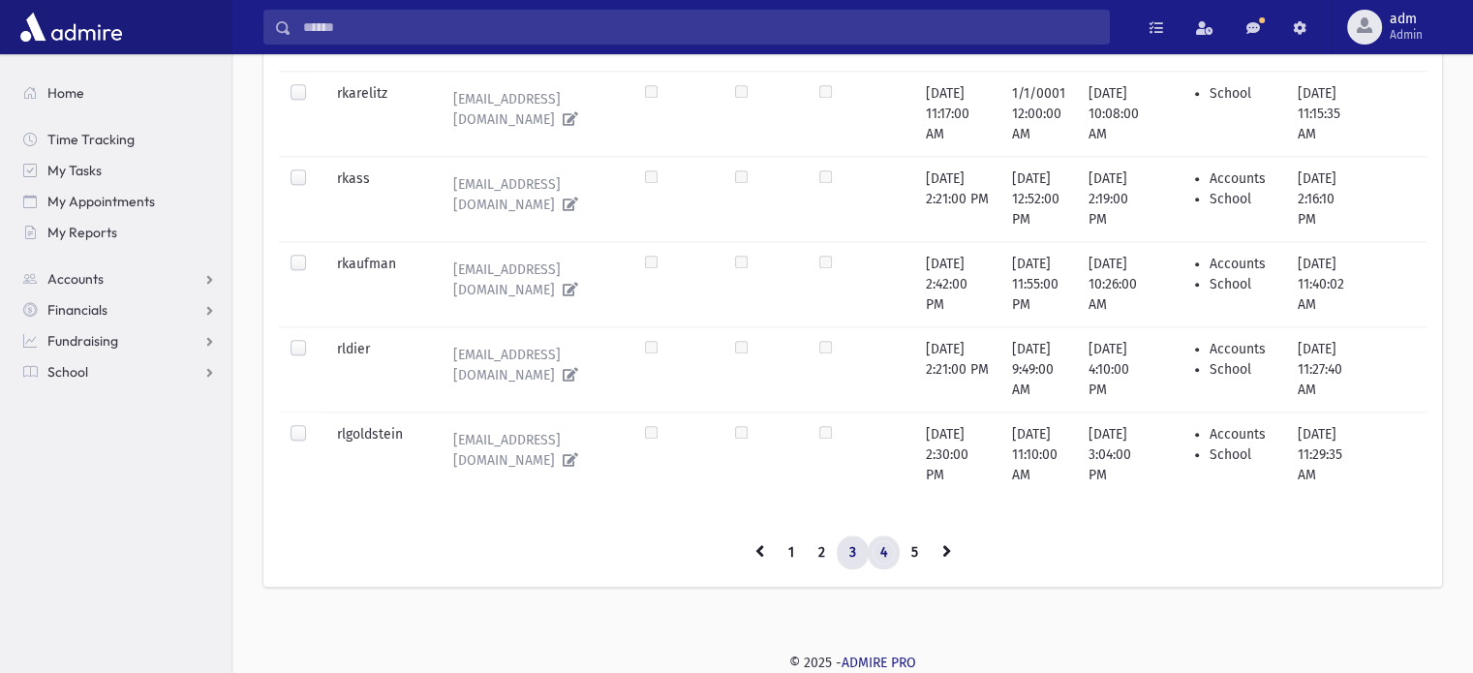
click at [886, 547] on link "4" at bounding box center [883, 552] width 32 height 35
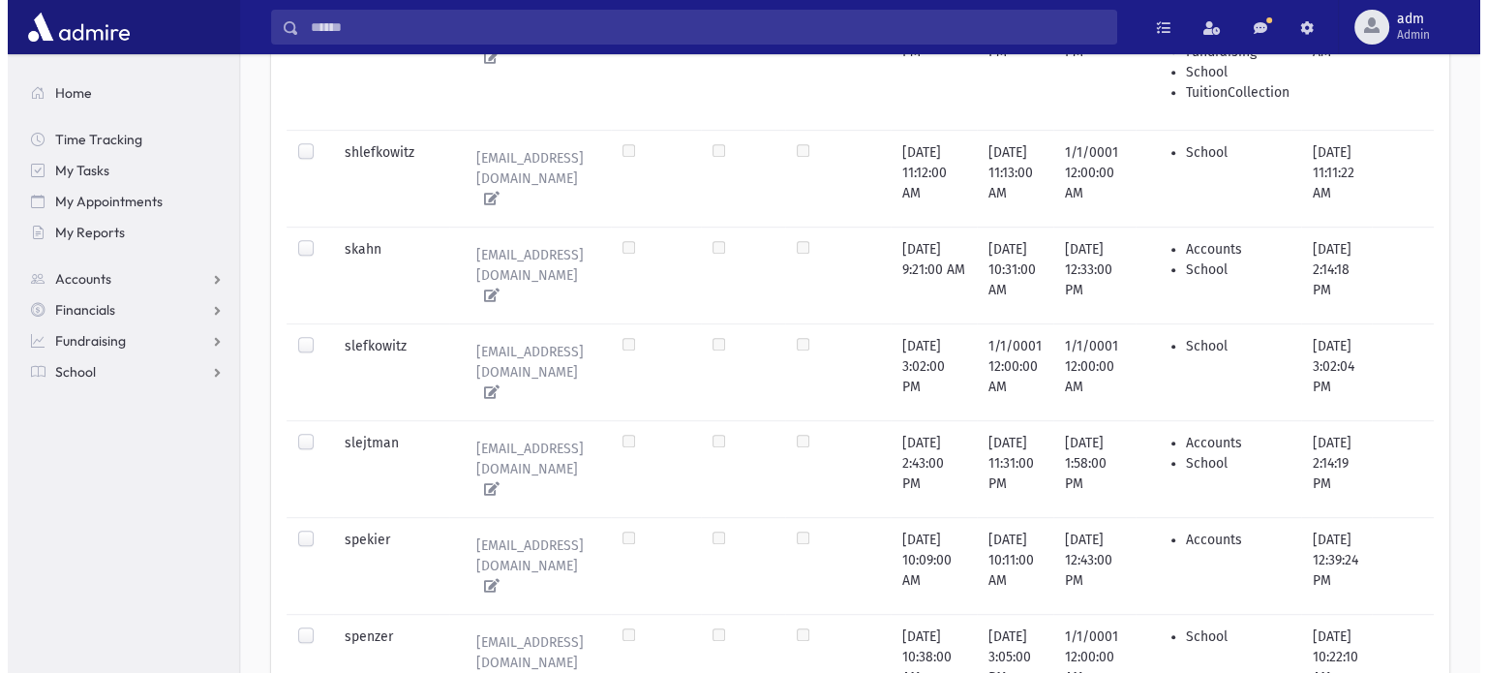
scroll to position [814, 0]
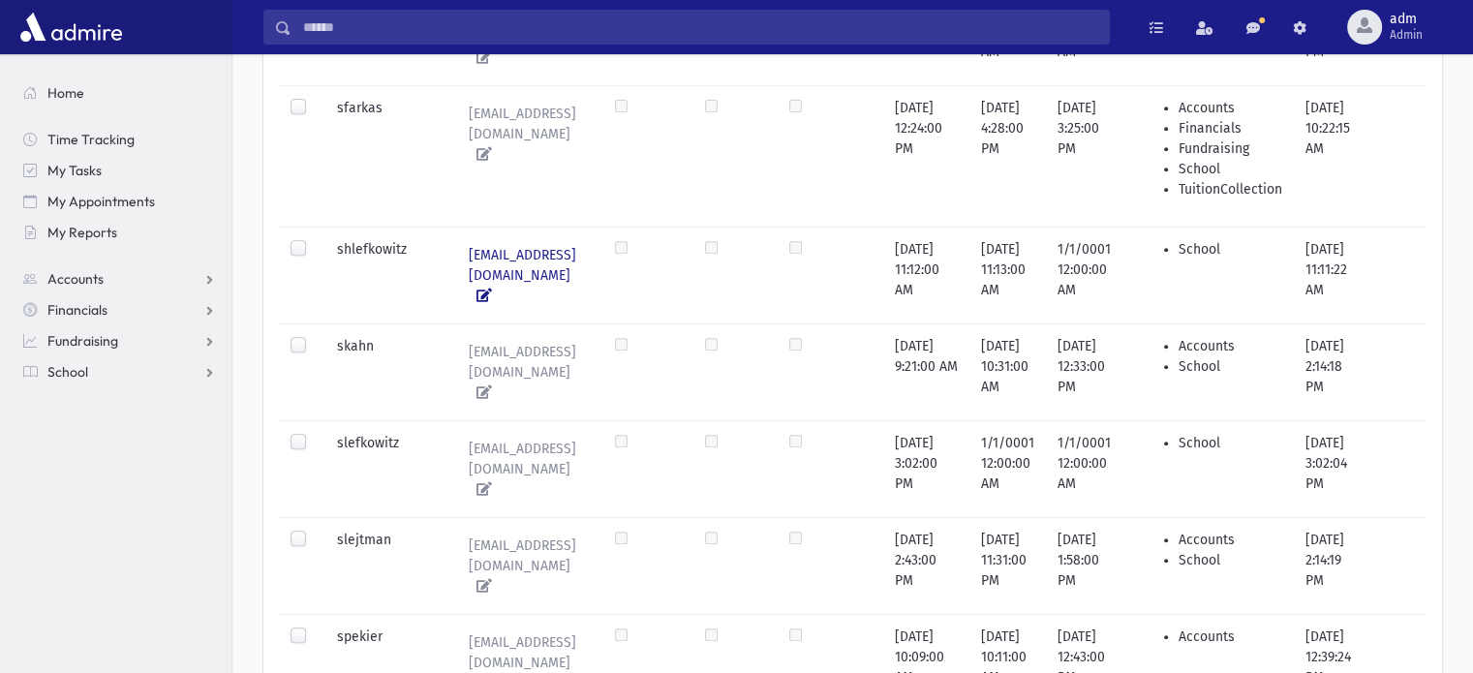
click at [492, 289] on icon at bounding box center [480, 296] width 23 height 14
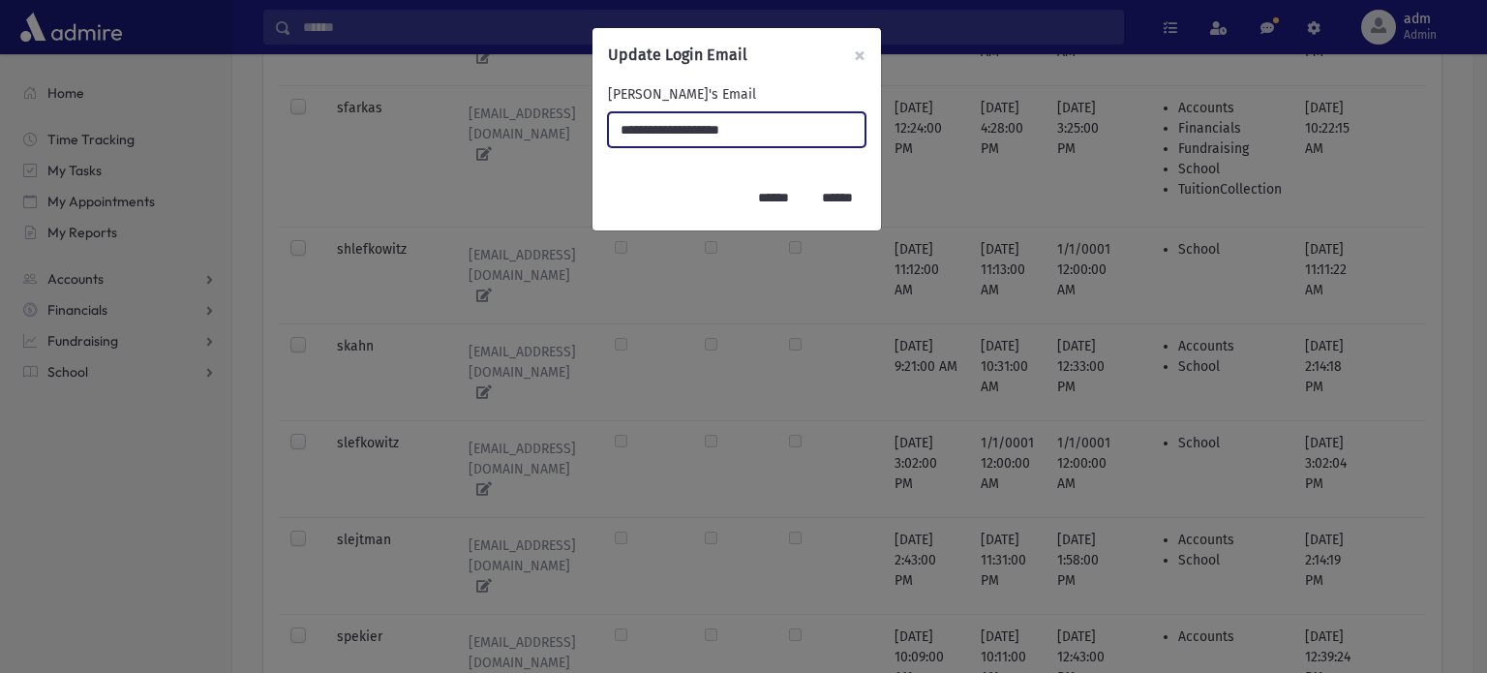
drag, startPoint x: 795, startPoint y: 117, endPoint x: 139, endPoint y: 150, distance: 656.3
click at [280, 143] on div "**********" at bounding box center [743, 336] width 1487 height 673
type input "**********"
click at [762, 200] on input "******" at bounding box center [773, 197] width 56 height 35
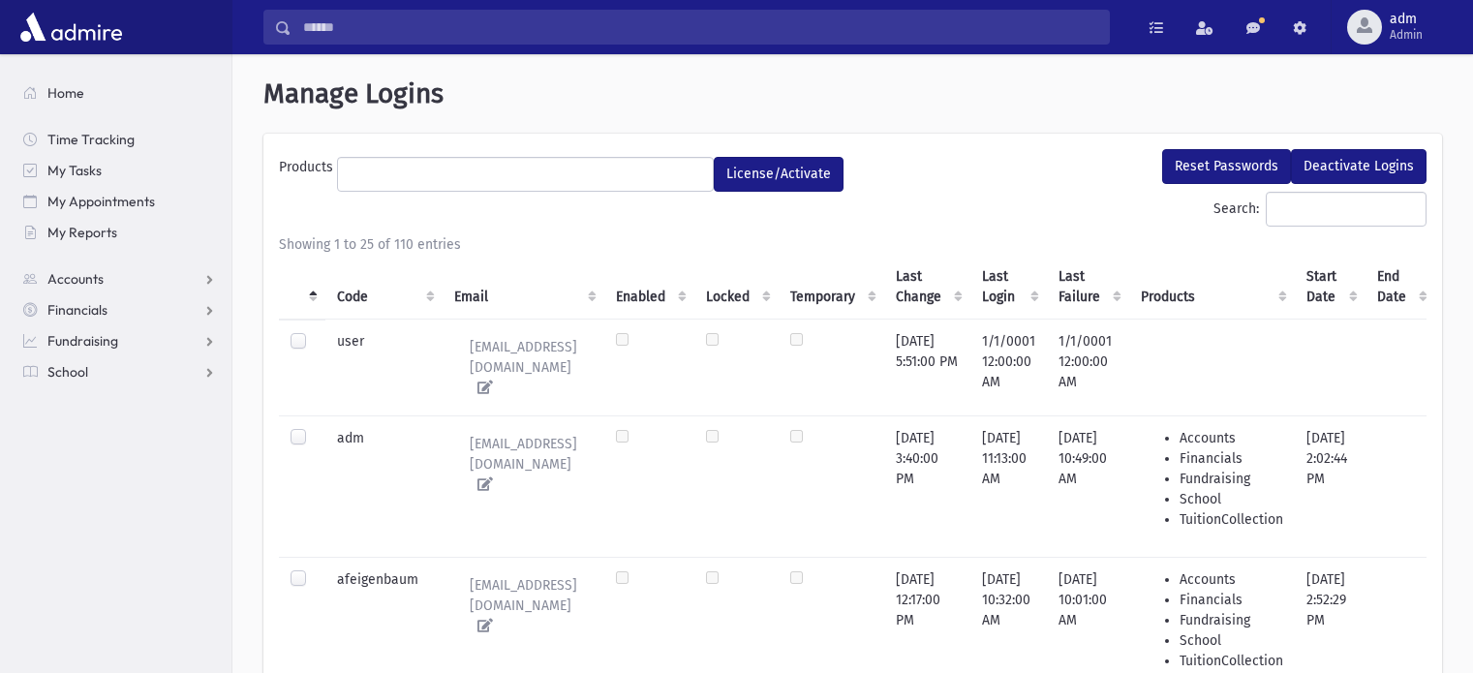
select select
click at [349, 293] on th "Code" at bounding box center [383, 287] width 117 height 65
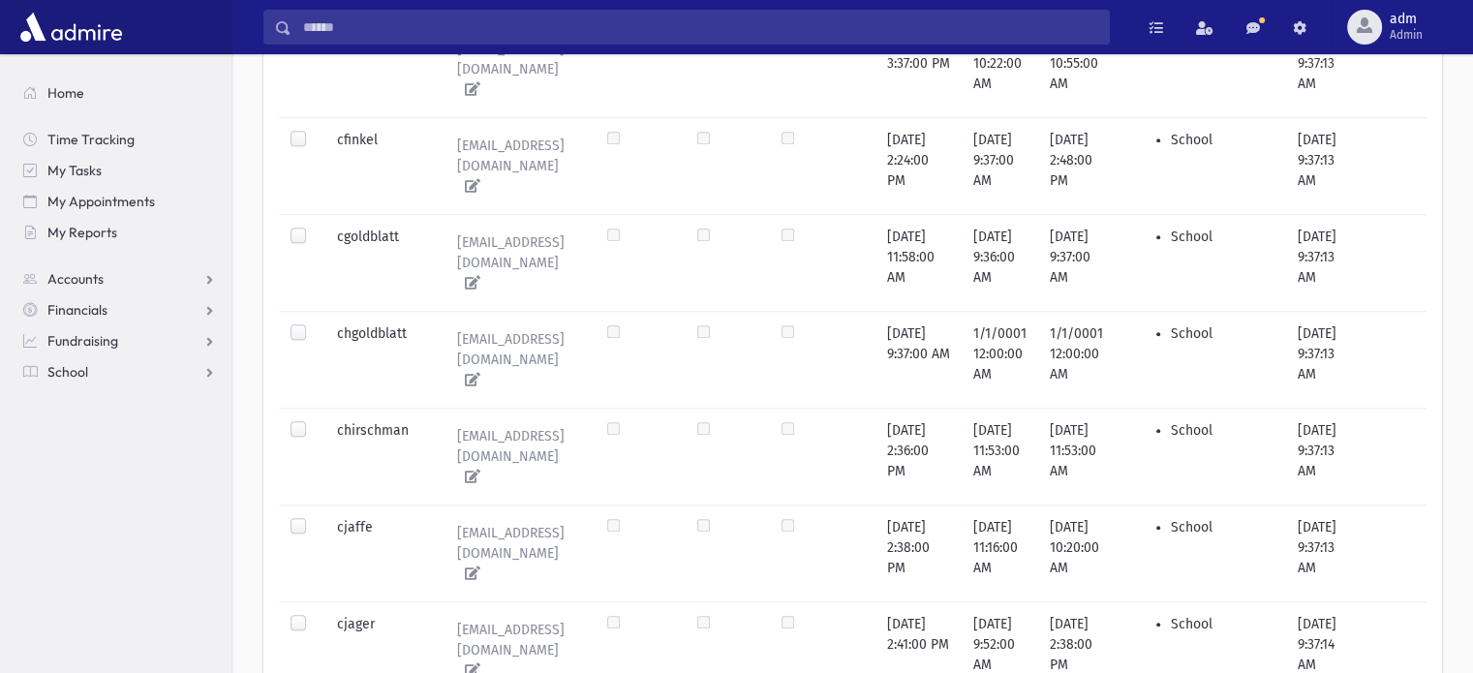
scroll to position [2073, 0]
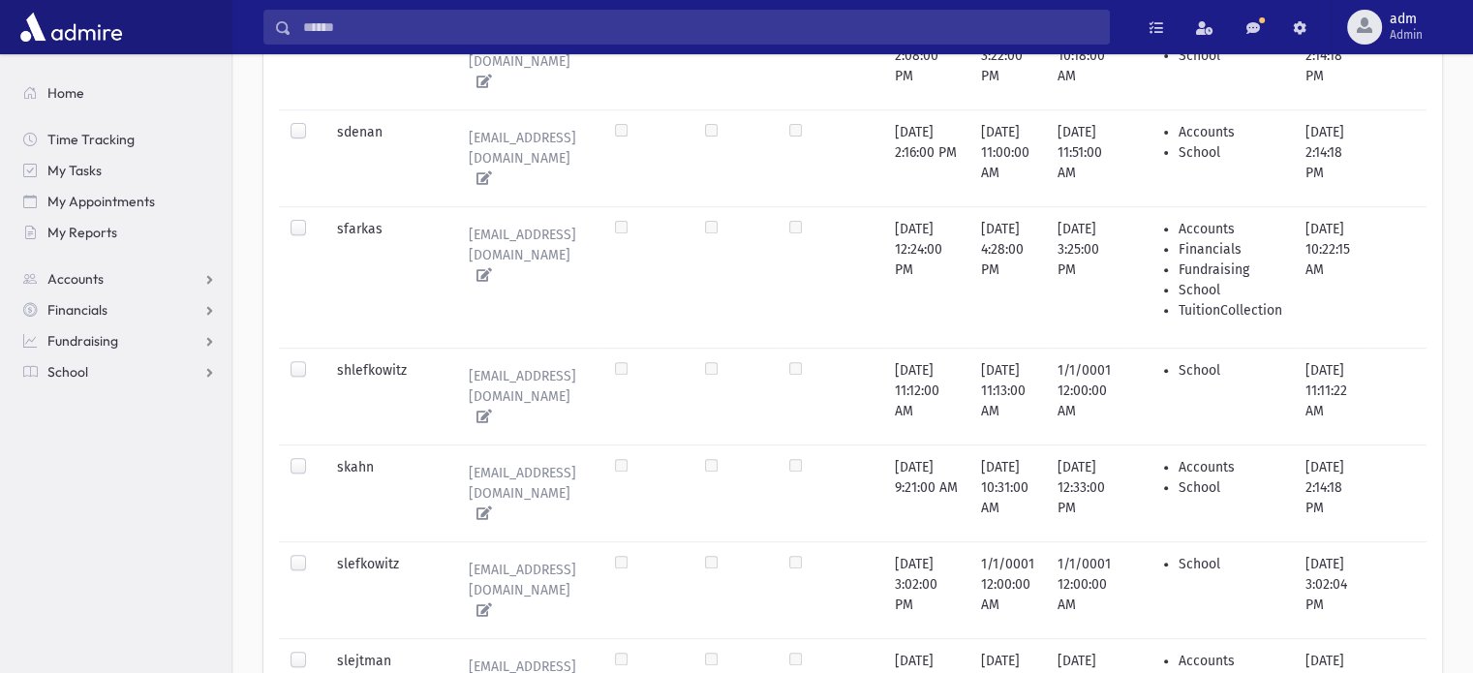
scroll to position [790, 0]
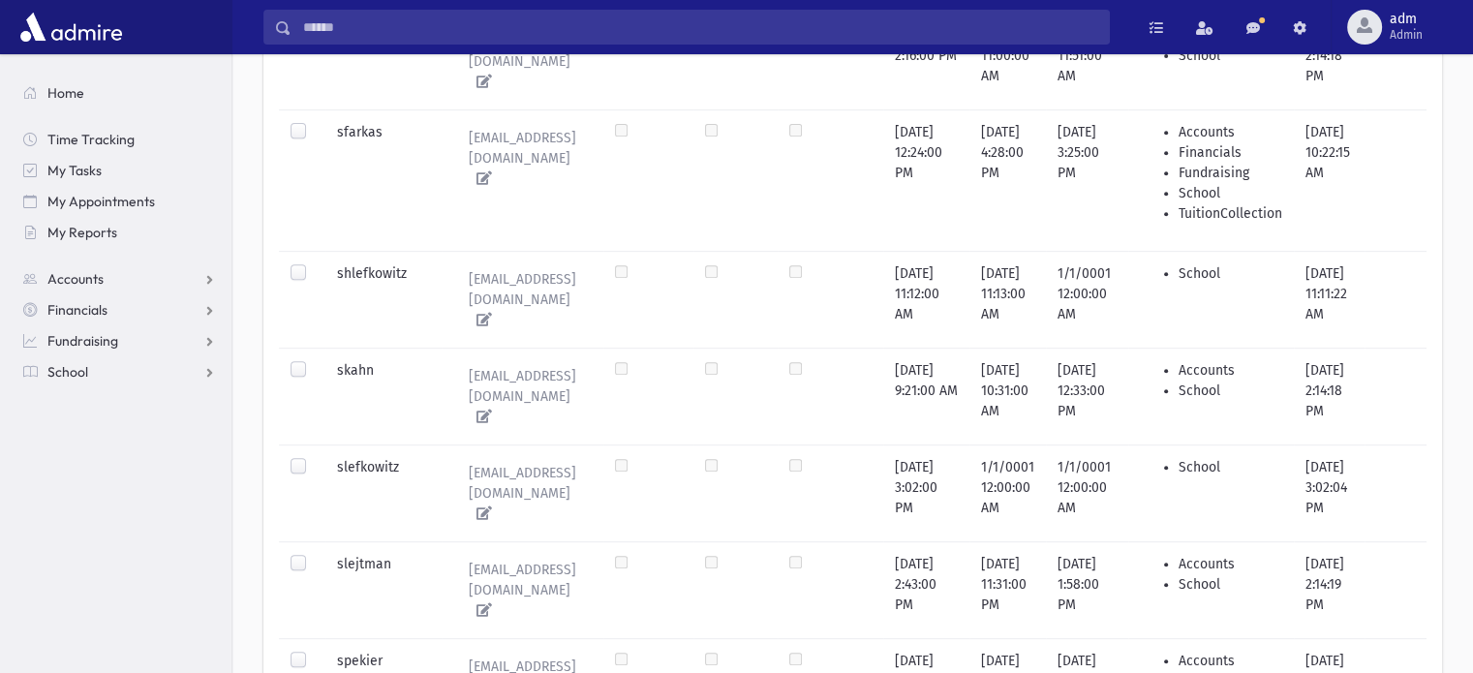
click at [314, 457] on label at bounding box center [314, 457] width 0 height 0
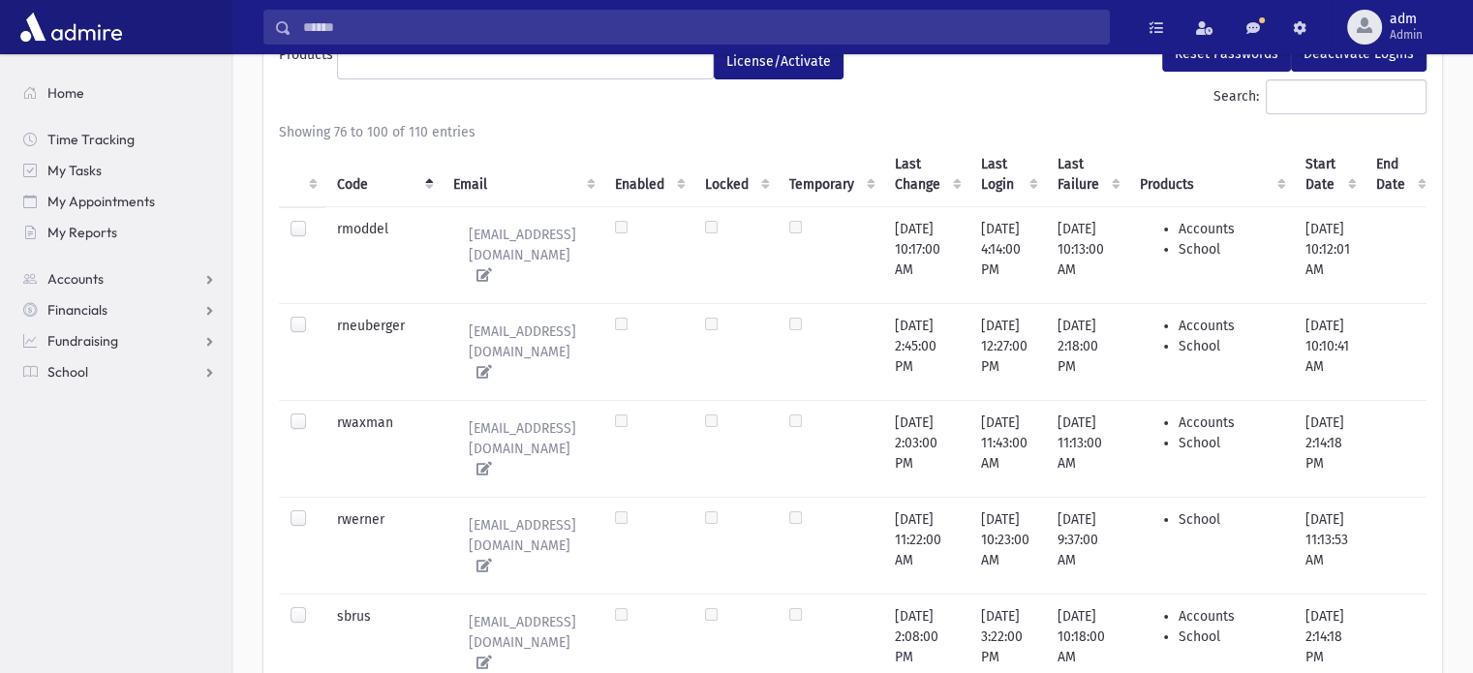
scroll to position [0, 0]
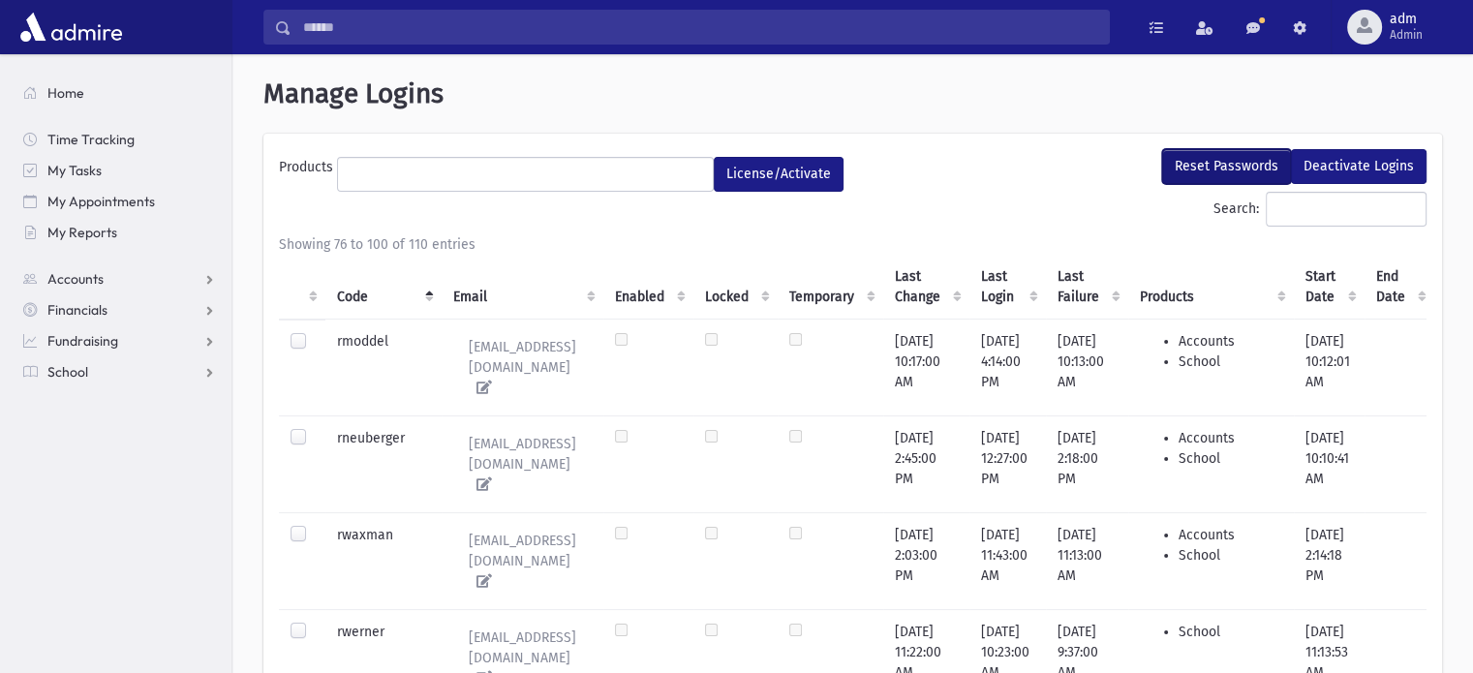
click at [1200, 162] on button "Reset Passwords" at bounding box center [1226, 166] width 129 height 35
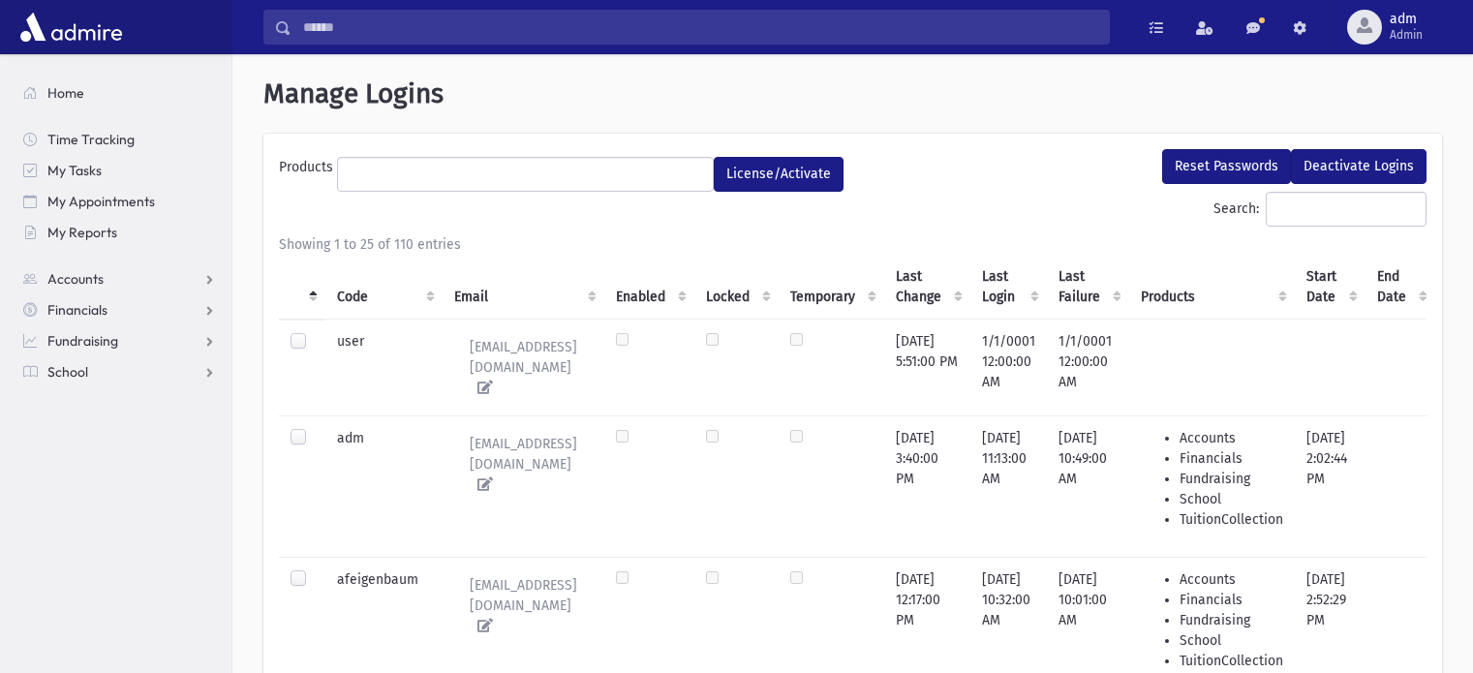
select select
click at [1416, 34] on span "Admin" at bounding box center [1405, 34] width 33 height 15
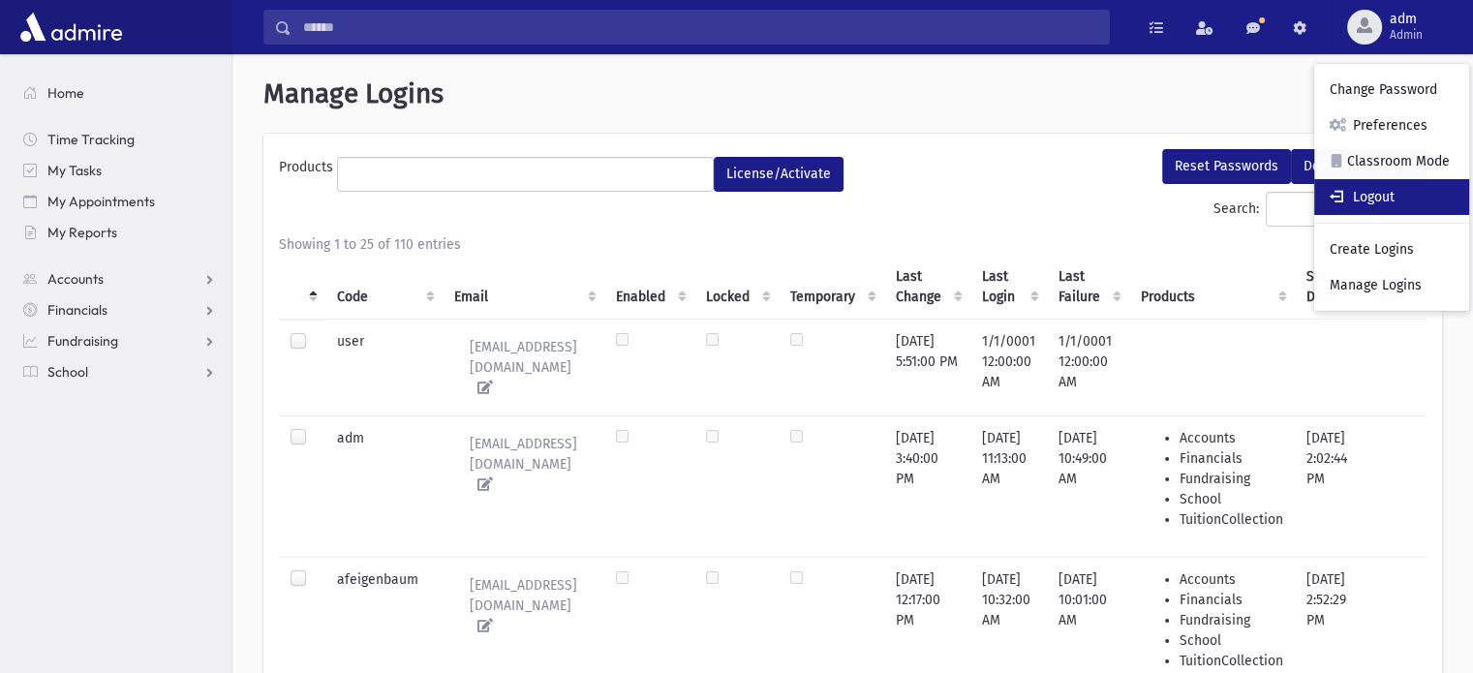
click at [1389, 185] on link "Logout" at bounding box center [1391, 197] width 155 height 36
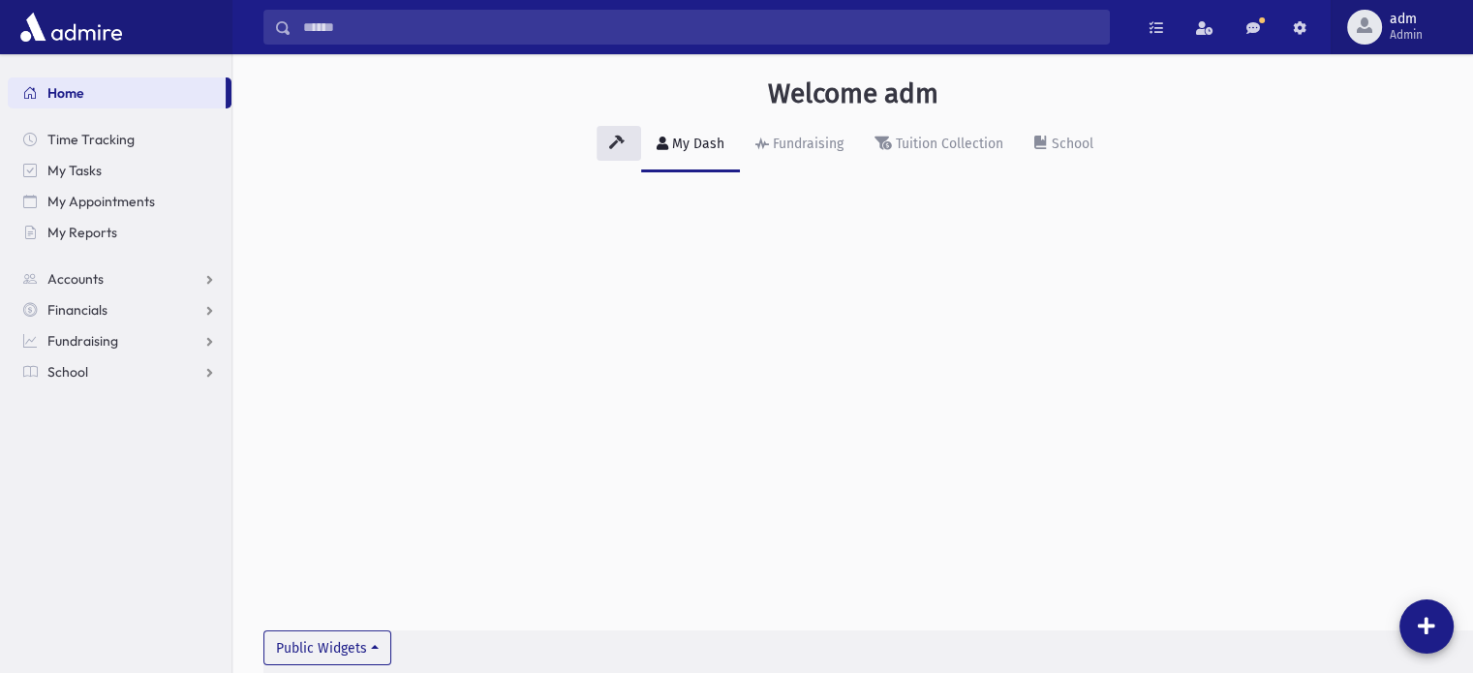
click at [1402, 27] on span "Admin" at bounding box center [1405, 34] width 33 height 15
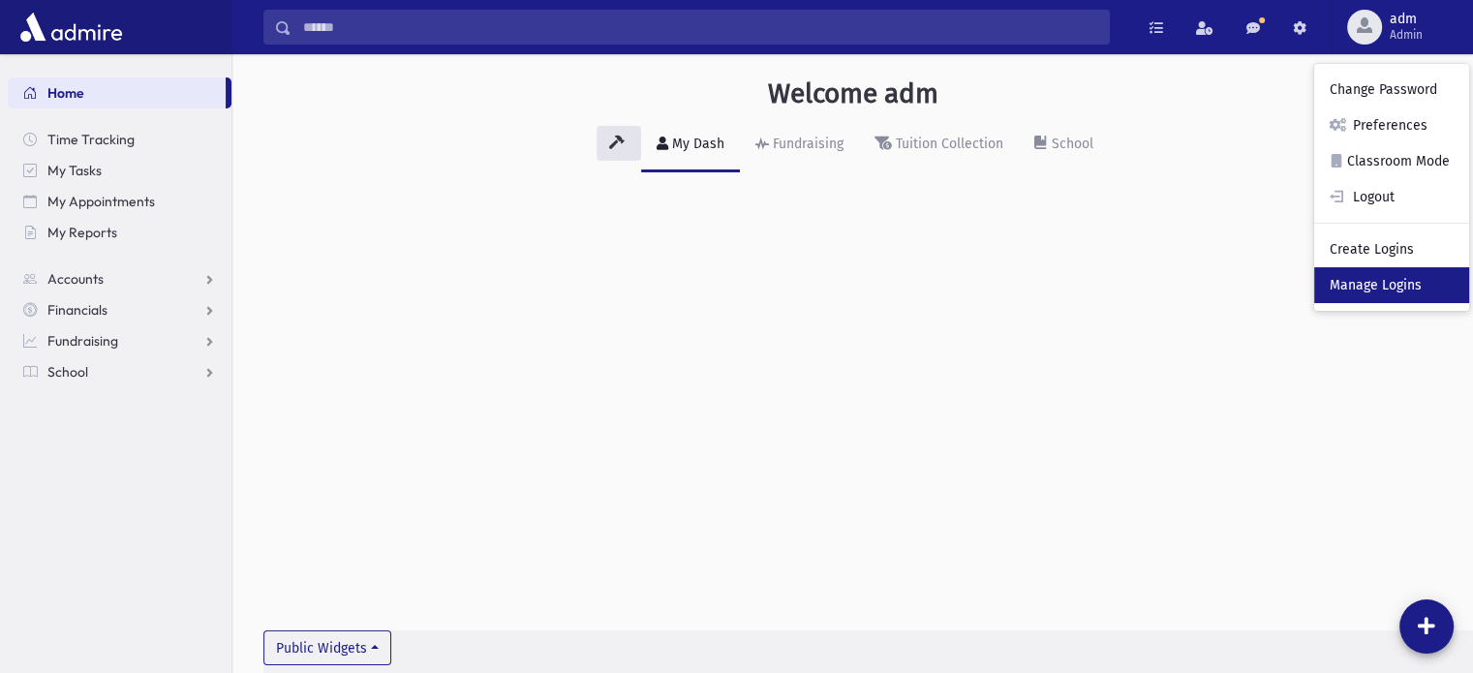
click at [1355, 278] on link "Manage Logins" at bounding box center [1391, 285] width 155 height 36
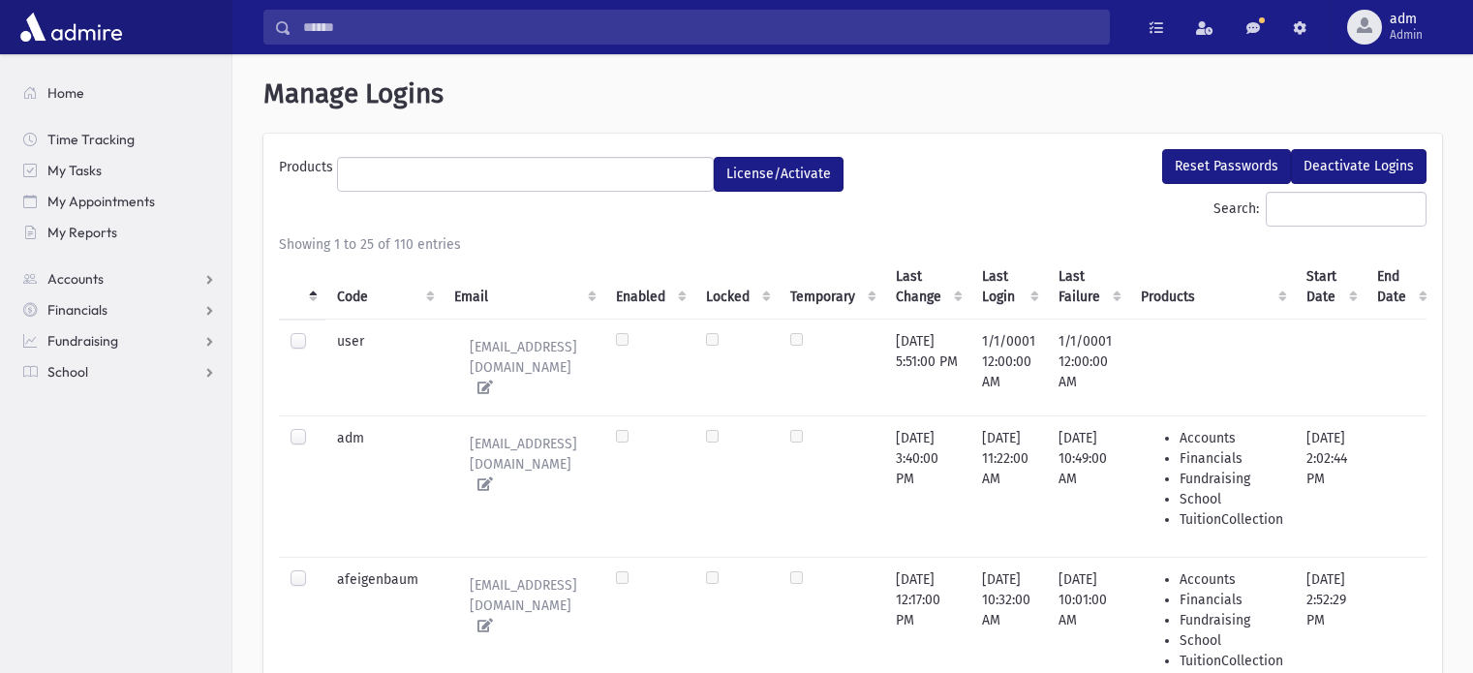
select select
click at [360, 295] on th "Code" at bounding box center [383, 287] width 117 height 65
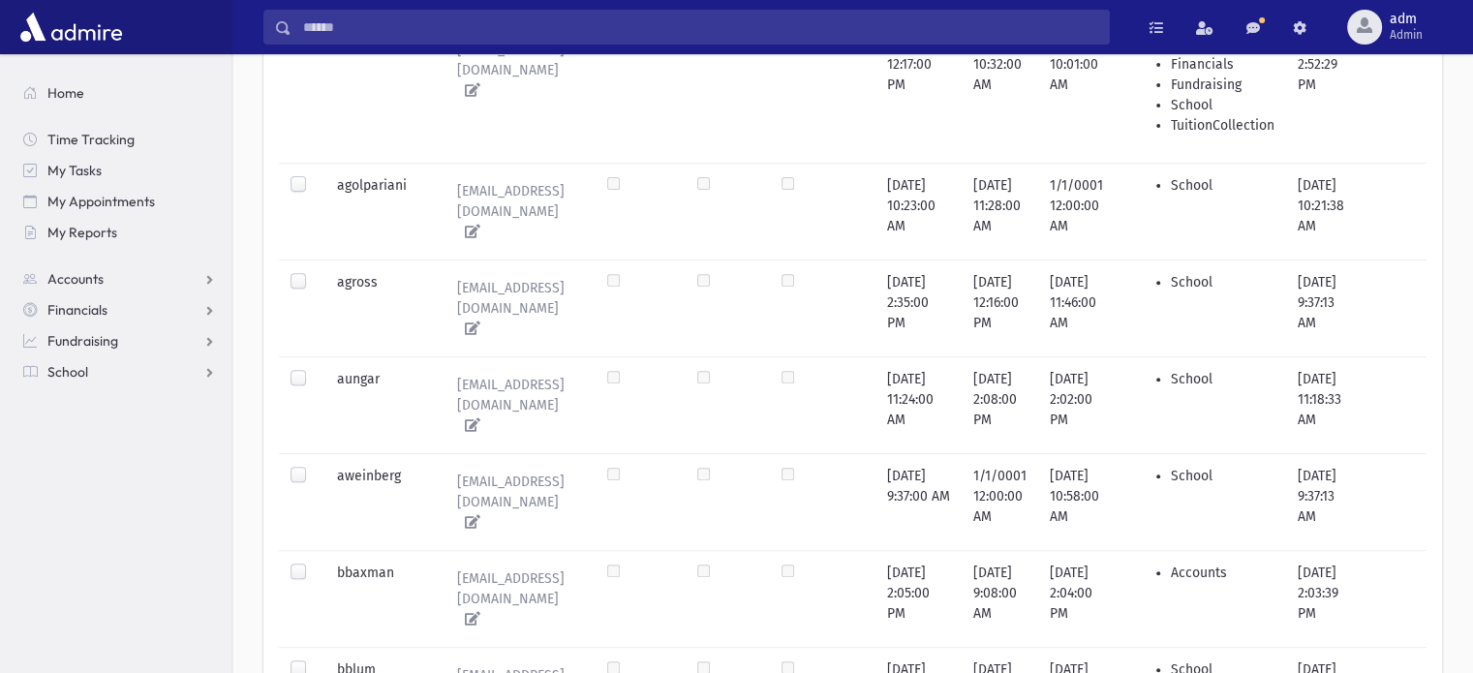
scroll to position [709, 0]
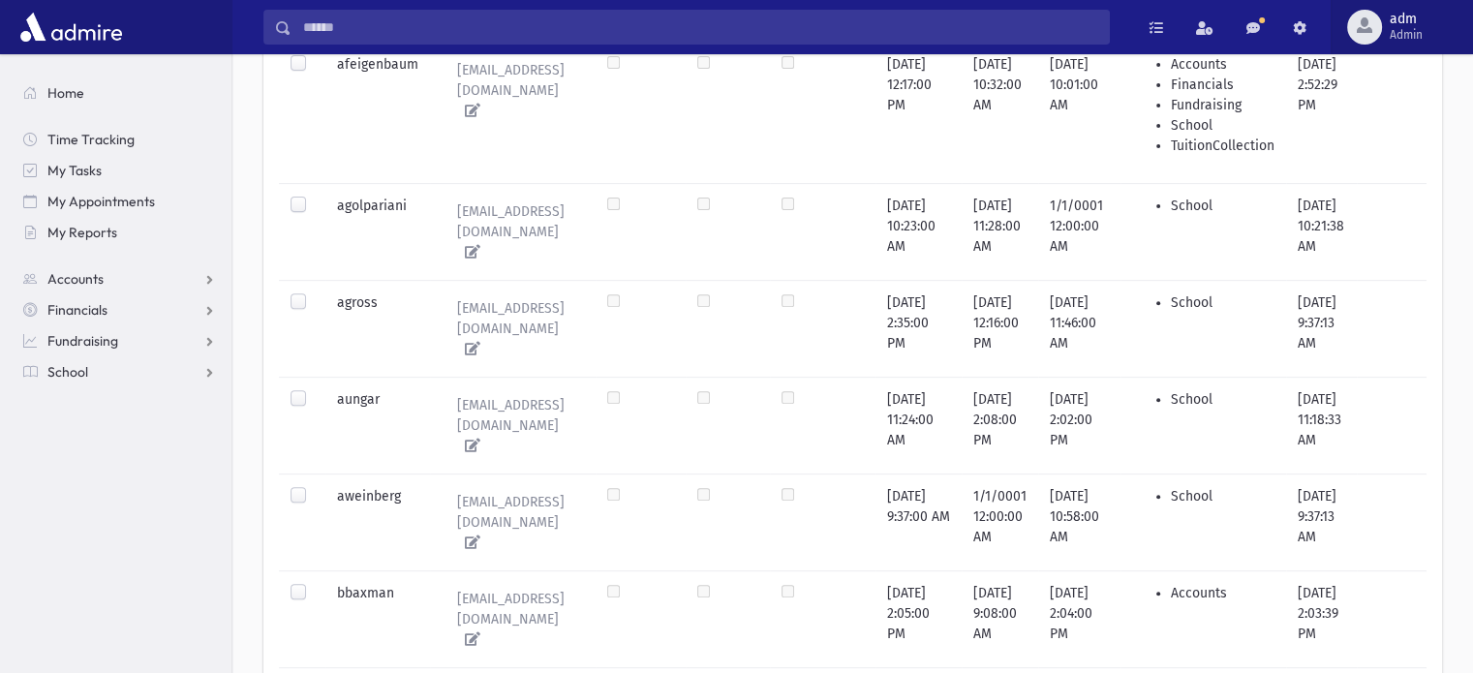
click at [1394, 38] on span "Admin" at bounding box center [1405, 34] width 33 height 15
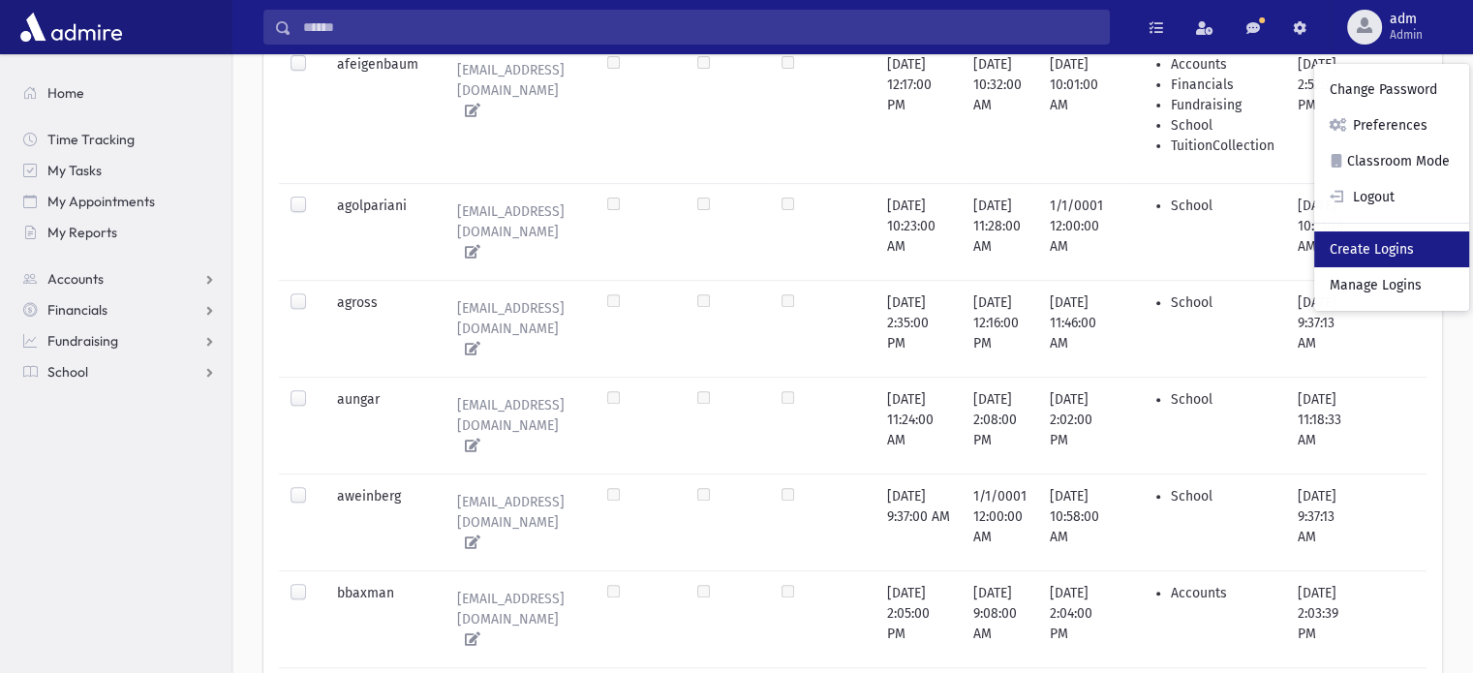
click at [1389, 239] on link "Create Logins" at bounding box center [1391, 249] width 155 height 36
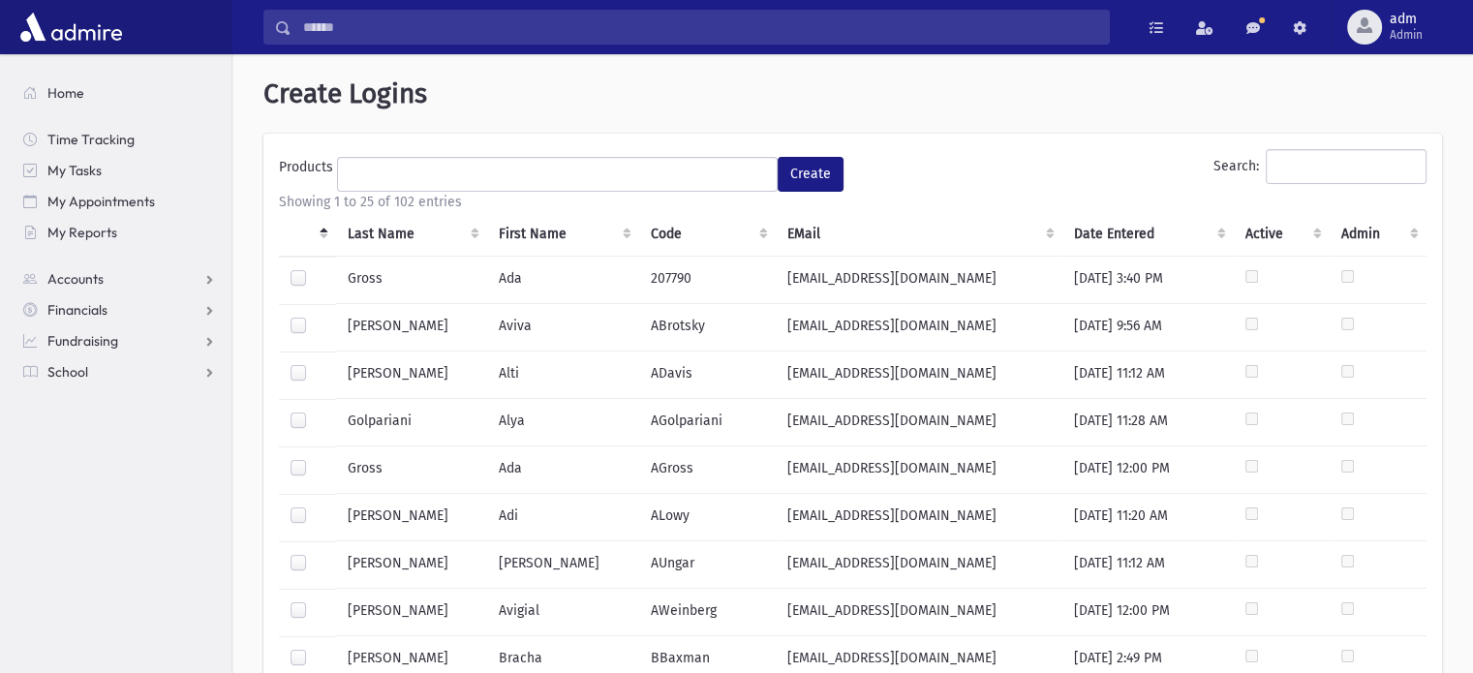
click at [314, 506] on label at bounding box center [314, 506] width 0 height 0
click at [433, 182] on ul at bounding box center [557, 172] width 439 height 29
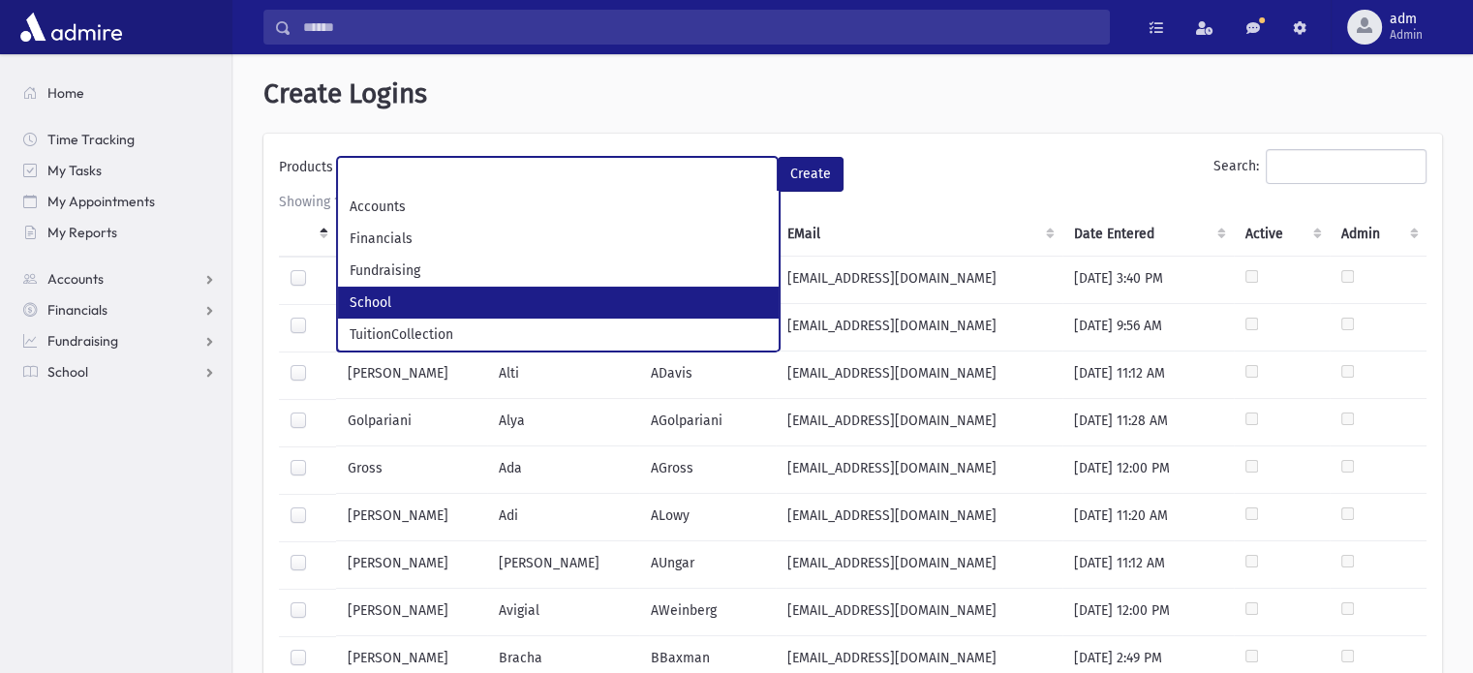
select select "*"
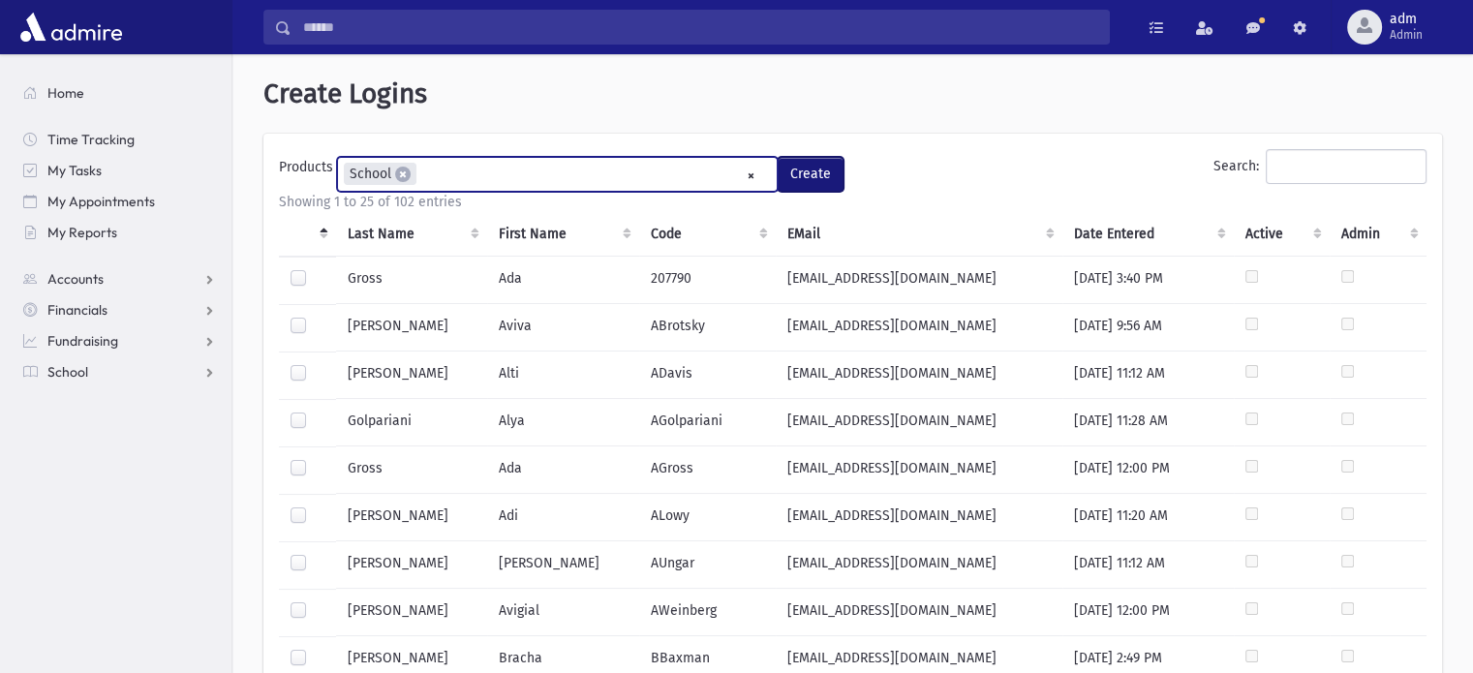
click at [805, 180] on button "Create" at bounding box center [810, 174] width 66 height 35
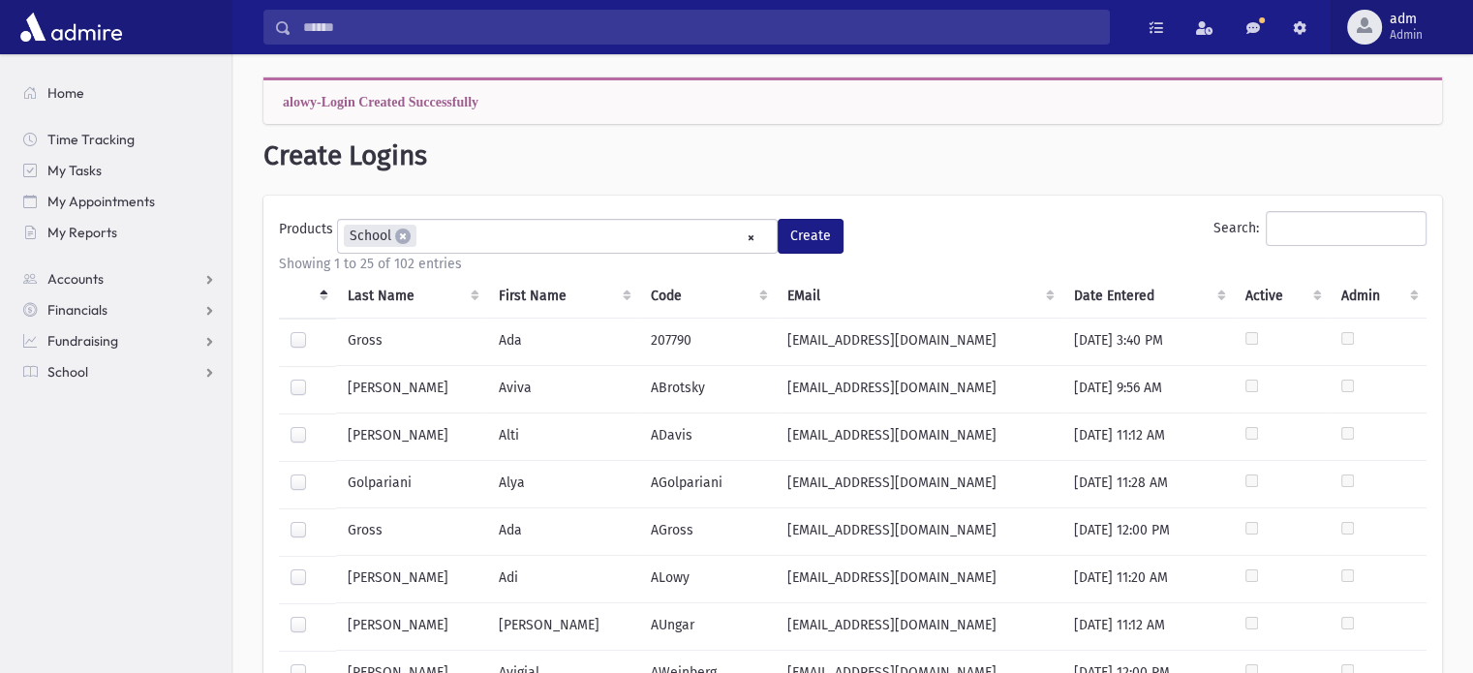
click at [1408, 27] on span "Admin" at bounding box center [1405, 34] width 33 height 15
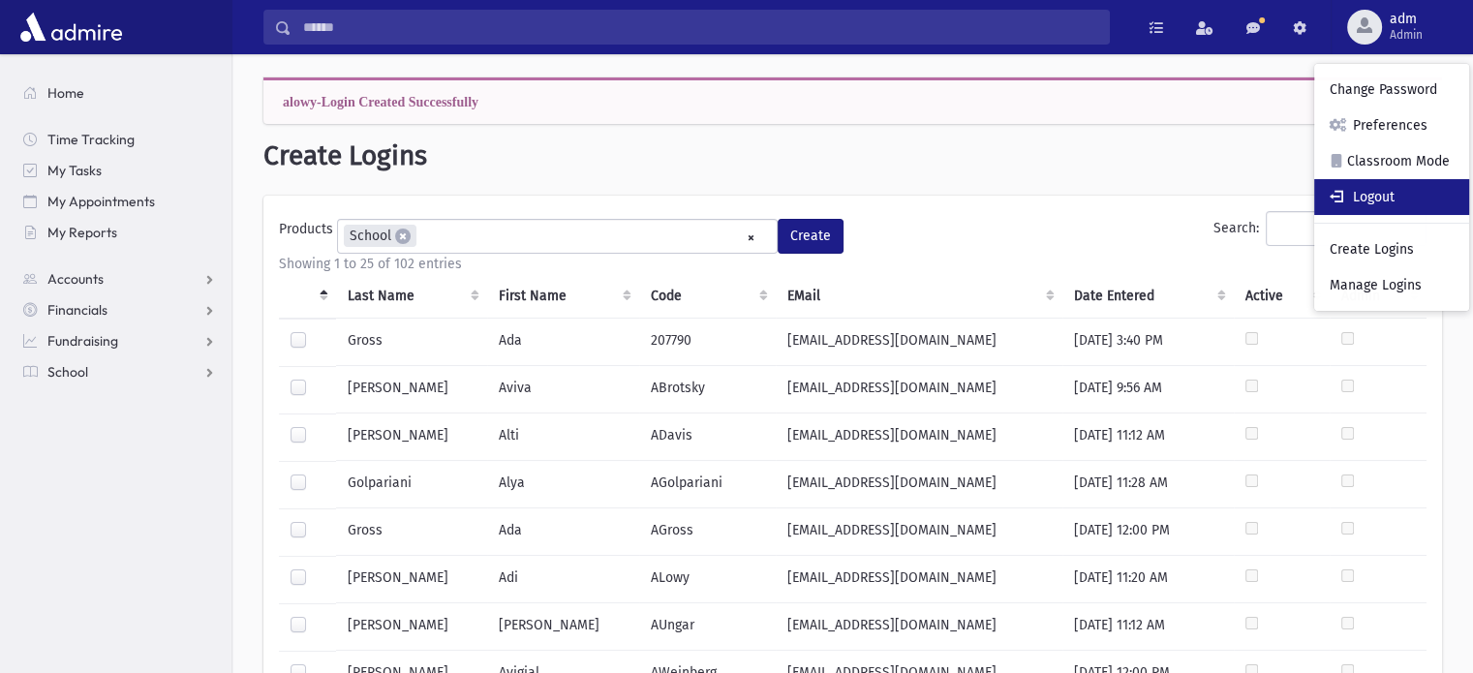
click at [1392, 204] on link "Logout" at bounding box center [1391, 197] width 155 height 36
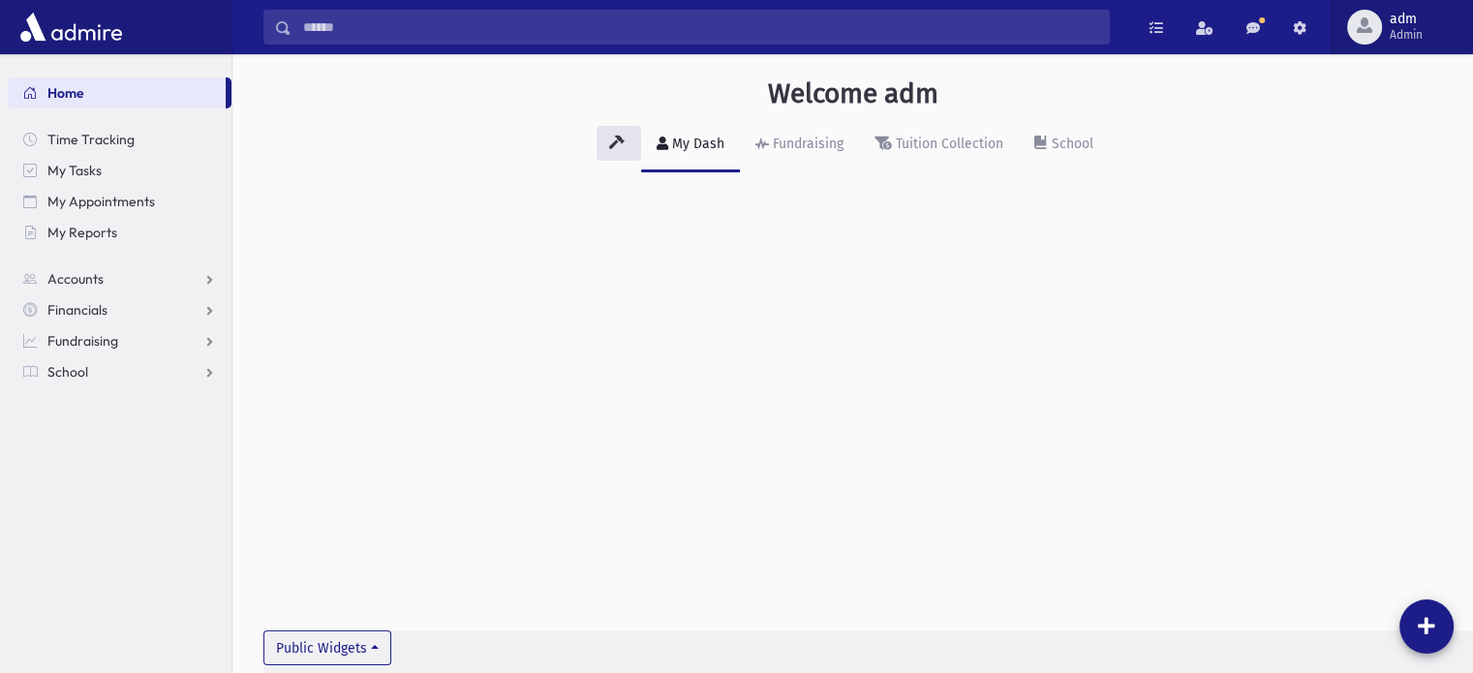
click at [1400, 31] on span "Admin" at bounding box center [1405, 34] width 33 height 15
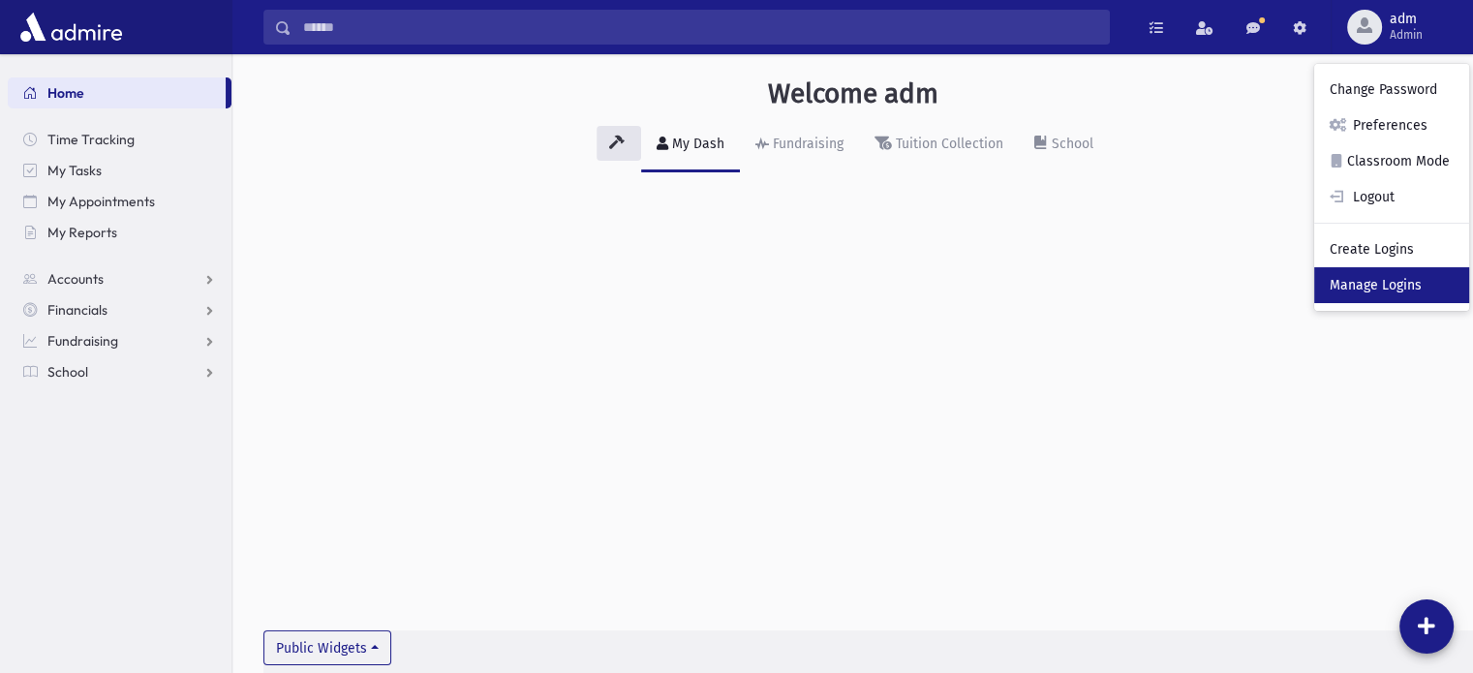
click at [1388, 283] on link "Manage Logins" at bounding box center [1391, 285] width 155 height 36
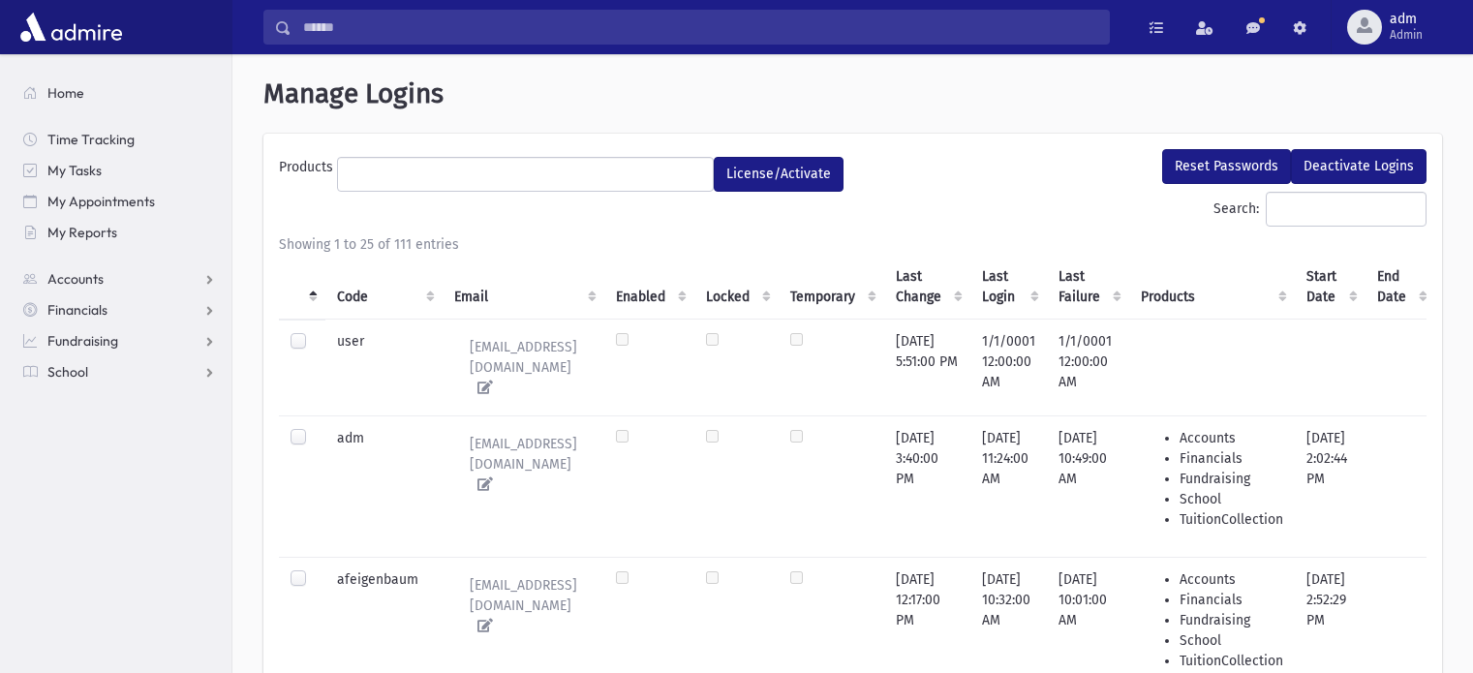
select select
click at [350, 286] on th "Code" at bounding box center [383, 287] width 117 height 65
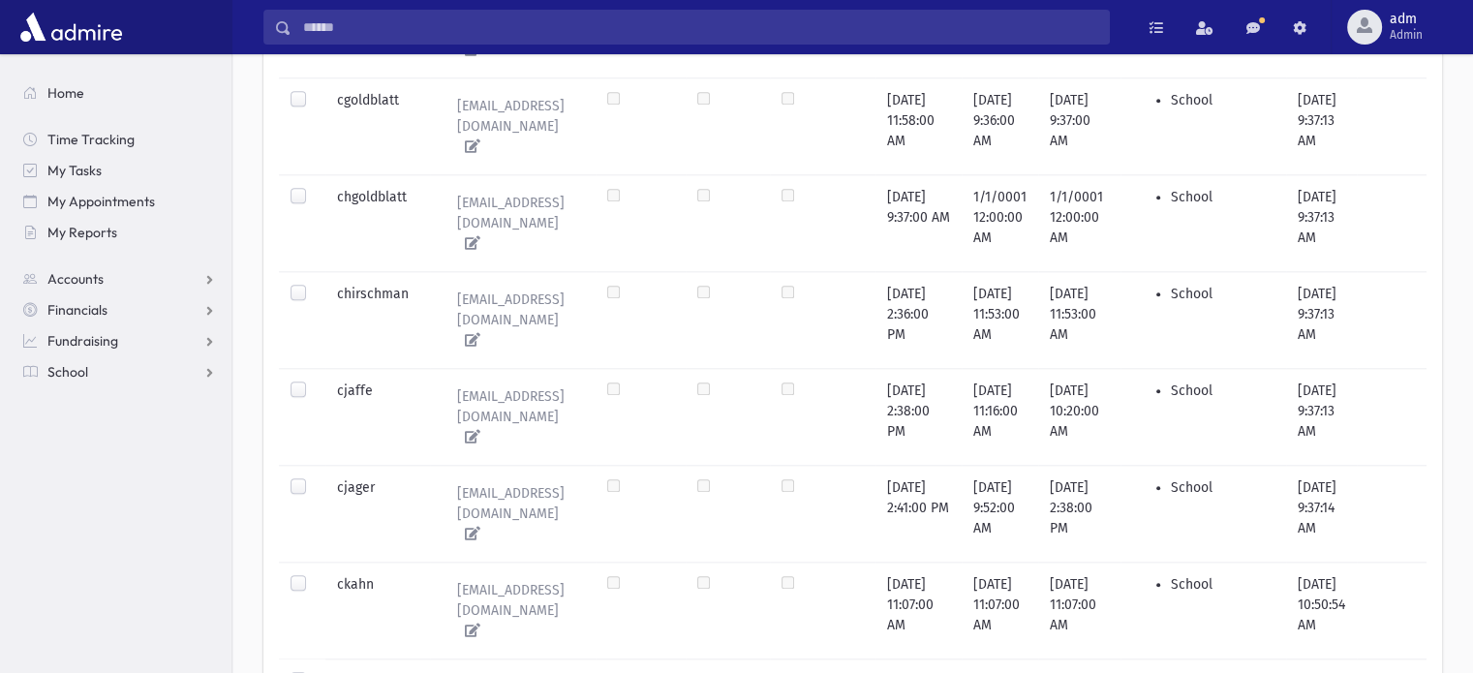
scroll to position [2072, 0]
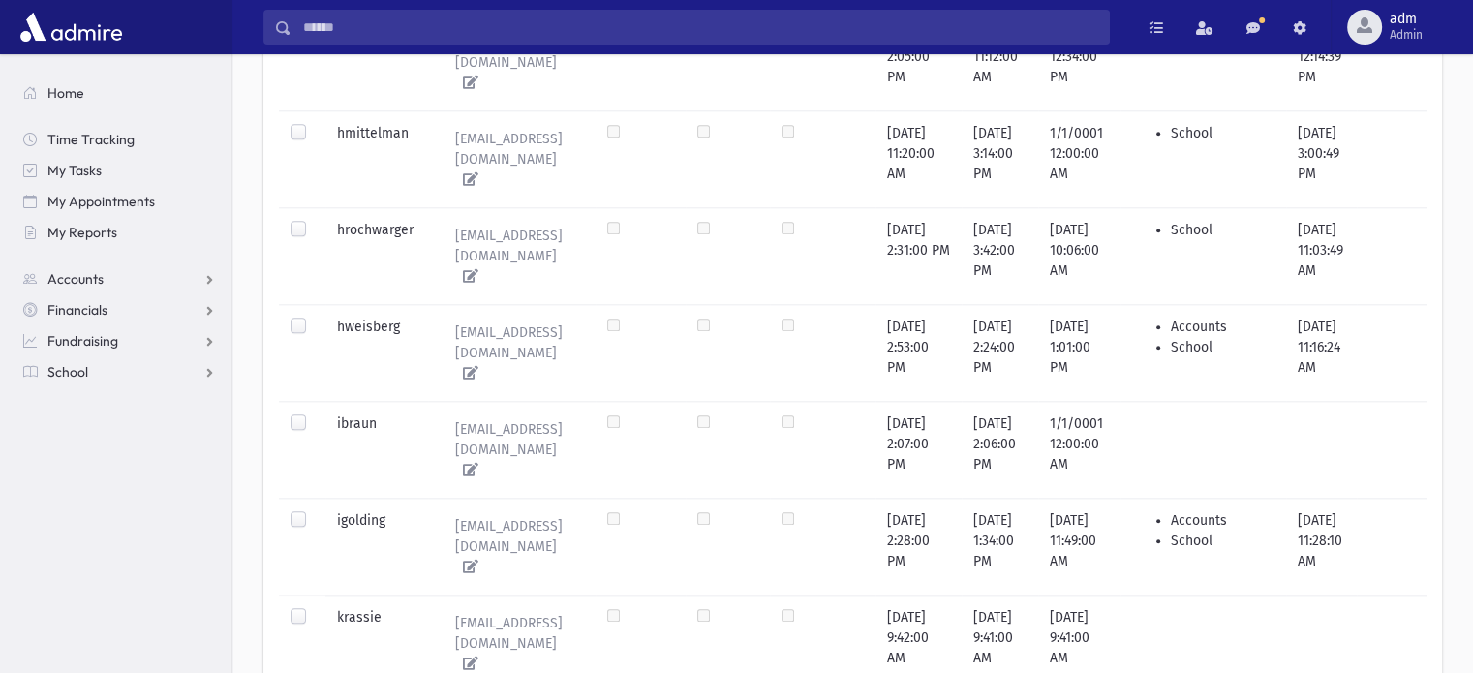
scroll to position [1996, 0]
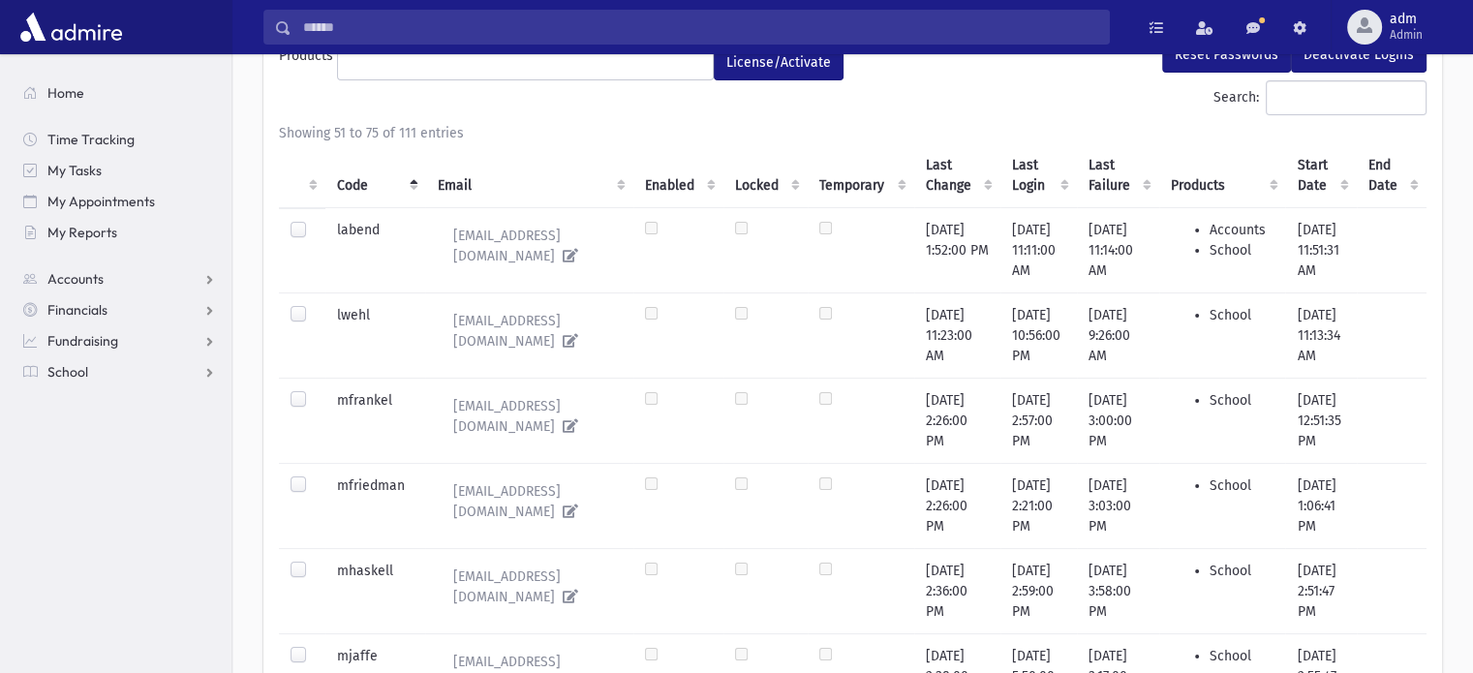
scroll to position [112, 0]
click at [1402, 15] on span "adm" at bounding box center [1405, 19] width 33 height 15
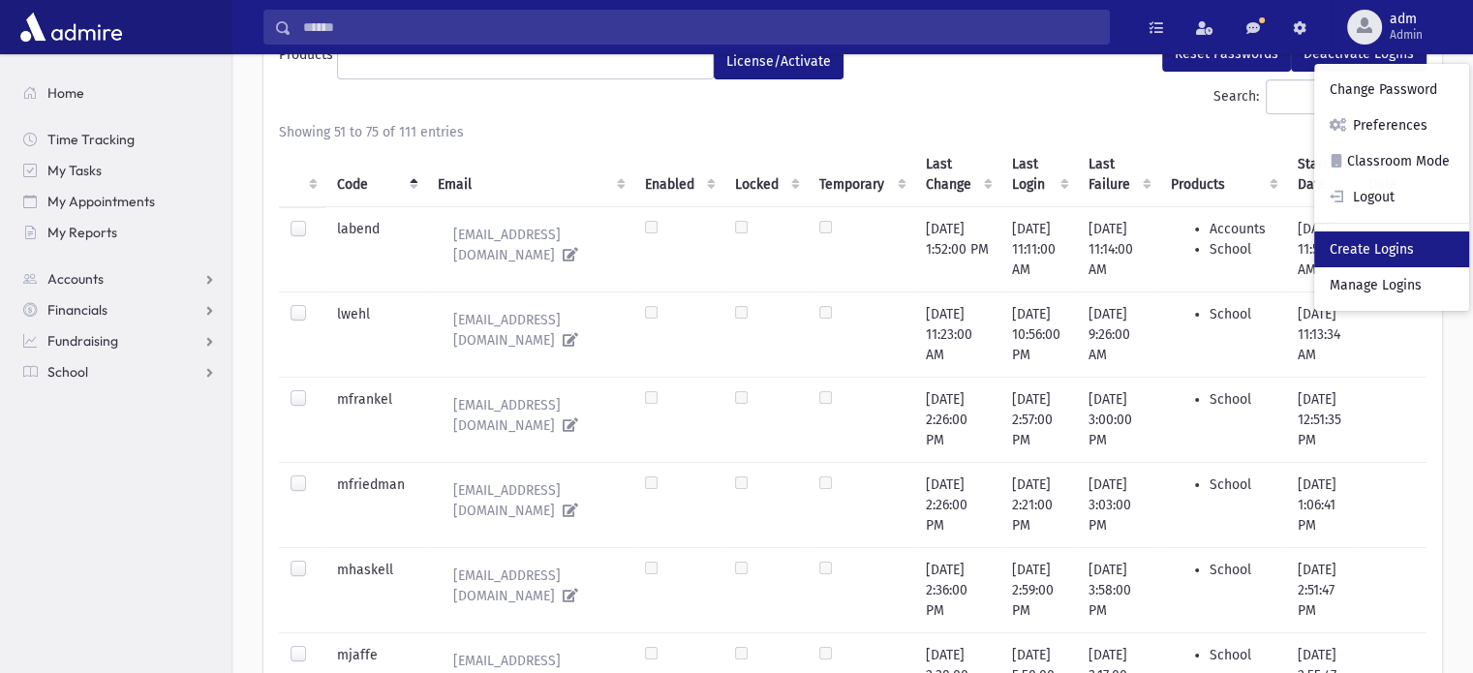
click at [1394, 258] on link "Create Logins" at bounding box center [1391, 249] width 155 height 36
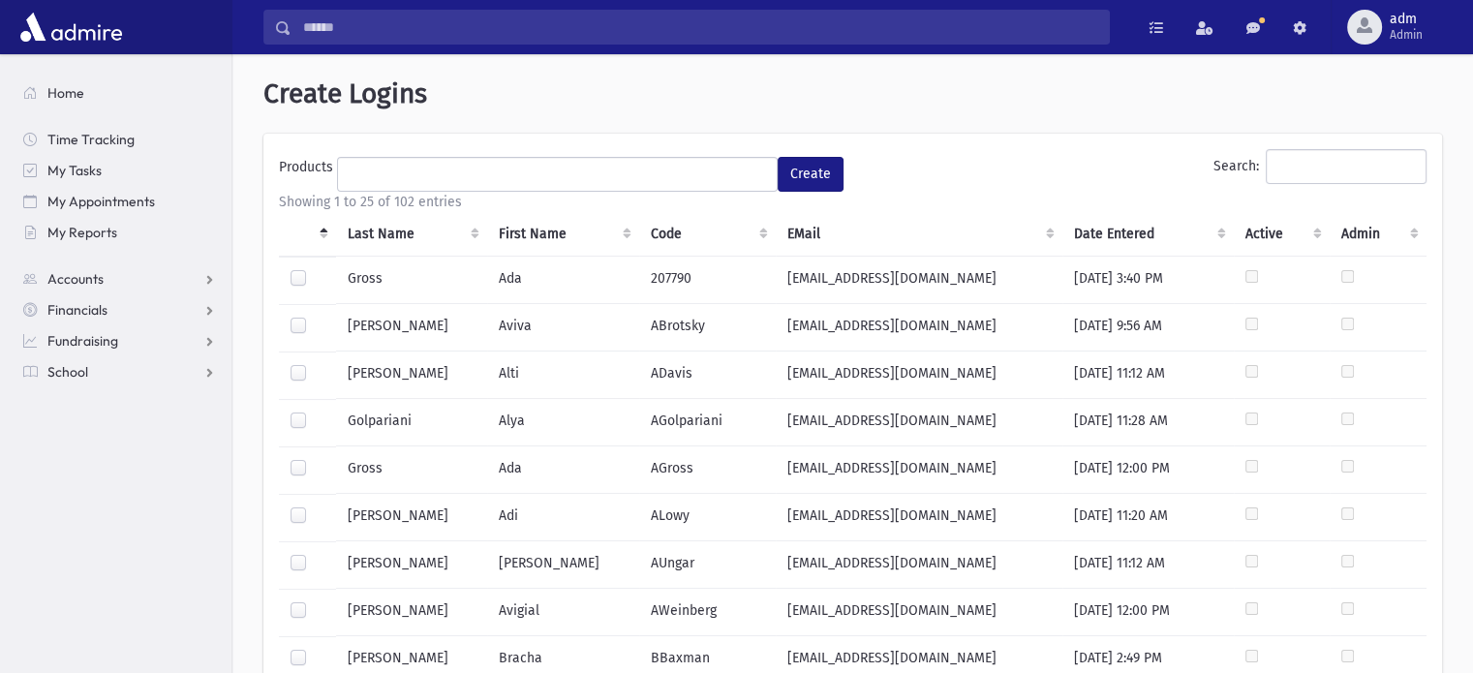
scroll to position [129, 0]
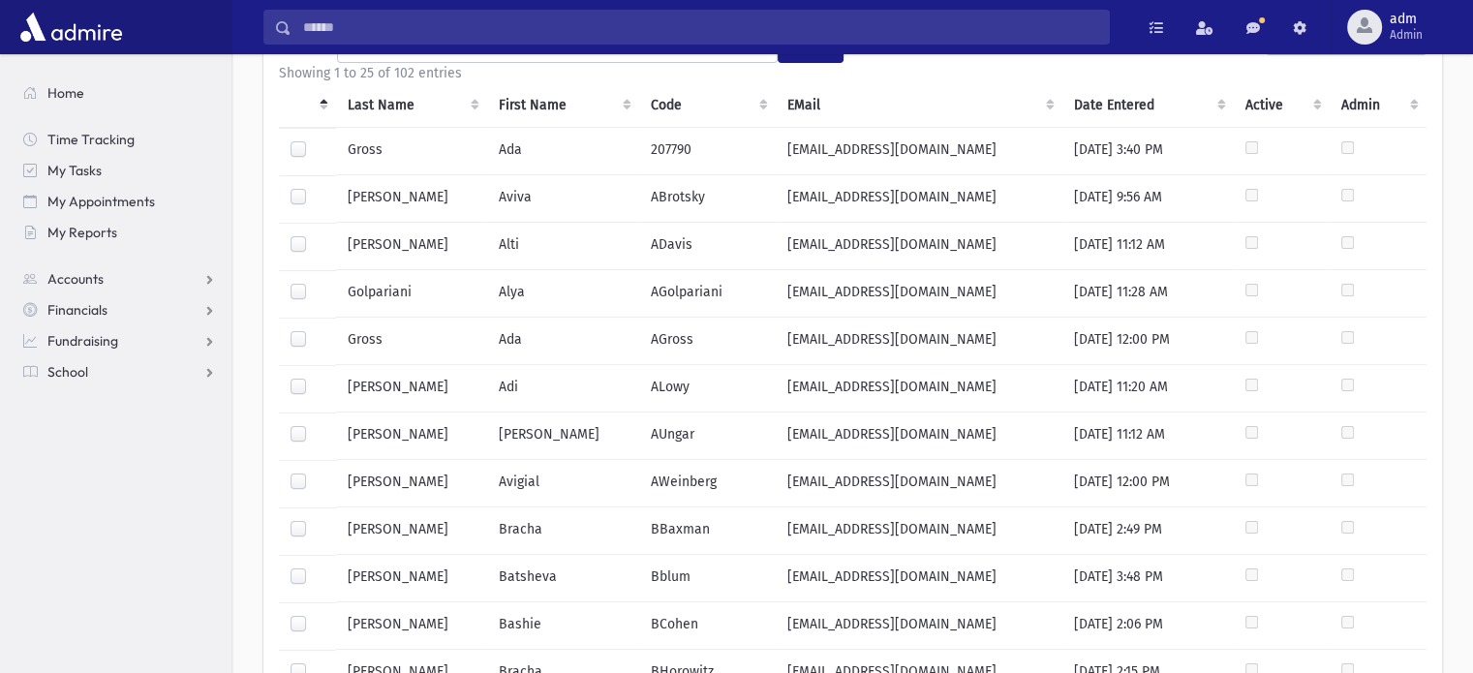
click at [396, 100] on th "Last Name" at bounding box center [411, 105] width 151 height 45
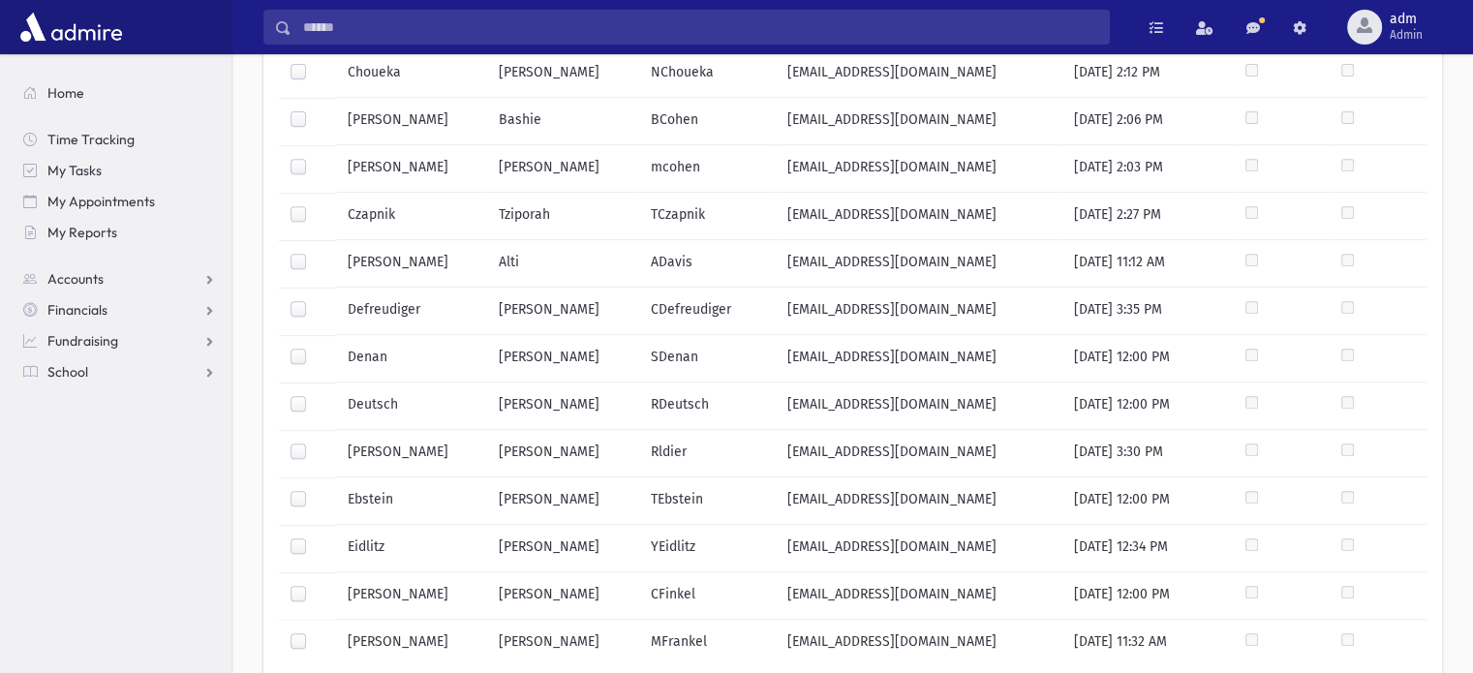
scroll to position [940, 0]
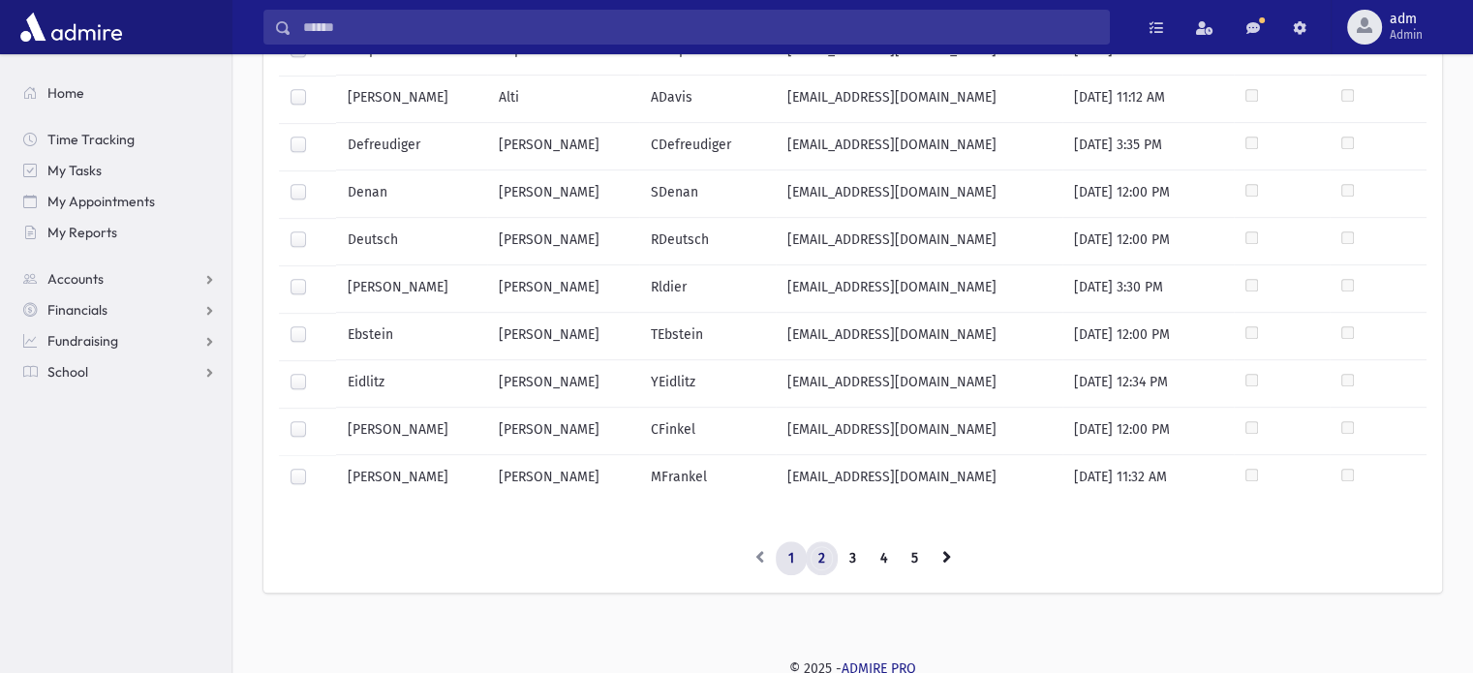
click at [816, 556] on link "2" at bounding box center [821, 558] width 32 height 35
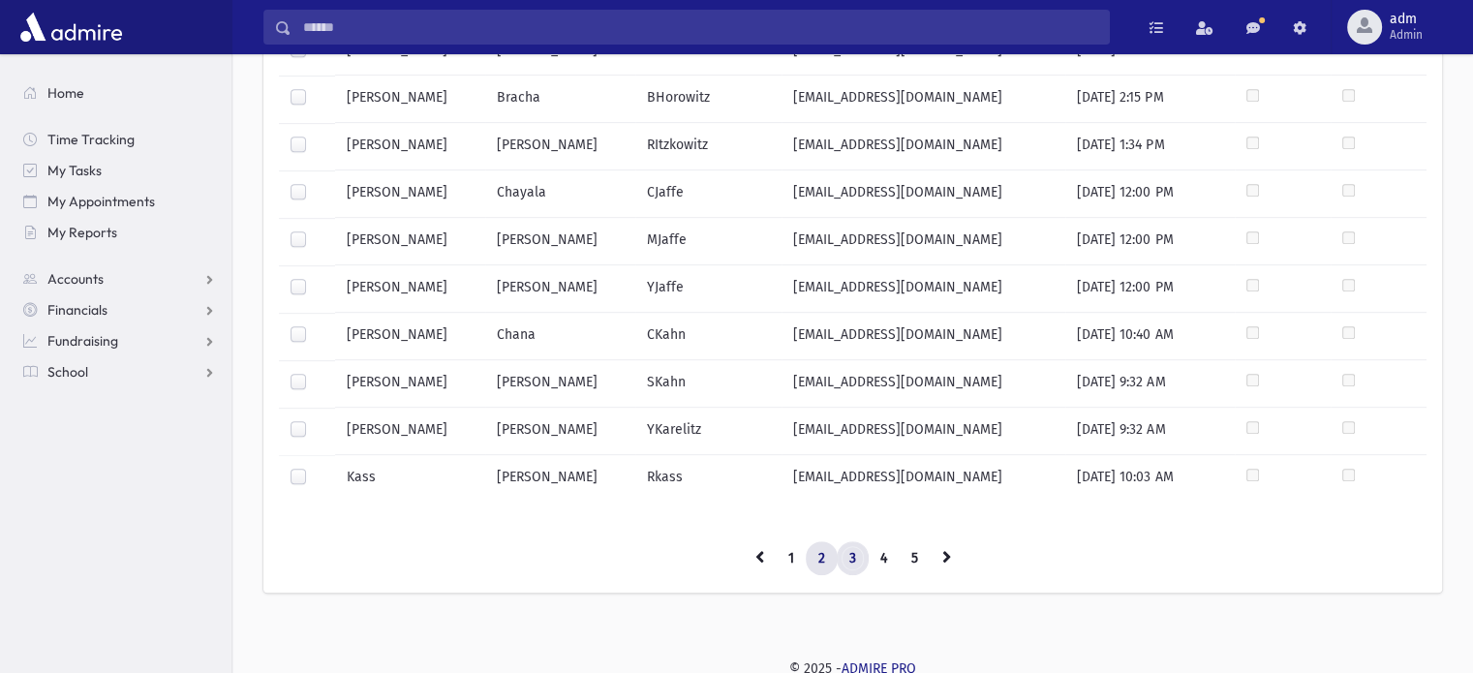
click at [851, 548] on link "3" at bounding box center [852, 558] width 32 height 35
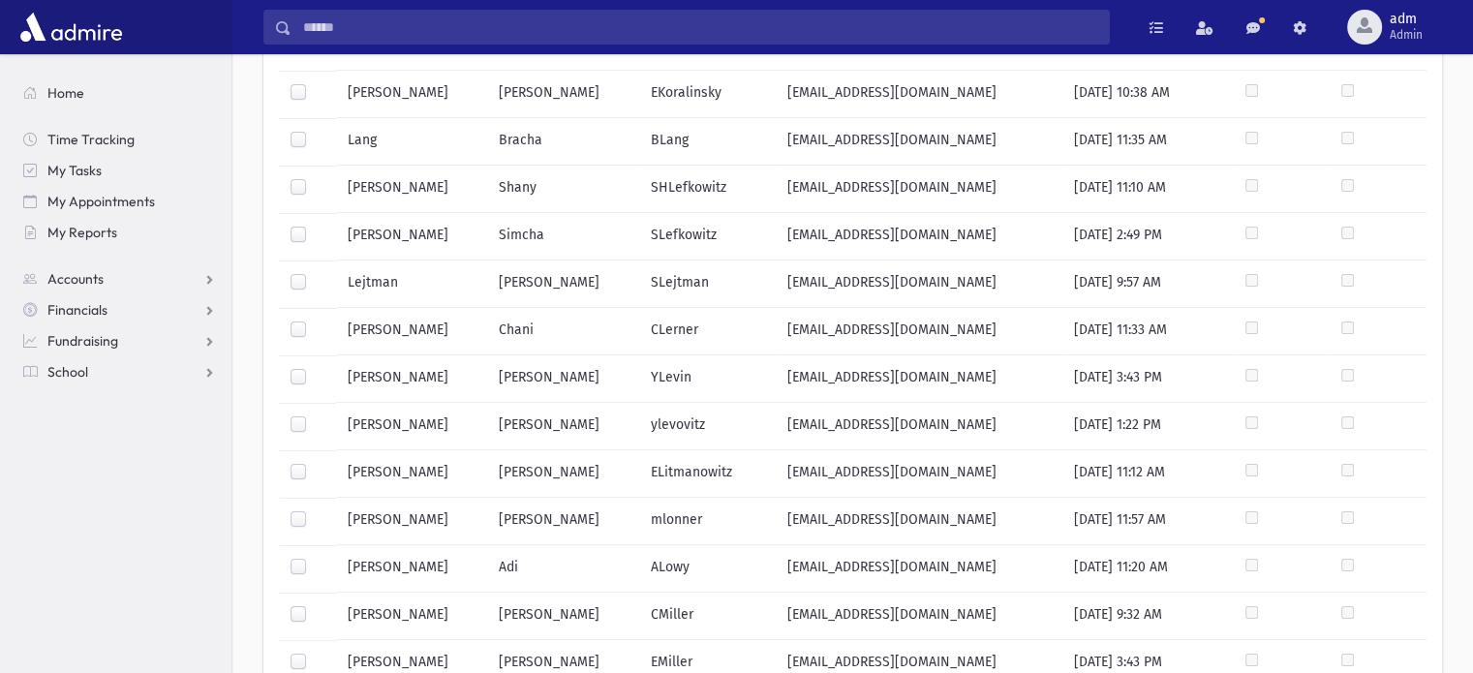
scroll to position [235, 0]
click at [314, 508] on label at bounding box center [314, 508] width 0 height 0
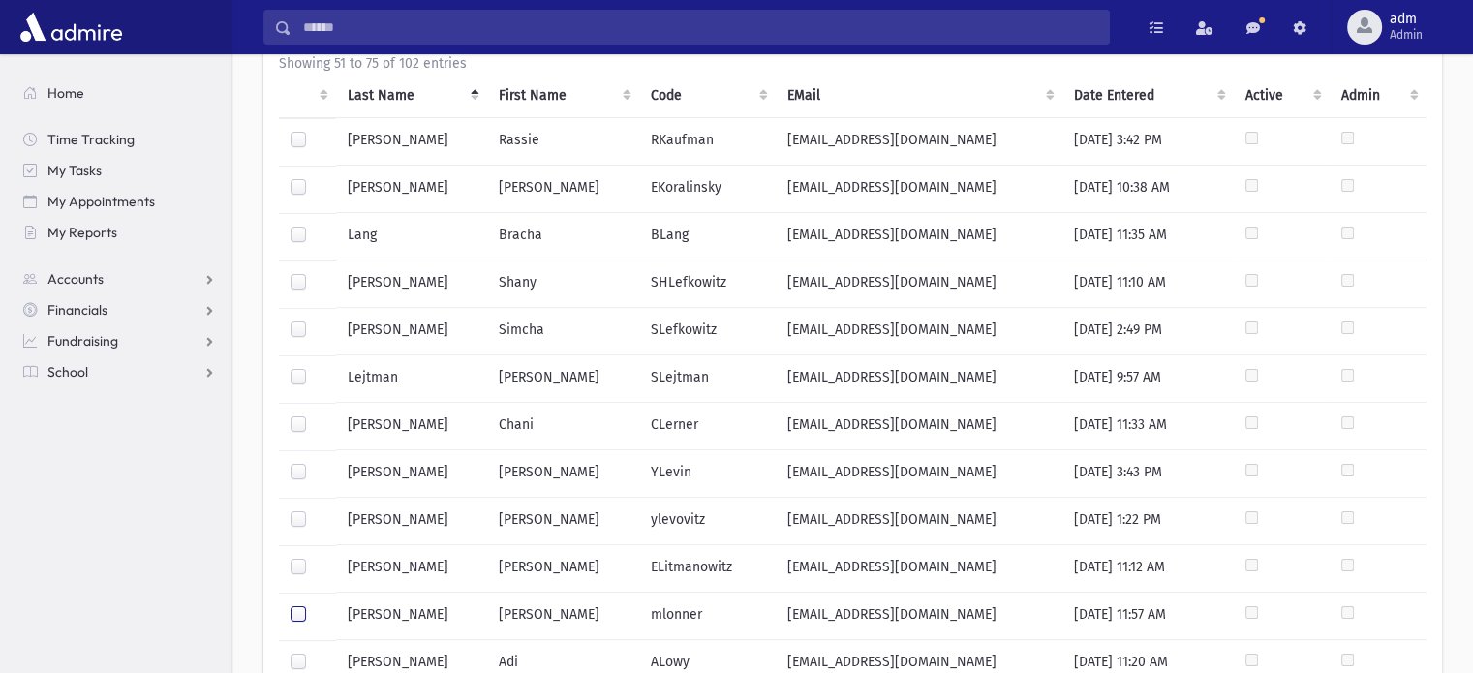
scroll to position [0, 0]
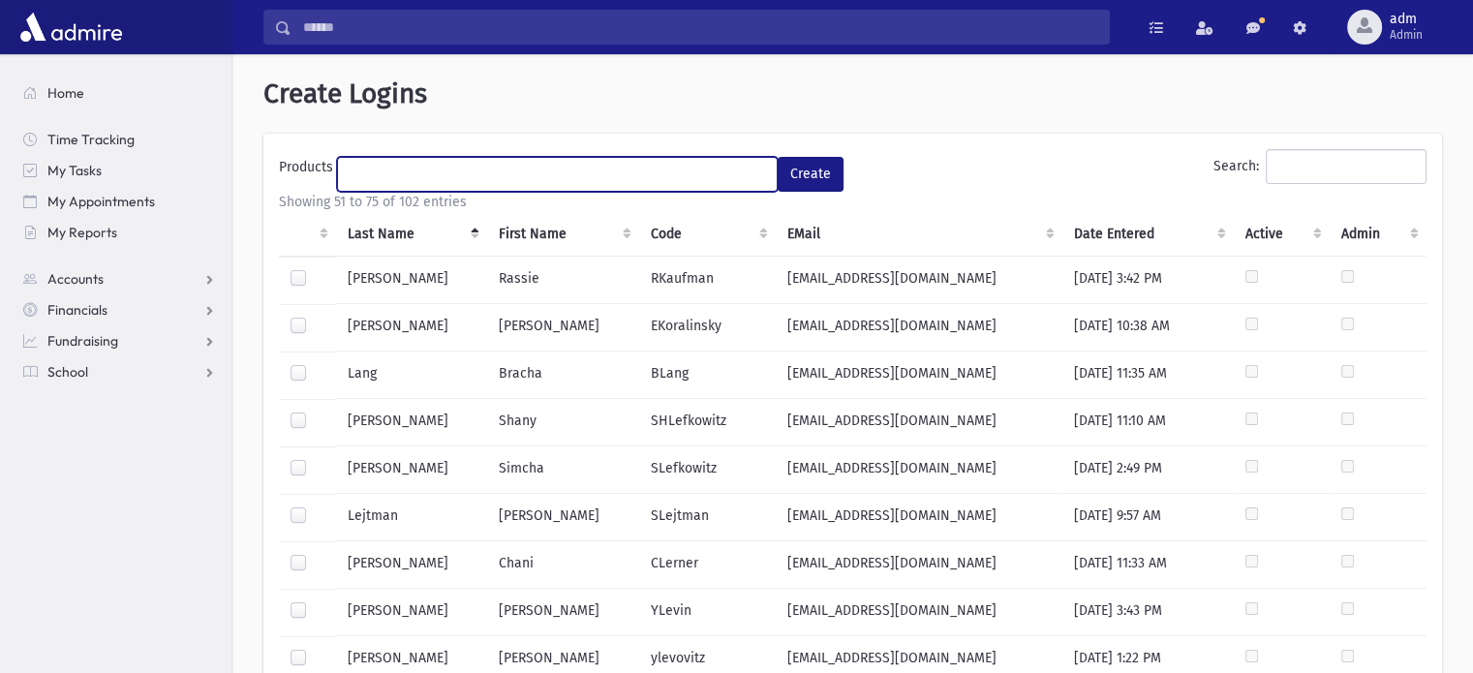
click at [410, 183] on ul at bounding box center [557, 172] width 439 height 29
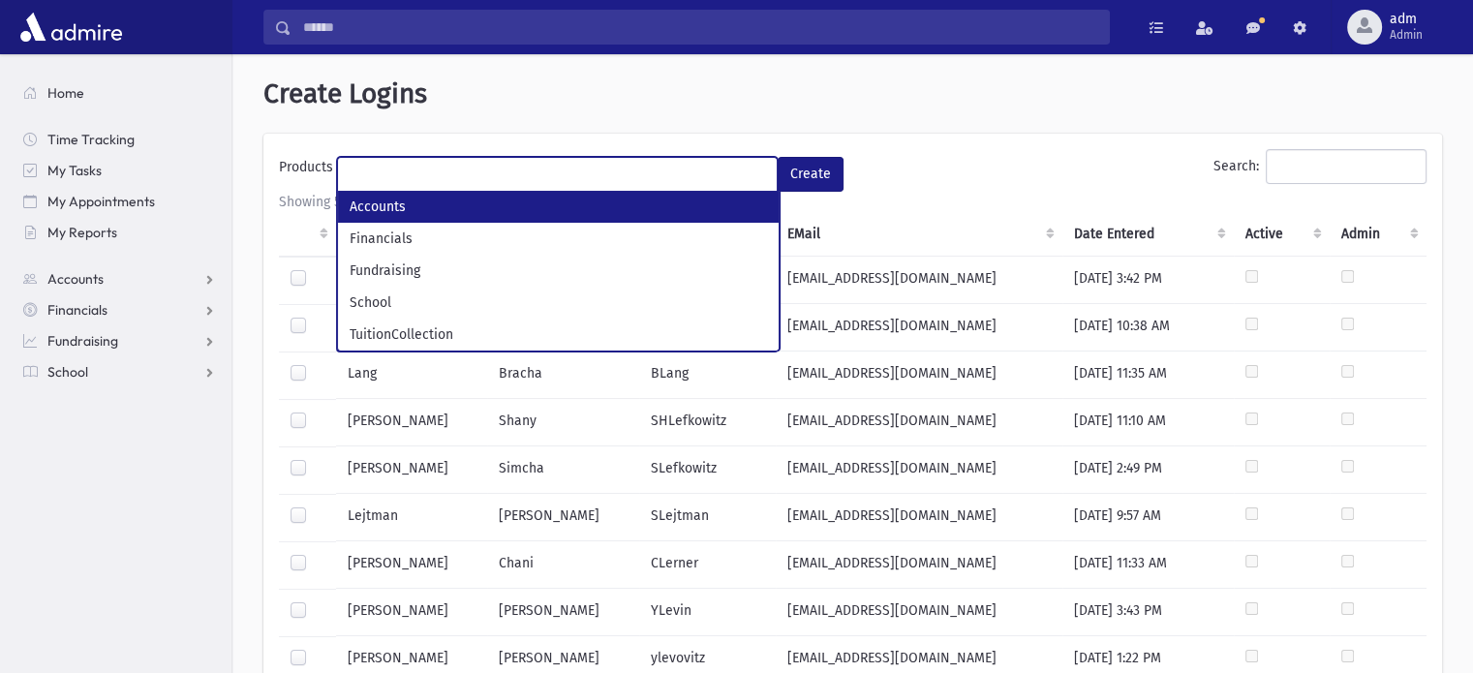
select select "*"
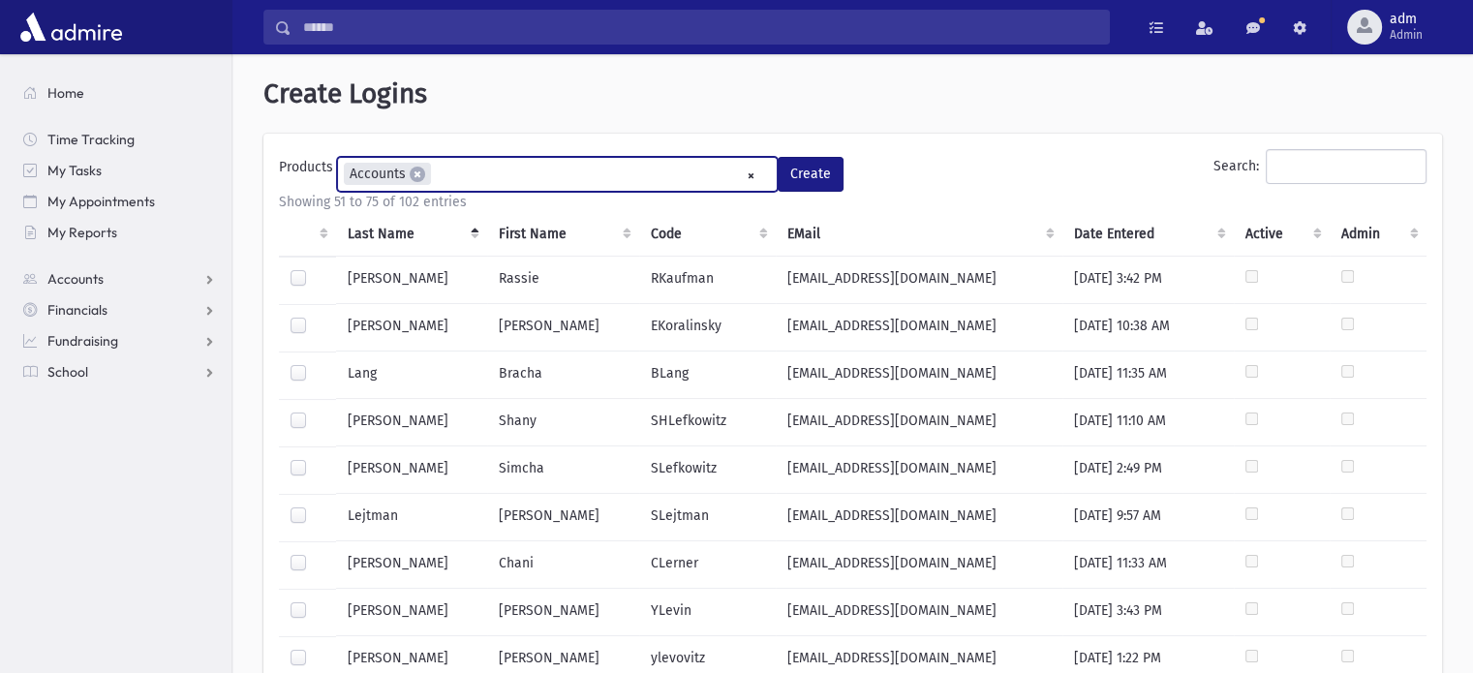
click at [465, 173] on ul "× × Accounts" at bounding box center [557, 174] width 439 height 32
click at [563, 173] on ul "× × Accounts × Financials" at bounding box center [557, 174] width 439 height 32
click at [683, 166] on ul "× × Accounts × Financials × Fundraising" at bounding box center [557, 174] width 439 height 32
click at [722, 181] on input "search" at bounding box center [727, 175] width 11 height 20
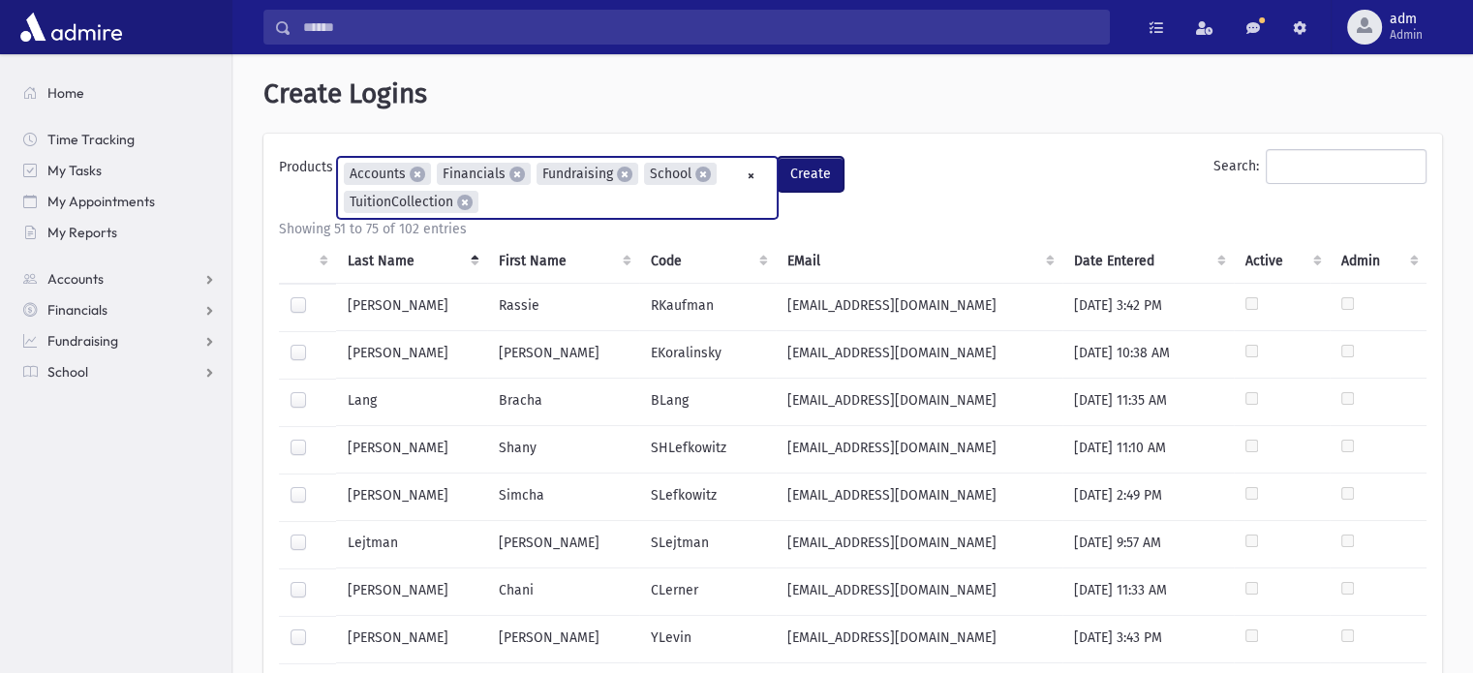
click at [812, 164] on button "Create" at bounding box center [810, 174] width 66 height 35
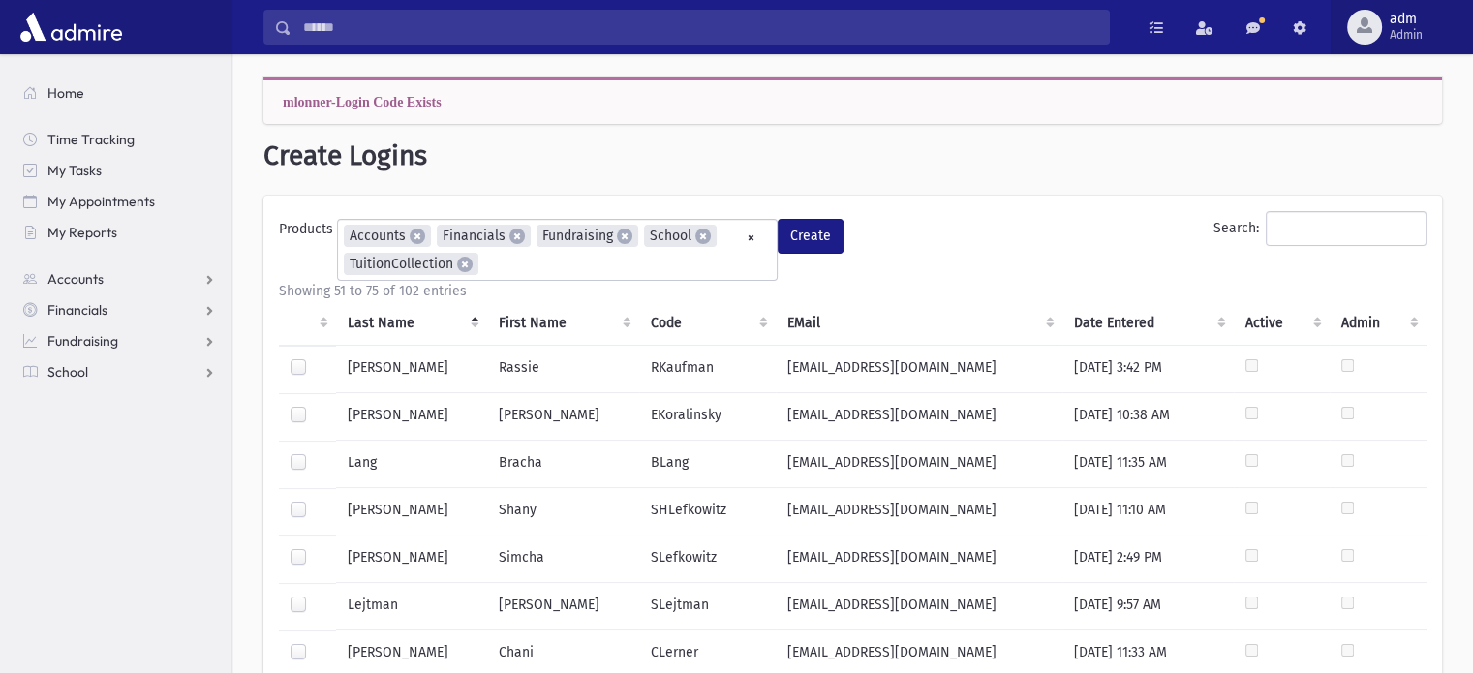
click at [1398, 17] on span "adm" at bounding box center [1405, 19] width 33 height 15
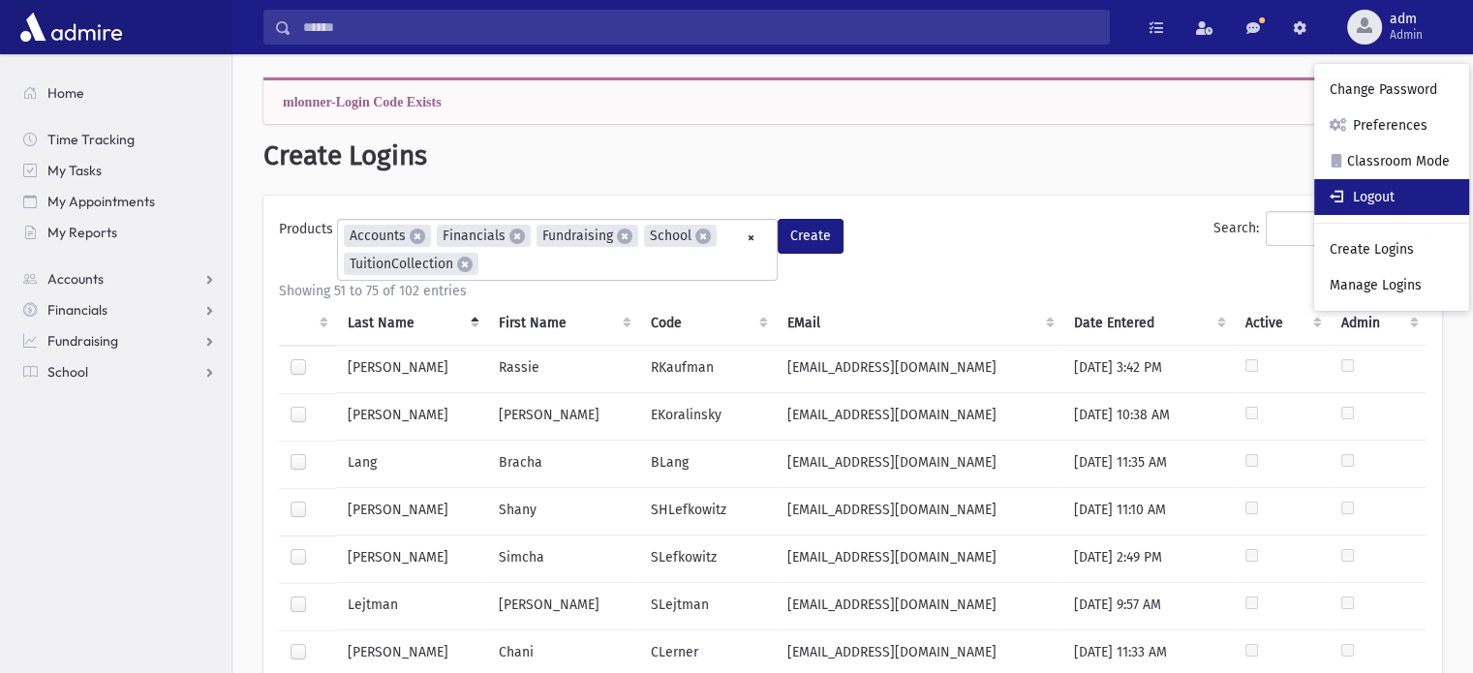
click at [1398, 199] on link "Logout" at bounding box center [1391, 197] width 155 height 36
